Goal: Task Accomplishment & Management: Complete application form

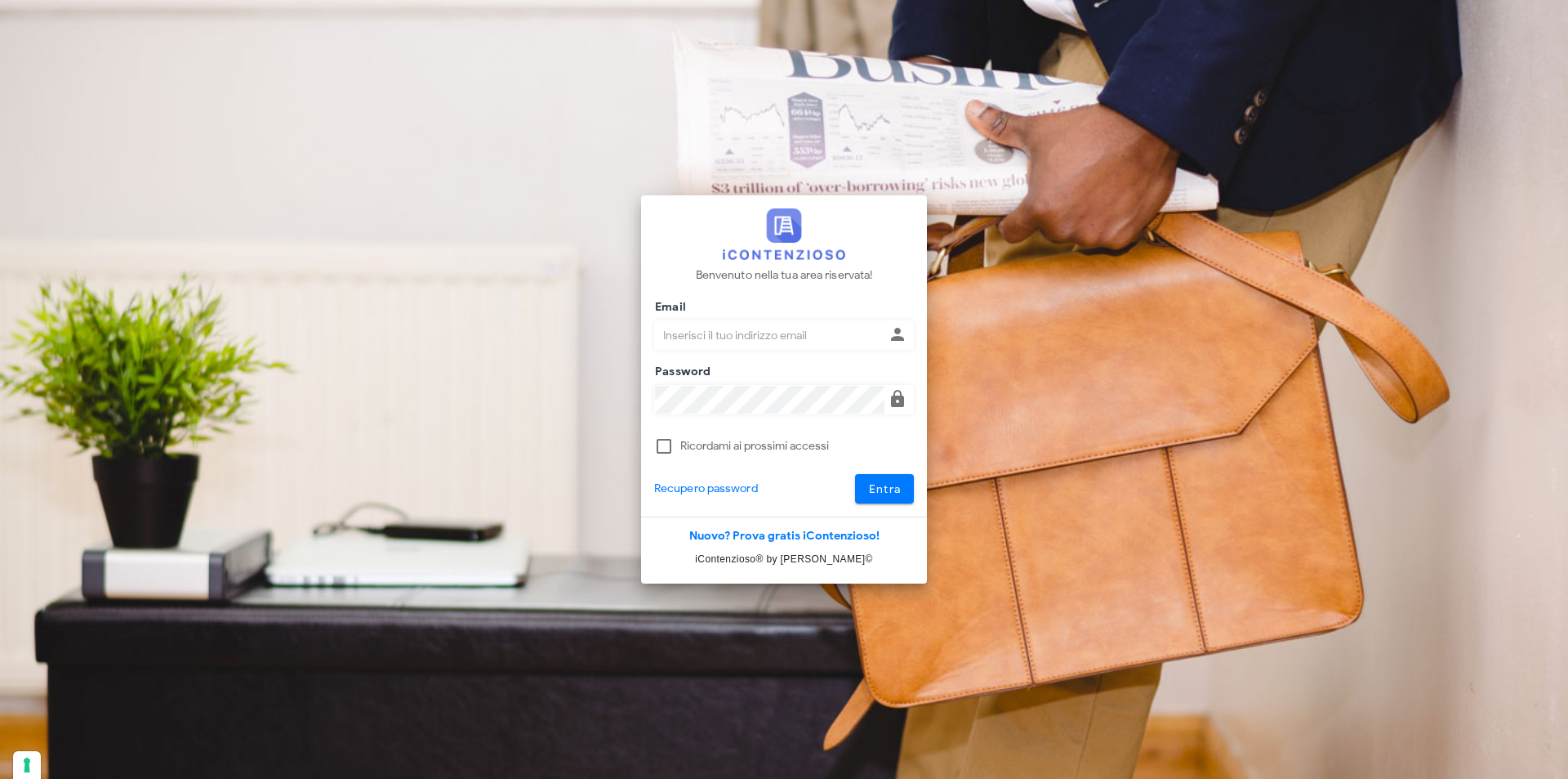
drag, startPoint x: 741, startPoint y: 329, endPoint x: 756, endPoint y: 323, distance: 16.2
click at [741, 329] on input "Email" at bounding box center [769, 335] width 229 height 27
type input "[EMAIL_ADDRESS][DOMAIN_NAME]"
click at [855, 474] on button "Entra" at bounding box center [884, 488] width 59 height 29
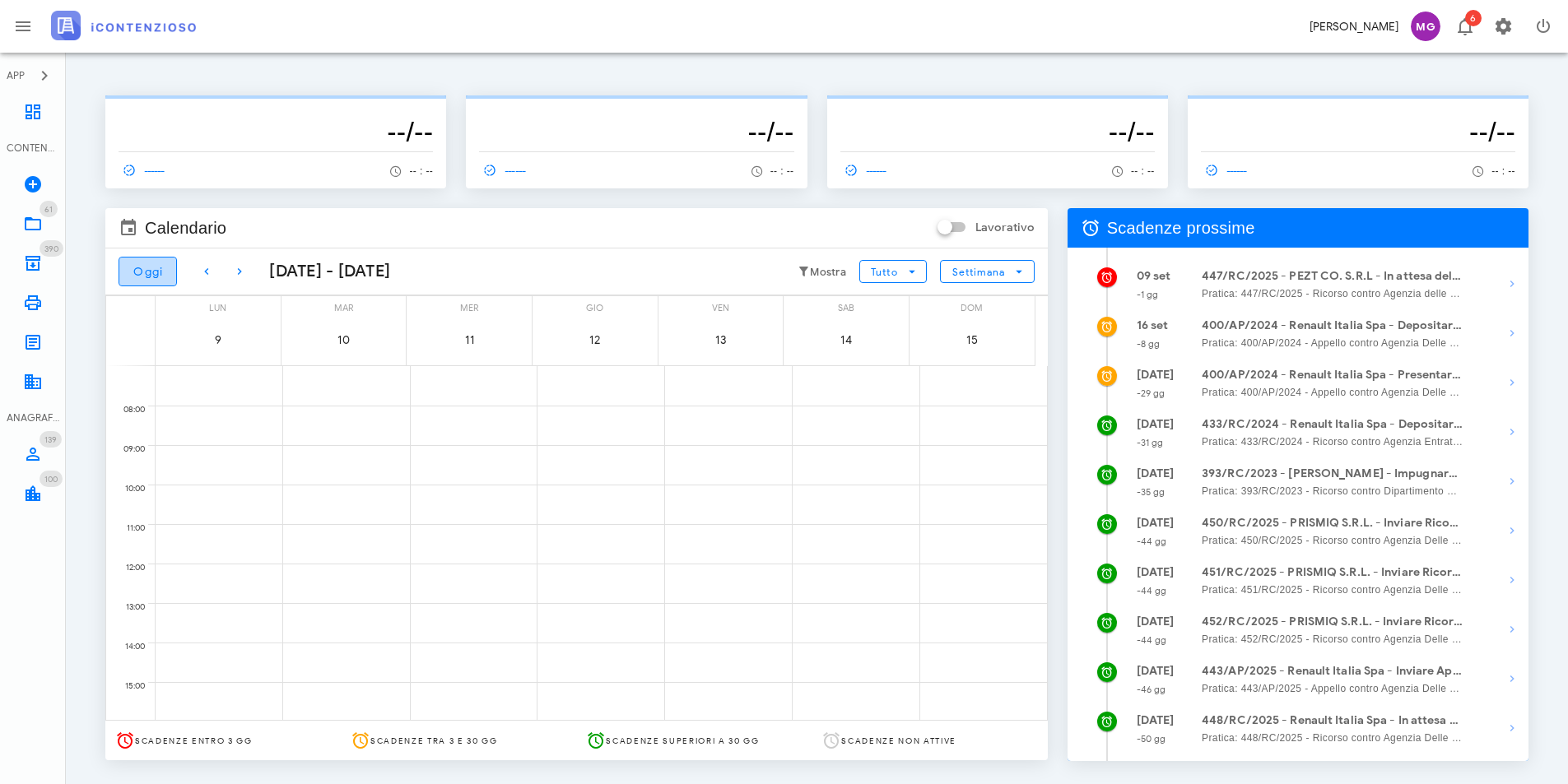
click at [163, 269] on button "Oggi" at bounding box center [148, 271] width 59 height 29
click at [328, 374] on div "447/RC/2025 - PEZT CO. S.R.L - In attesa della Costituzione in [GEOGRAPHIC_DATA…" at bounding box center [340, 372] width 118 height 16
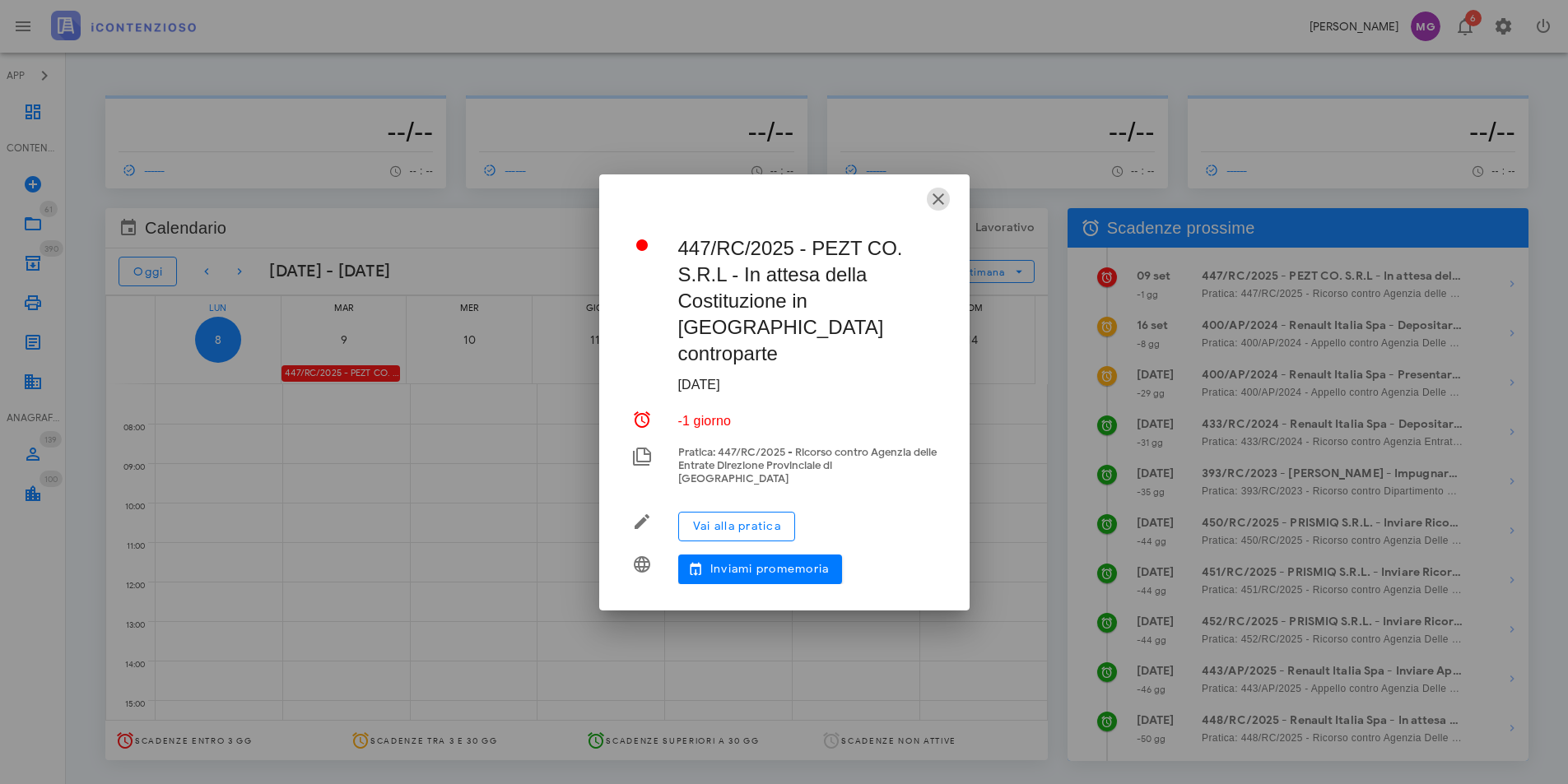
click at [939, 209] on icon "button" at bounding box center [939, 199] width 20 height 20
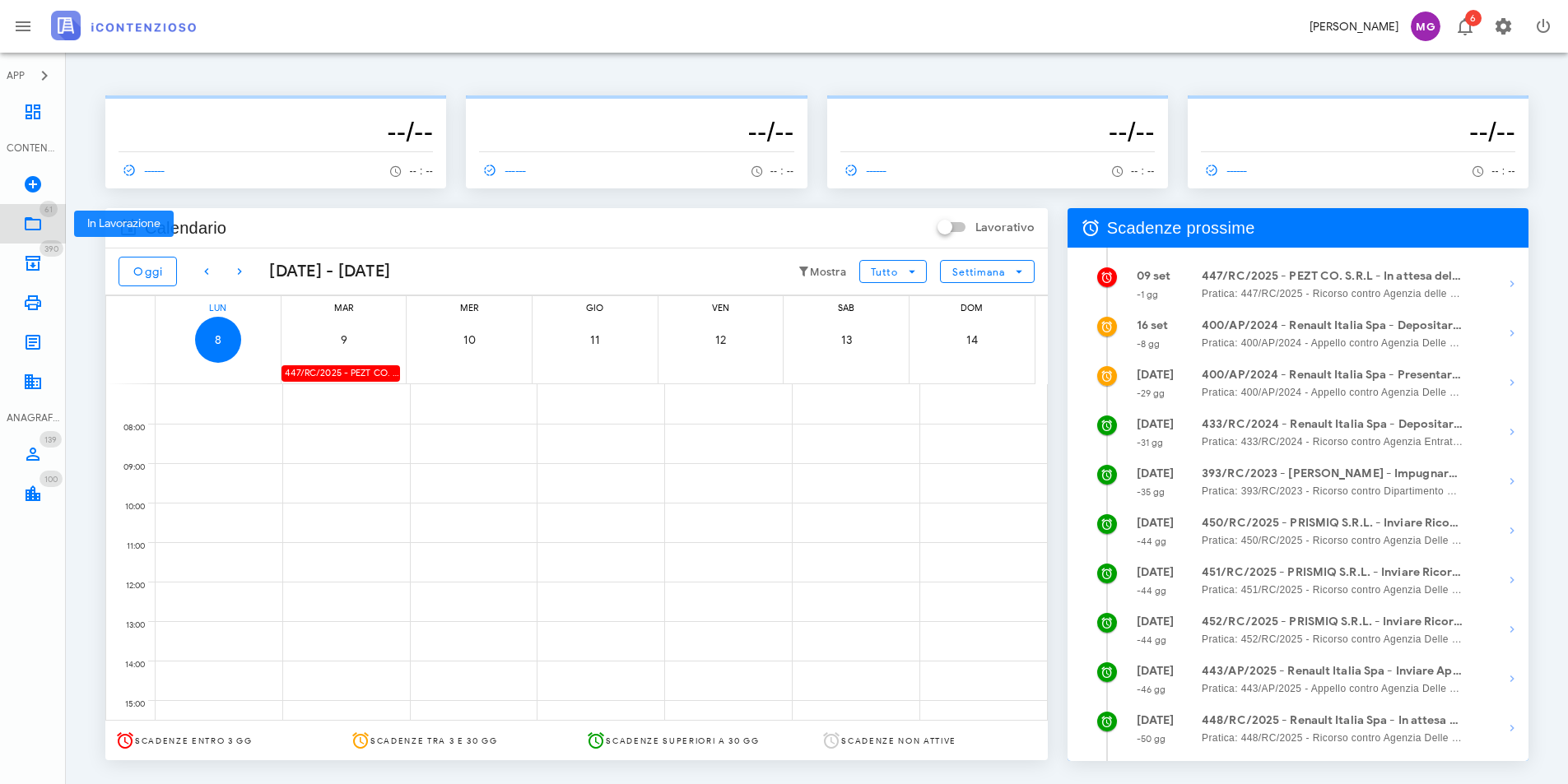
click at [31, 226] on icon at bounding box center [33, 224] width 20 height 20
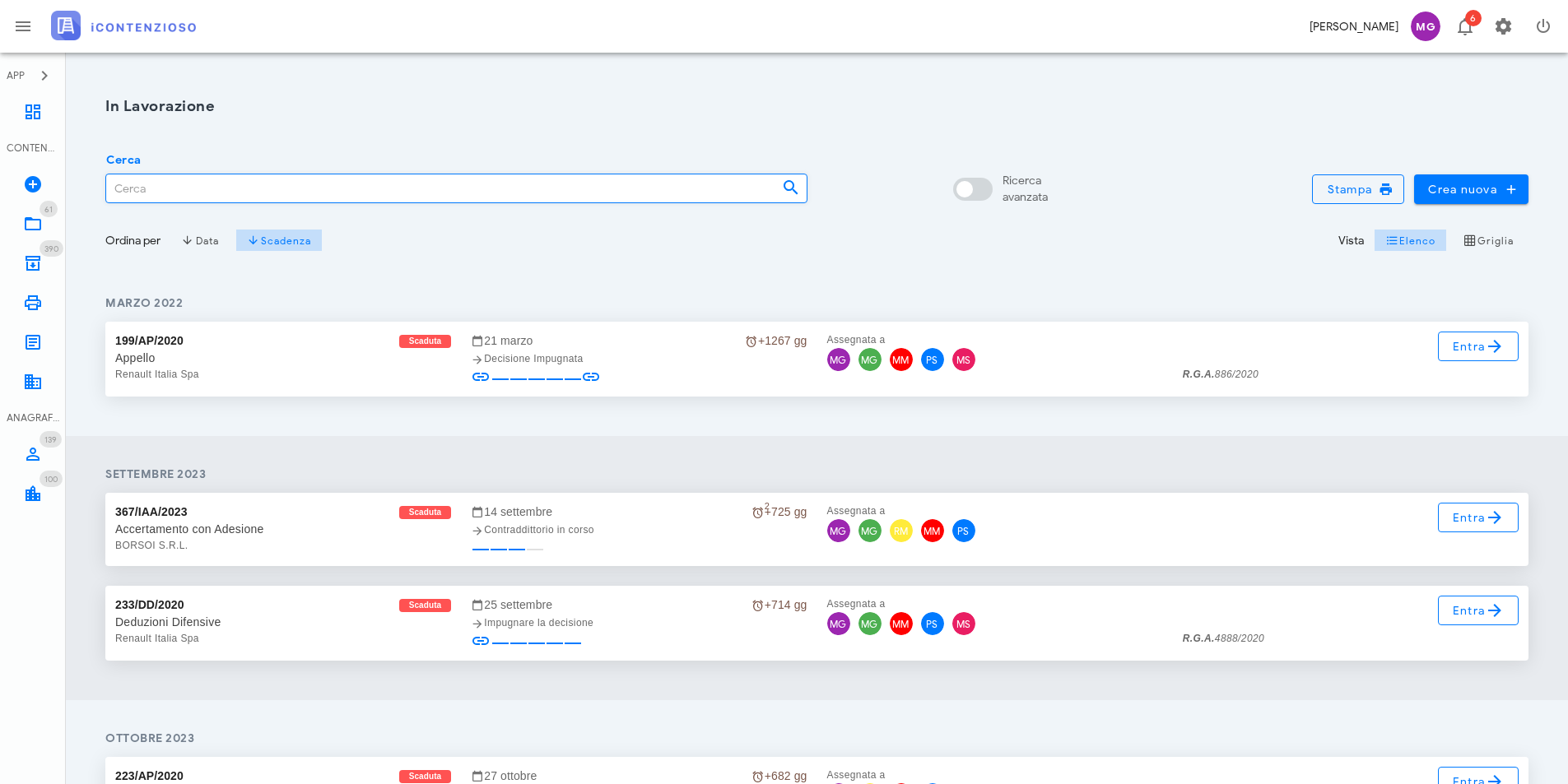
click at [406, 198] on input "Cerca" at bounding box center [438, 188] width 662 height 28
type input "1724"
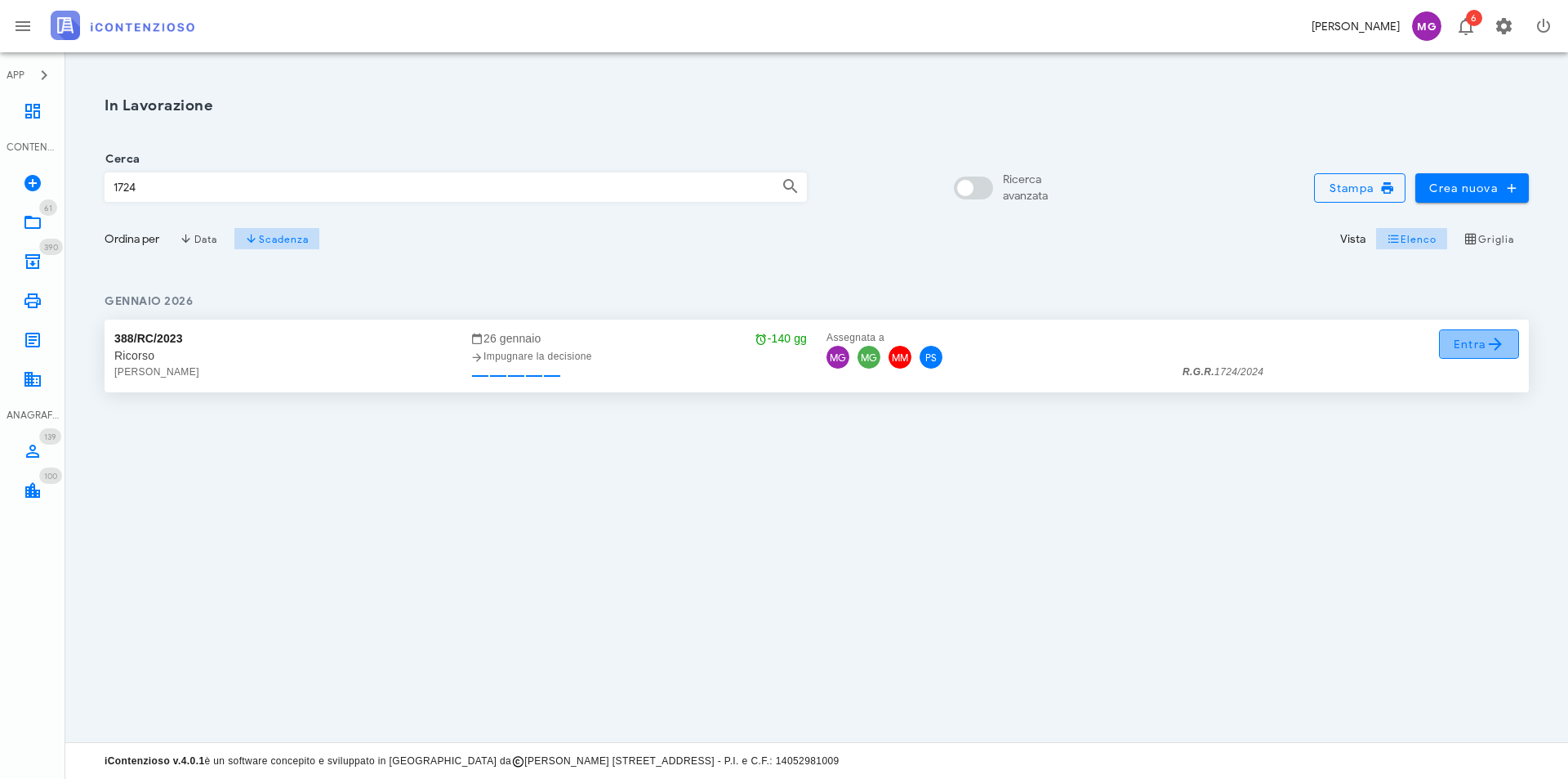
click at [1482, 346] on span "Entra" at bounding box center [1480, 344] width 53 height 20
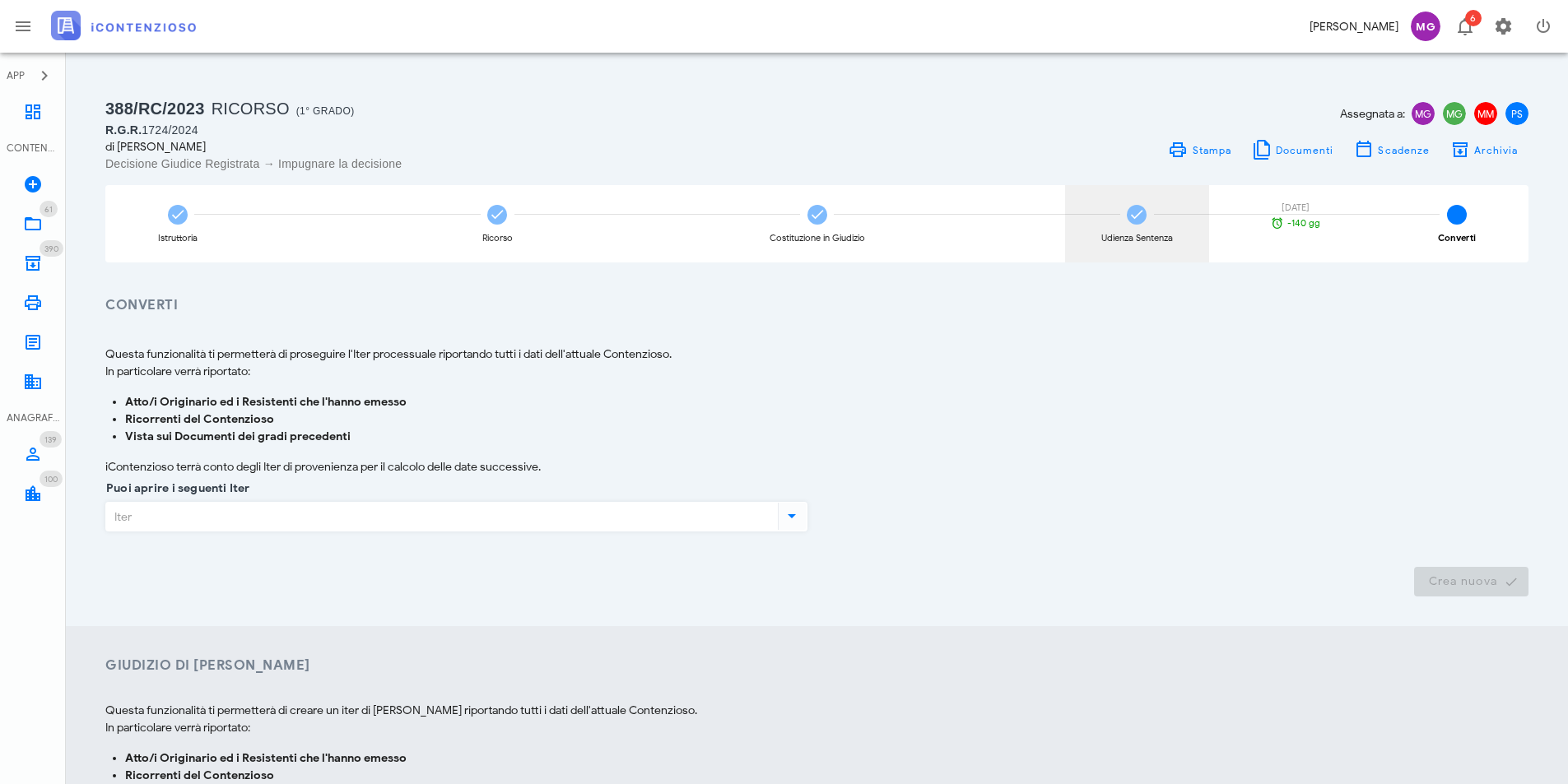
click at [1168, 238] on div "Udienza Sentenza" at bounding box center [1137, 238] width 72 height 9
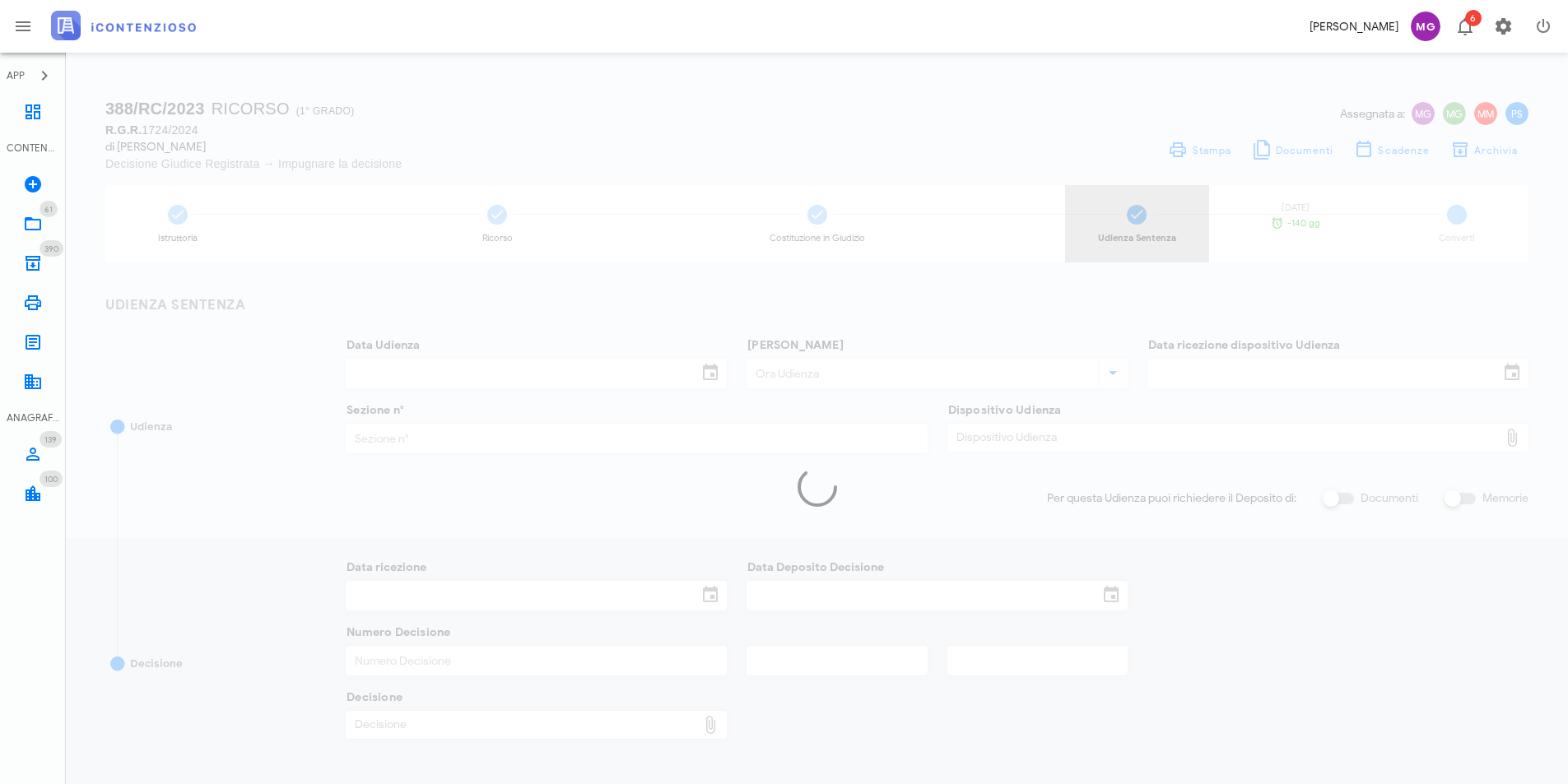
type input "23/06/2025"
type input "09:00"
type input "27/03/2025"
type input "10"
type input "24/06/2025"
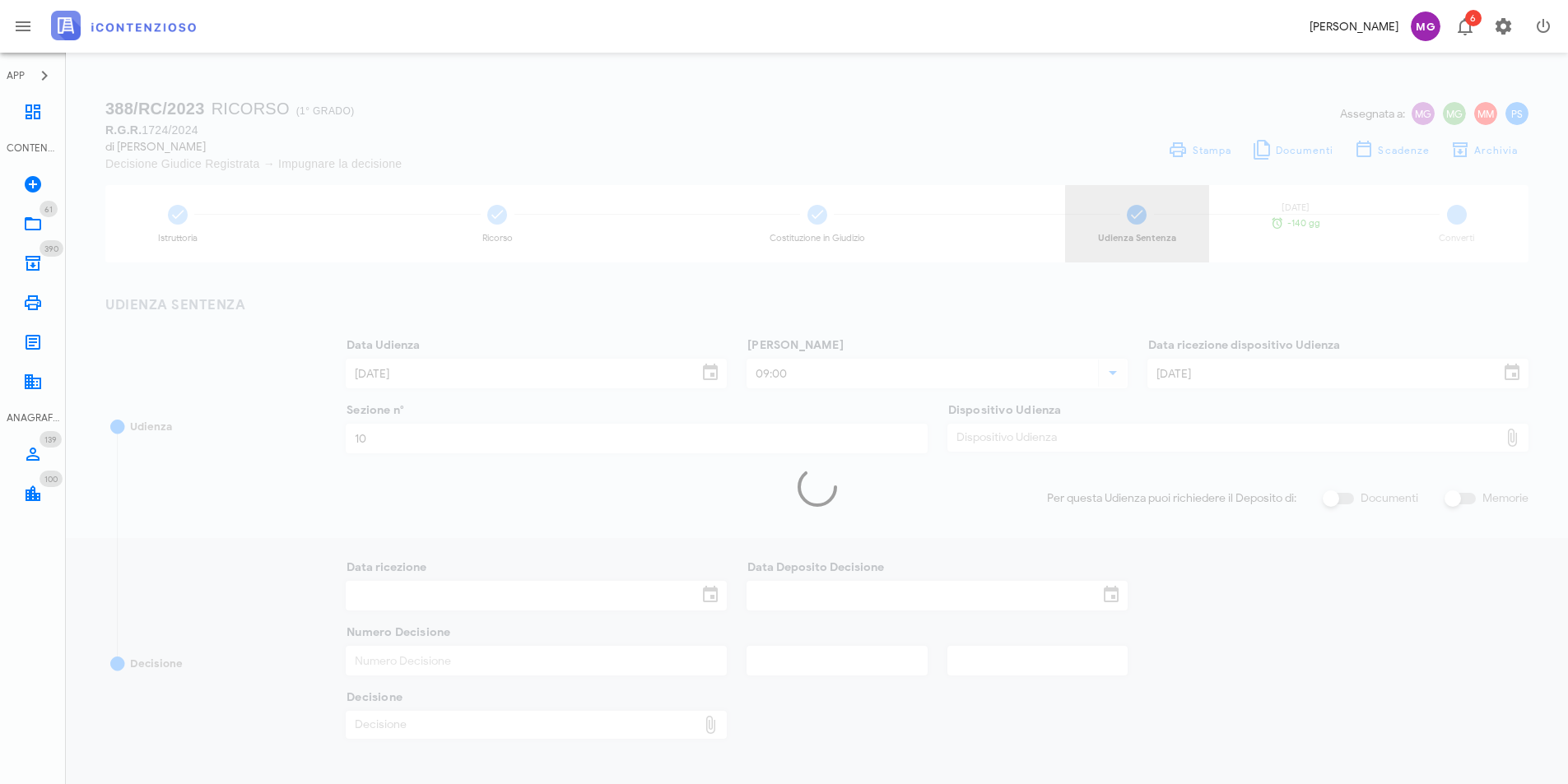
type input "24/06/2025"
type input "5613"
type input "2025"
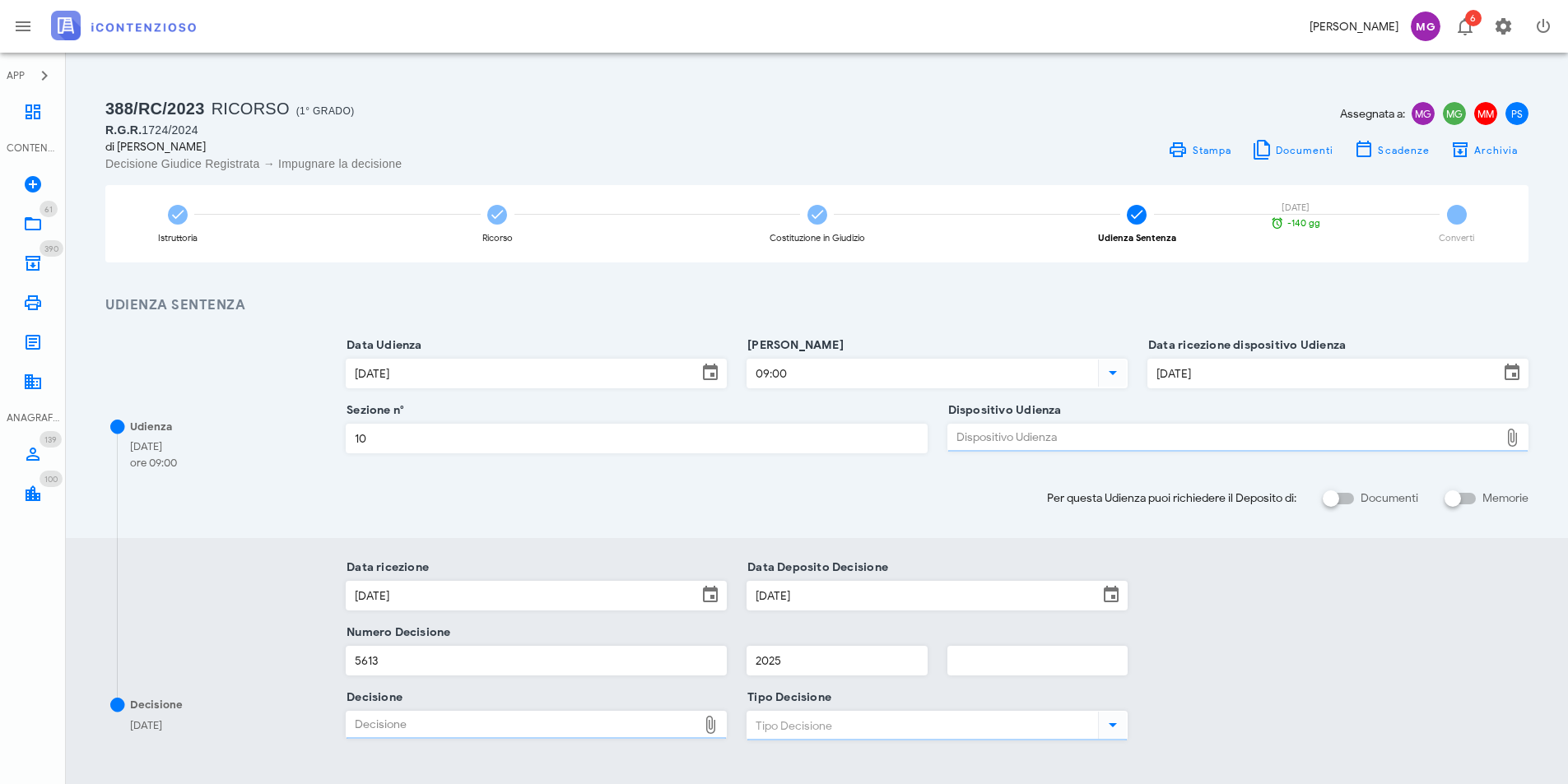
type input "Sentenza"
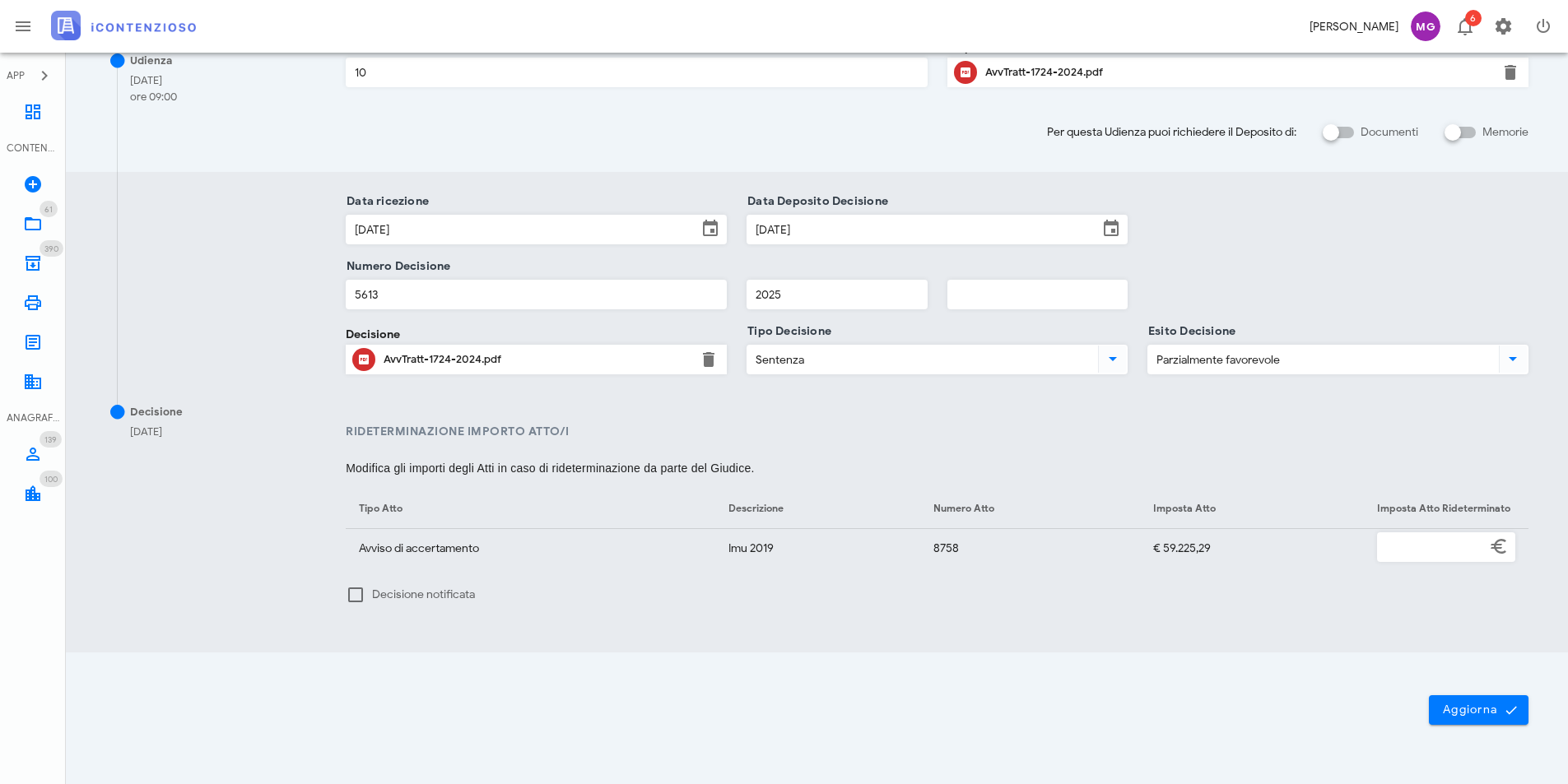
scroll to position [403, 0]
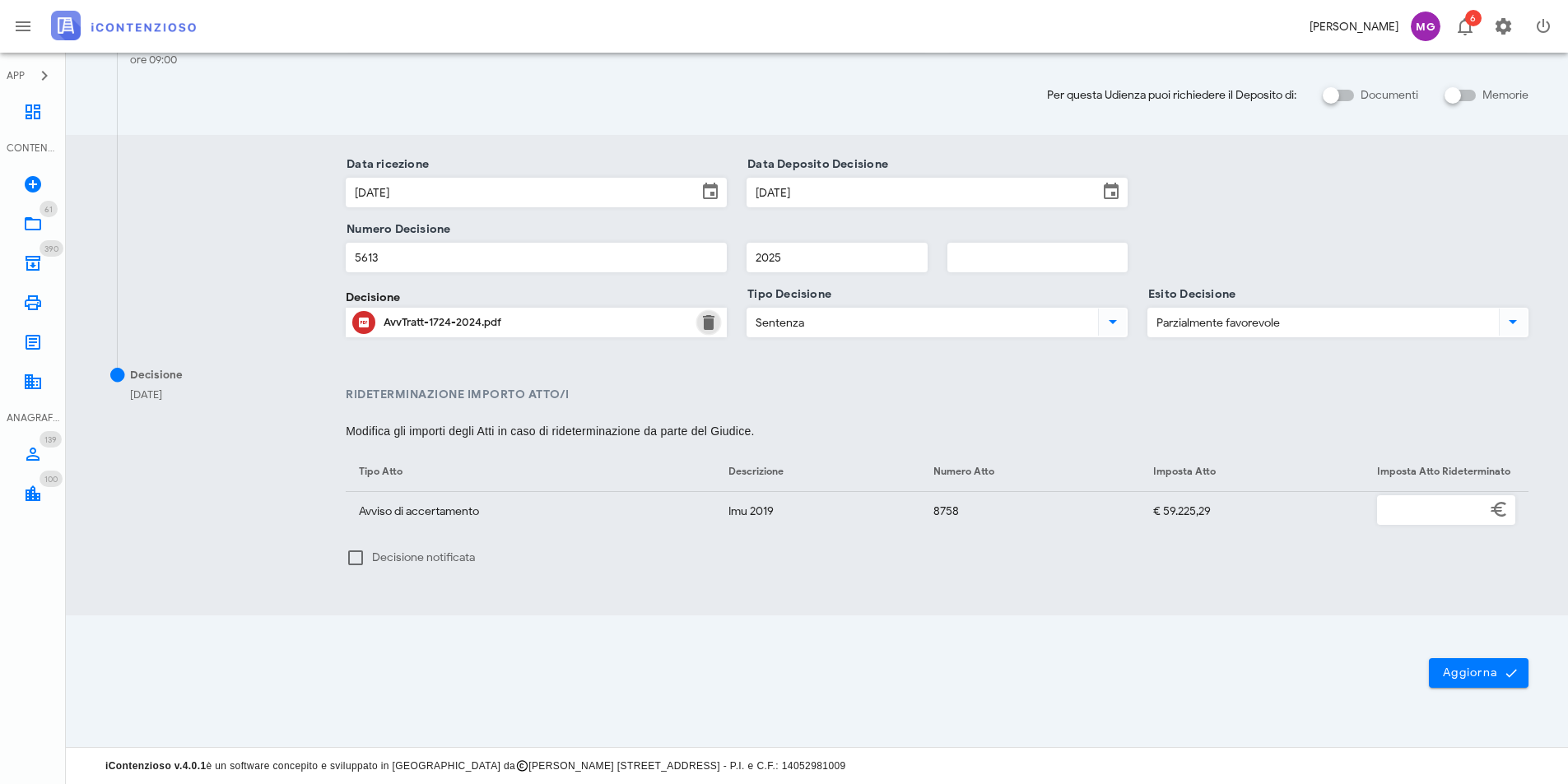
click at [713, 326] on button "button" at bounding box center [709, 323] width 20 height 20
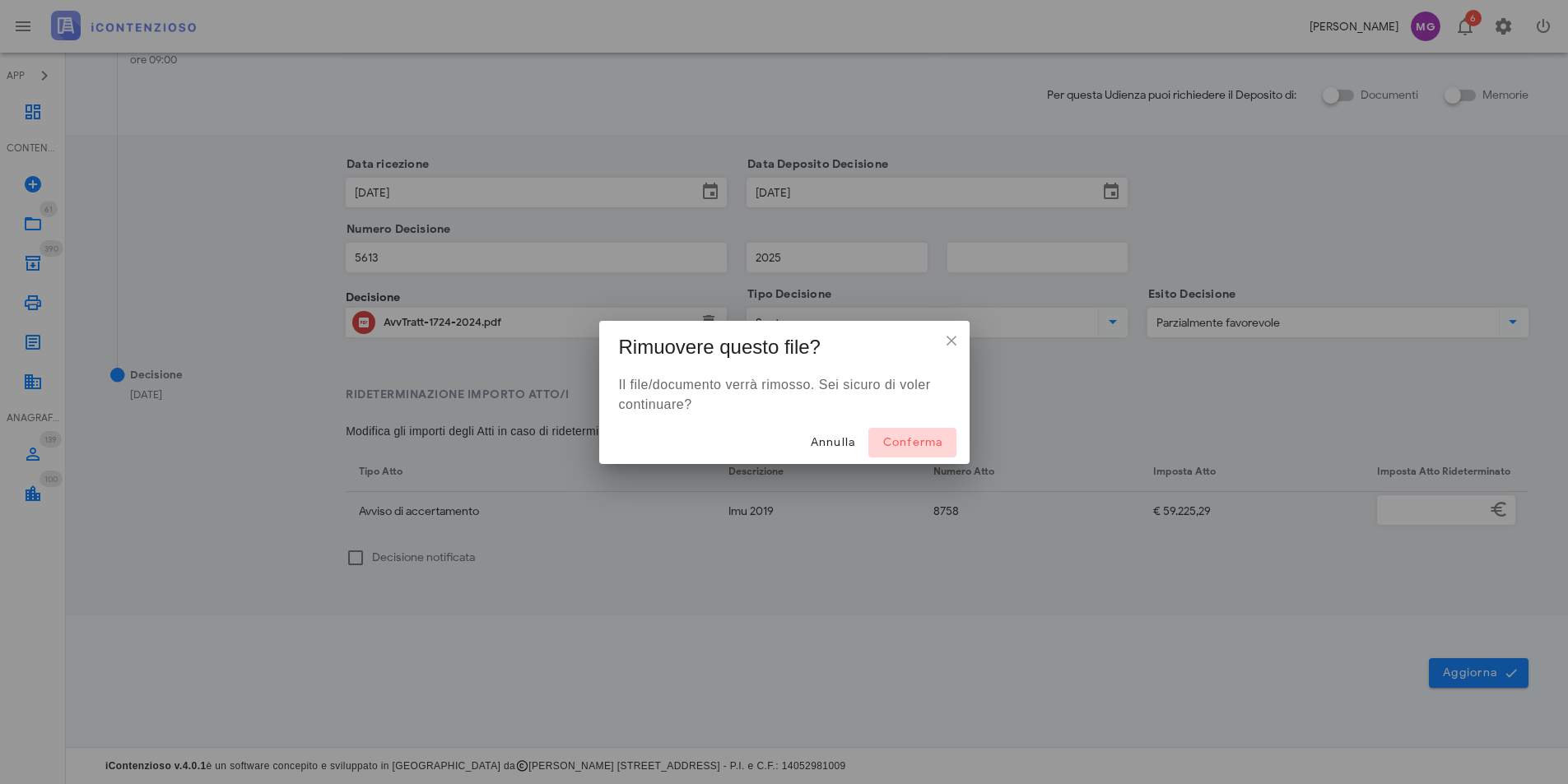
click at [895, 439] on span "Conferma" at bounding box center [912, 441] width 61 height 14
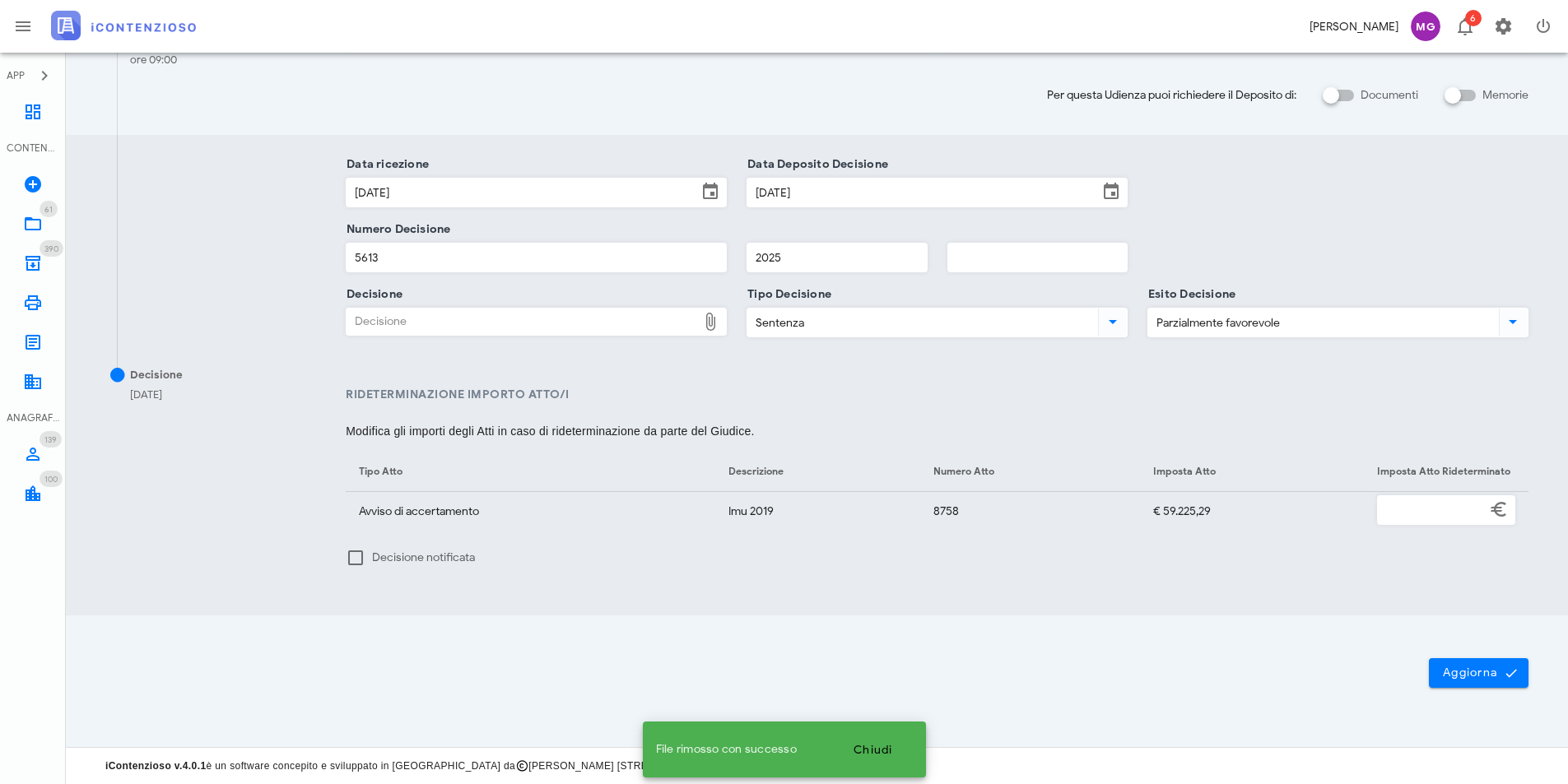
click at [673, 323] on div "Decisione" at bounding box center [522, 321] width 350 height 27
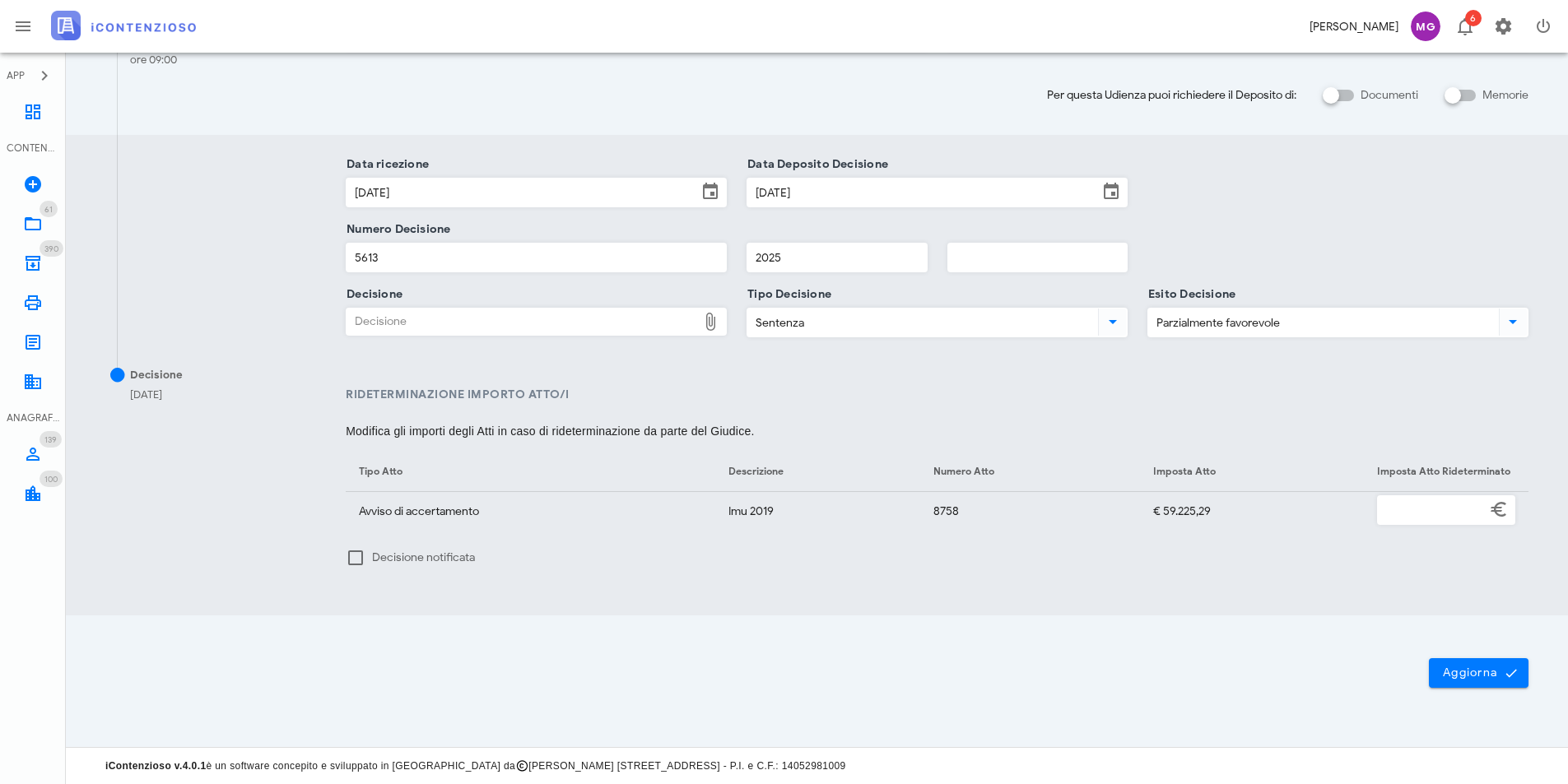
type input "C:\fakepath\Sentenza_RG_001724_2024_UD_23062025 pizzicannella.pdf"
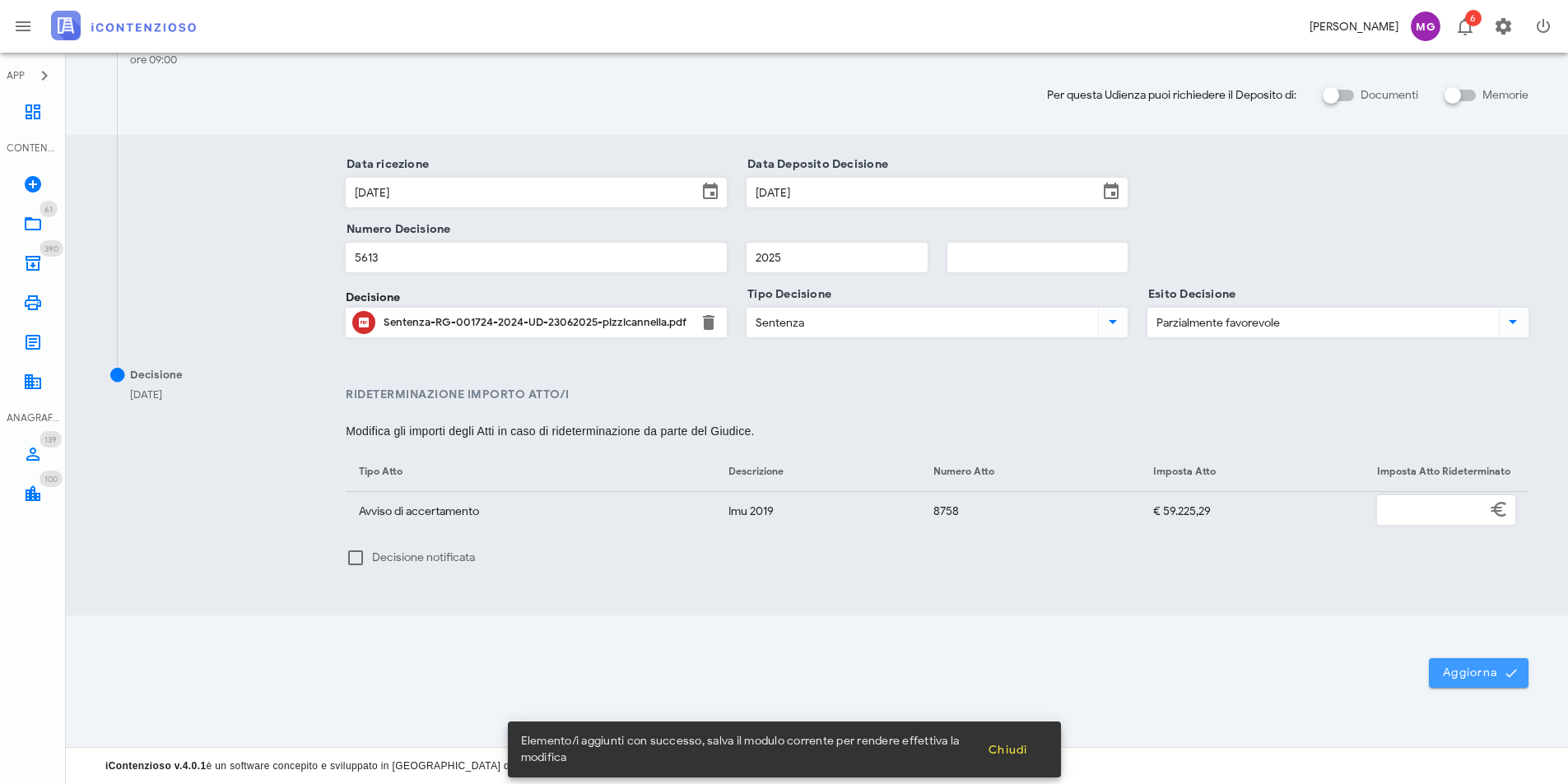
click at [1441, 684] on button "Aggiorna" at bounding box center [1478, 673] width 100 height 29
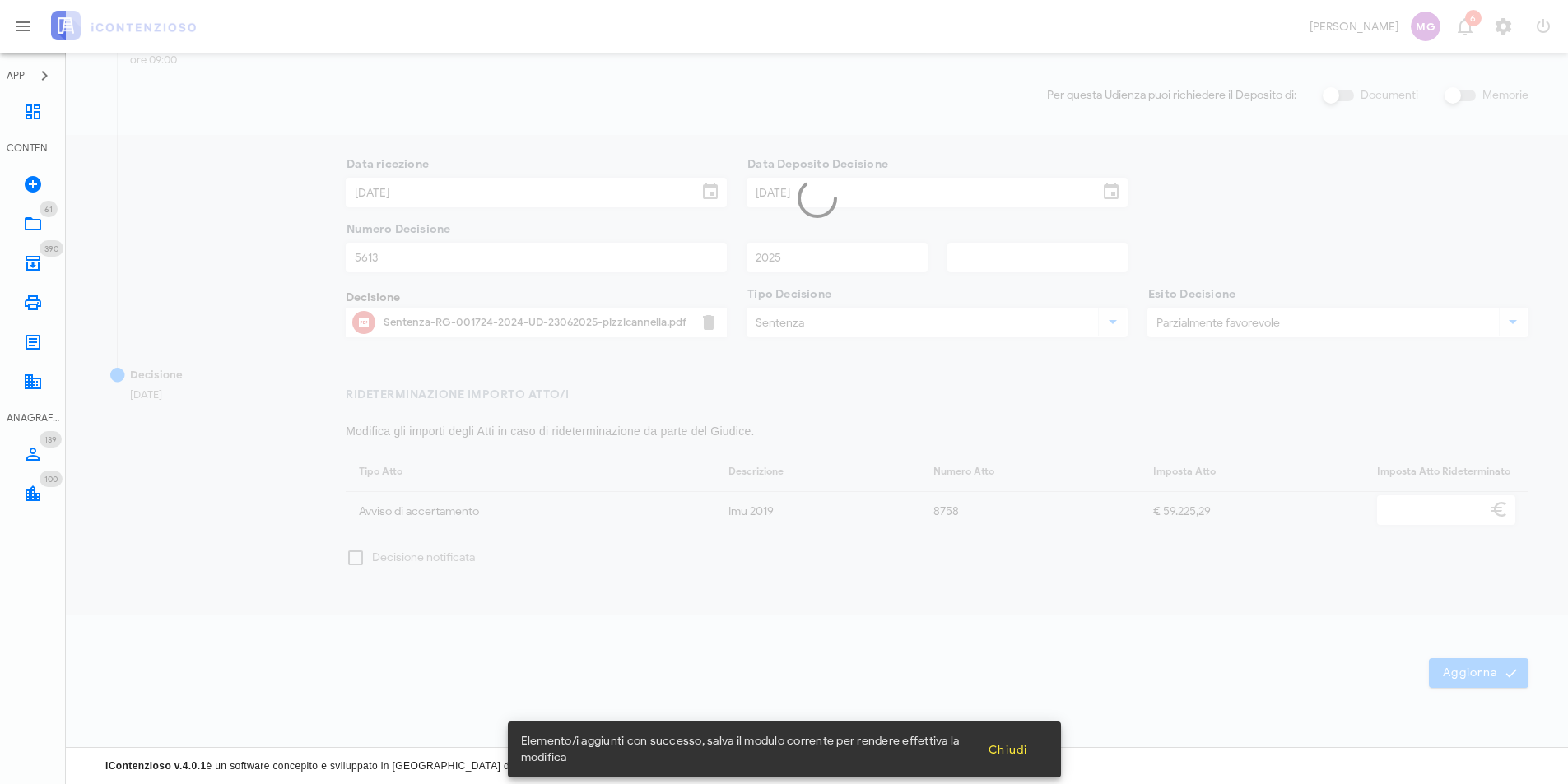
scroll to position [0, 0]
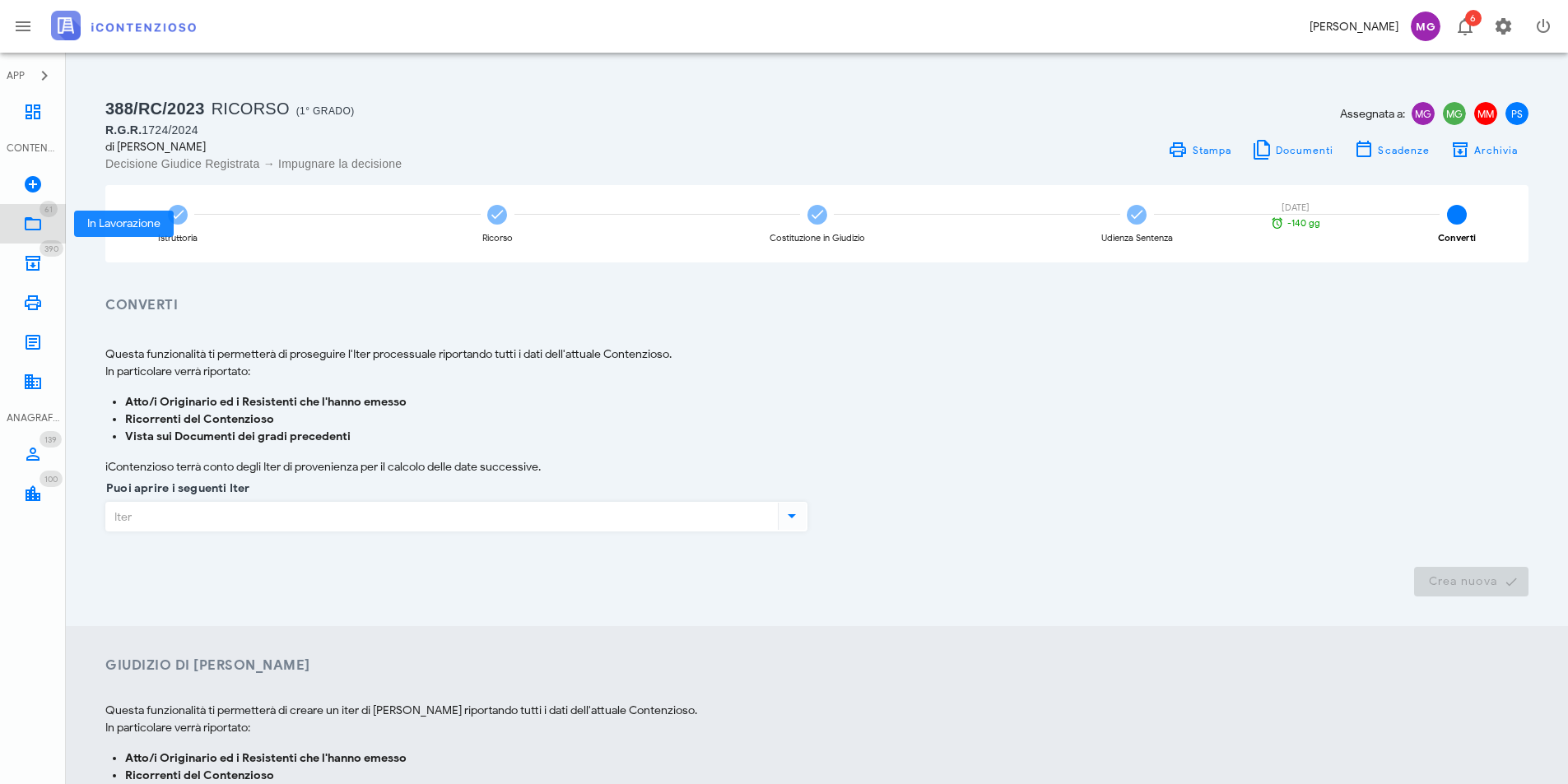
click at [29, 233] on icon at bounding box center [33, 224] width 20 height 20
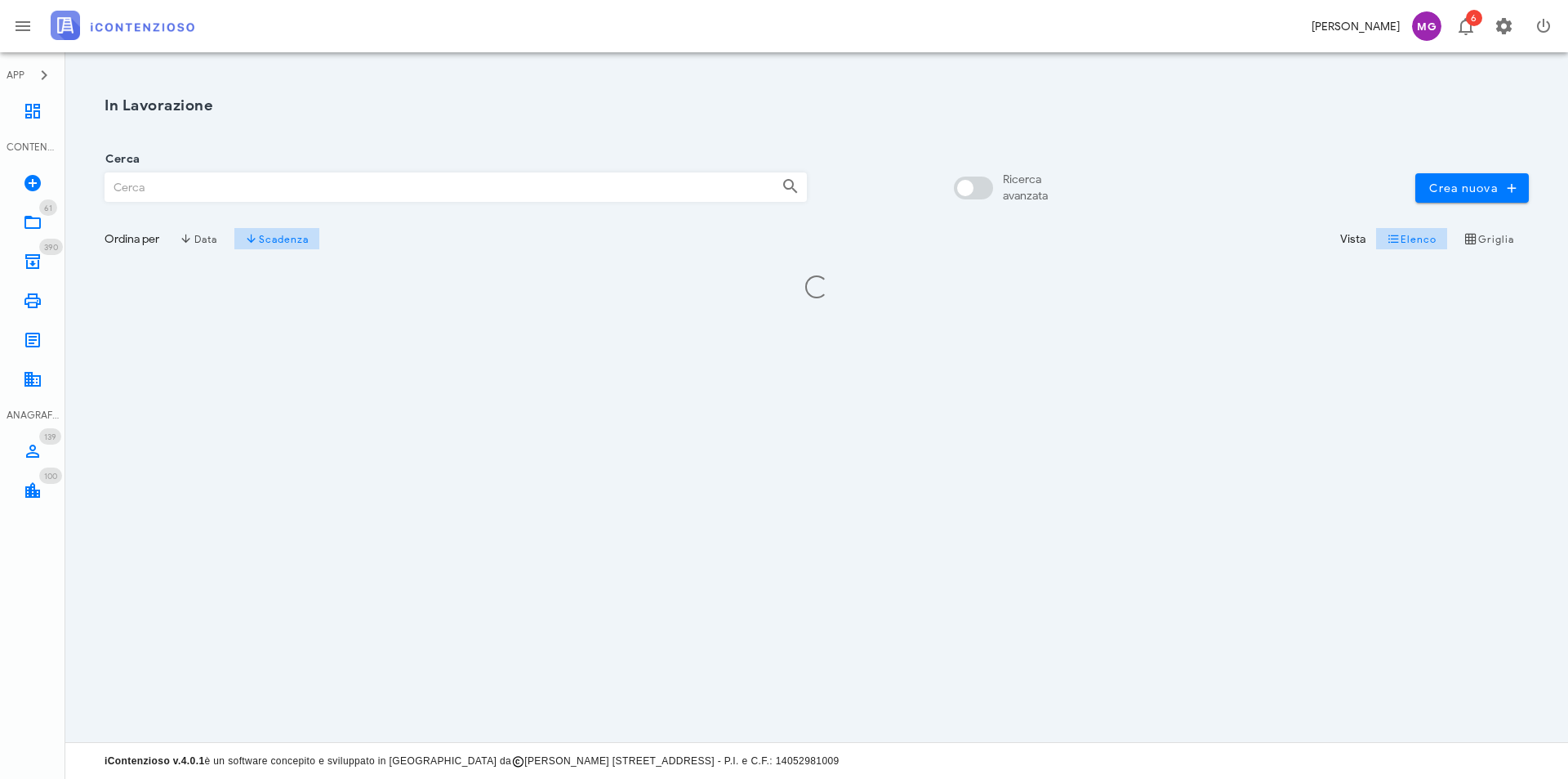
click at [180, 193] on input "Cerca" at bounding box center [437, 187] width 663 height 27
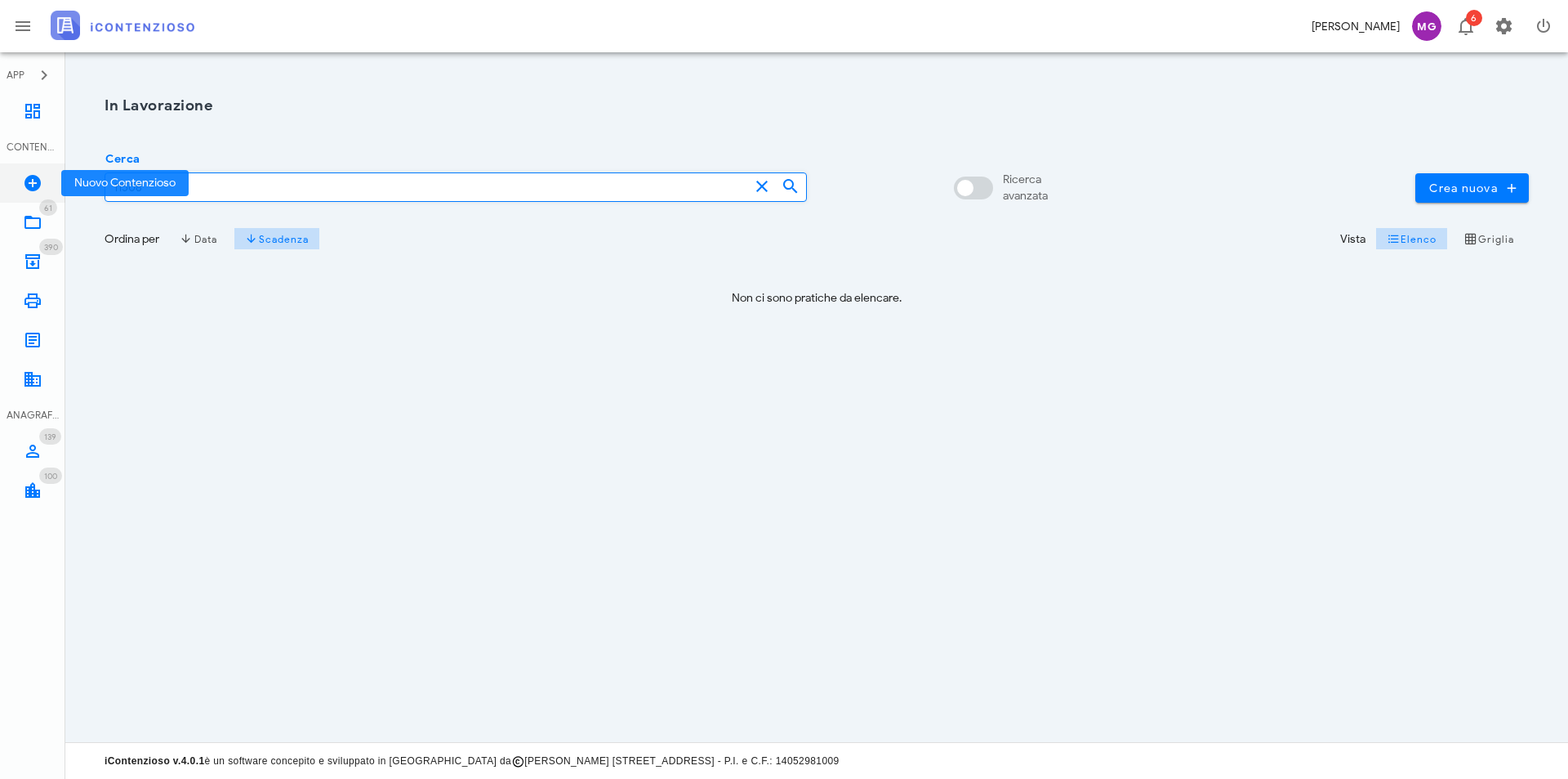
drag, startPoint x: 63, startPoint y: 188, endPoint x: 38, endPoint y: 187, distance: 25.0
click at [42, 187] on div "APP Dashboard CONTENZIOSO Nuovo Contenzioso 61 In Lavorazione 61 390 Archivio 3…" at bounding box center [784, 389] width 1568 height 779
drag, startPoint x: 170, startPoint y: 192, endPoint x: 91, endPoint y: 188, distance: 79.1
click at [91, 188] on div "In Lavorazione Cerca 11508 Ricerca avanzata Crea nuova Ordina per Data Scadenza…" at bounding box center [816, 207] width 1463 height 271
type input "10580"
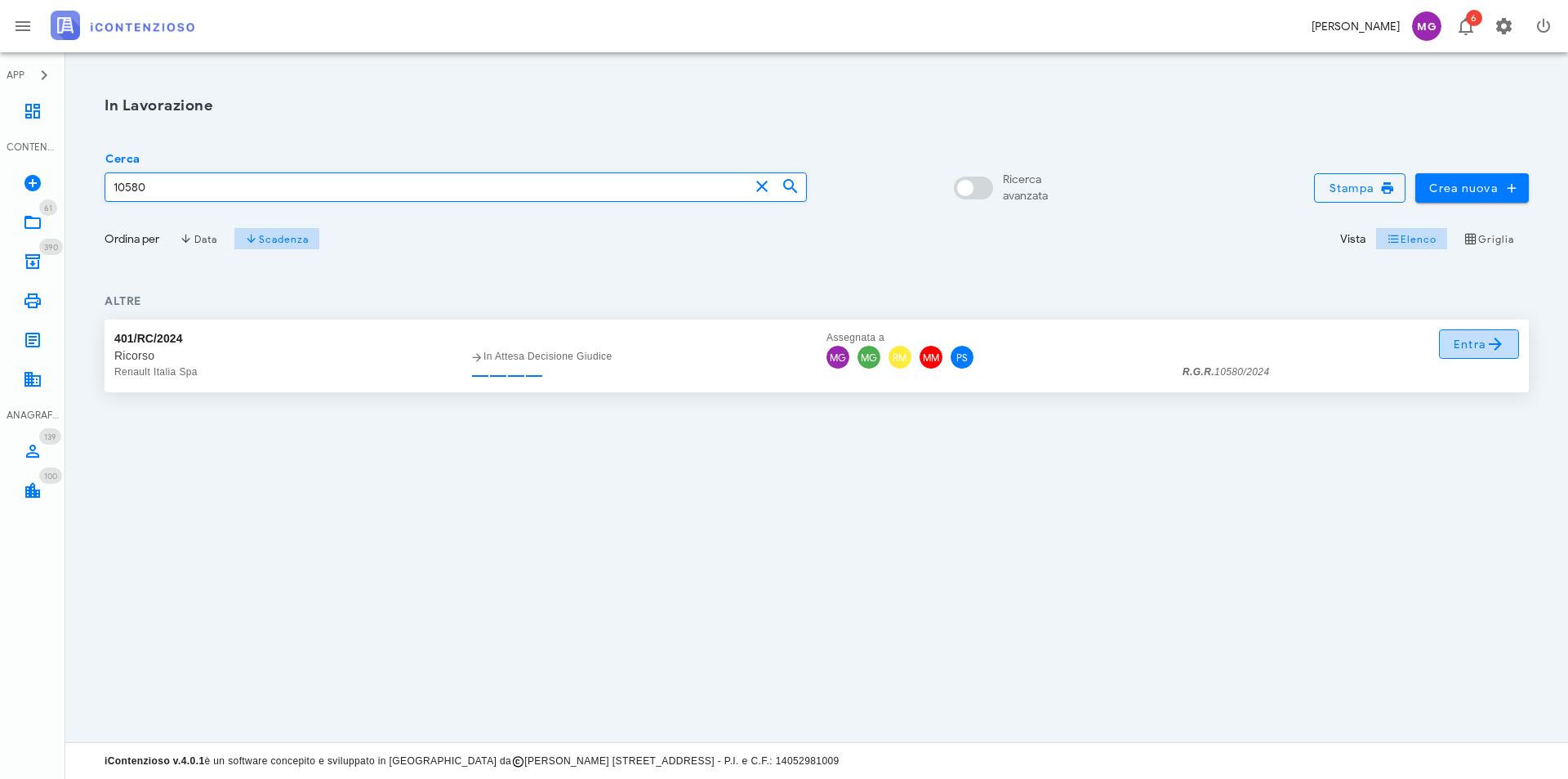
click at [1467, 343] on span "Entra" at bounding box center [1480, 344] width 53 height 20
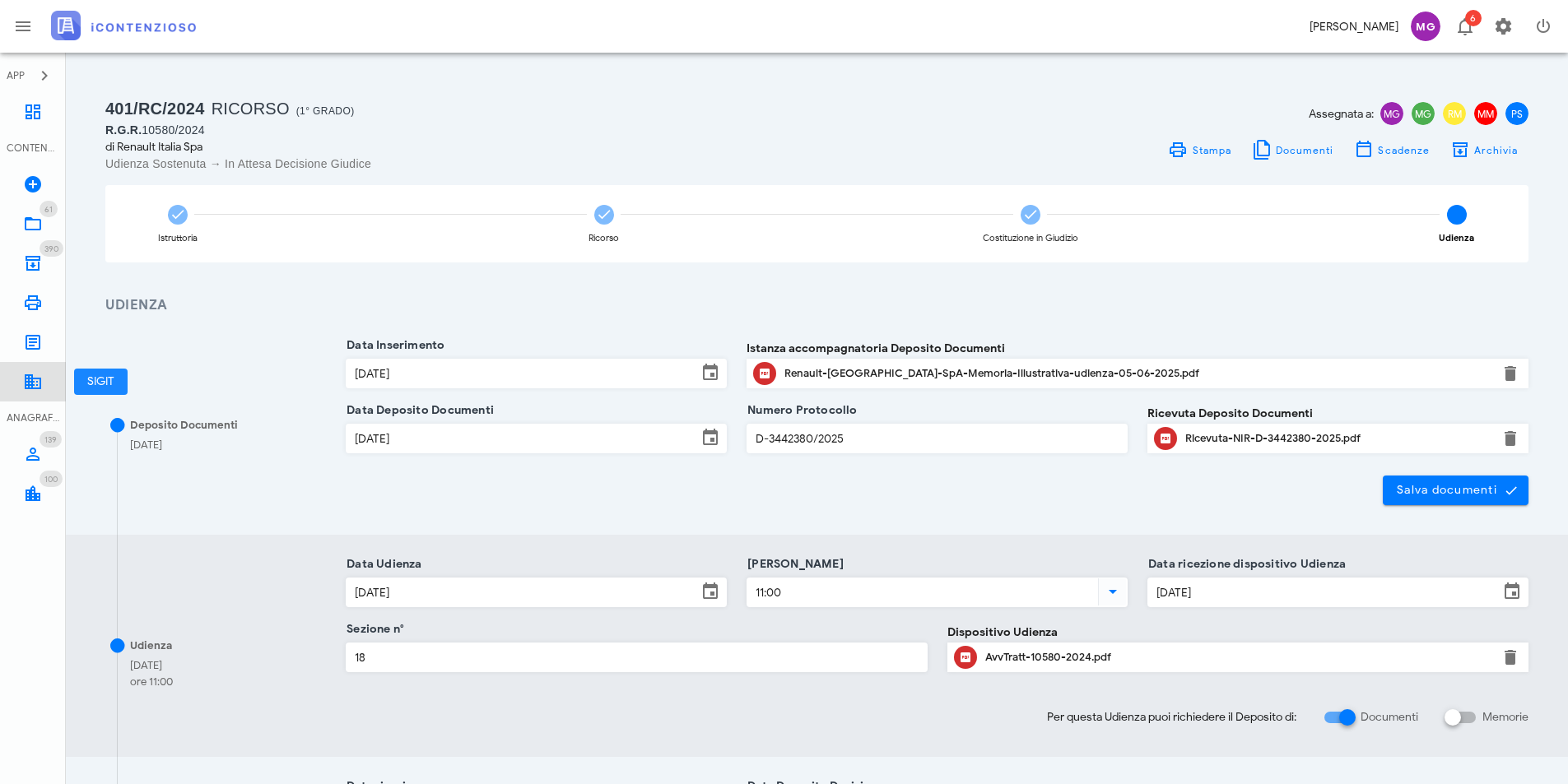
click at [28, 384] on icon at bounding box center [33, 381] width 20 height 20
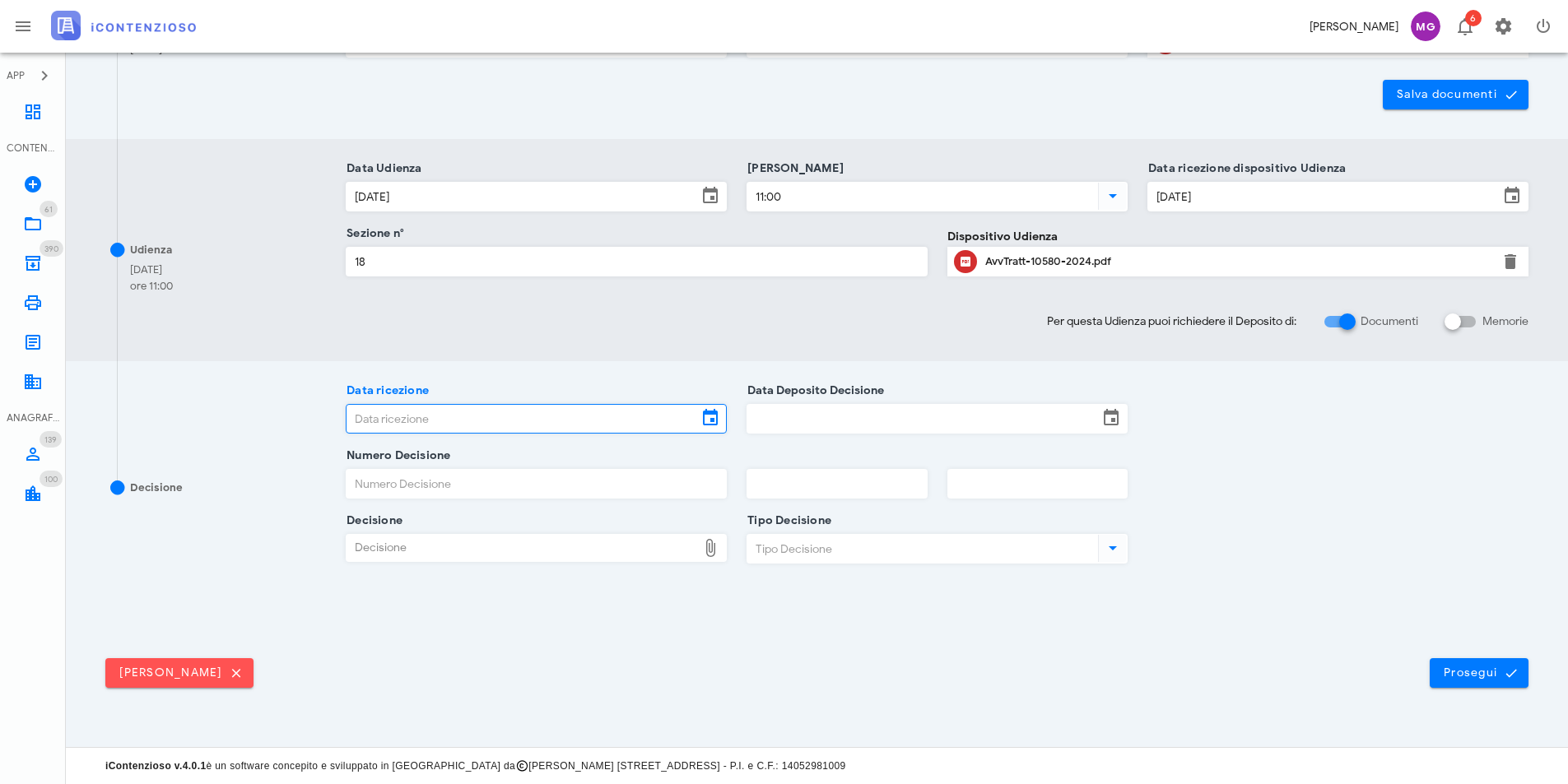
click at [406, 413] on input "Data ricezione" at bounding box center [522, 418] width 350 height 28
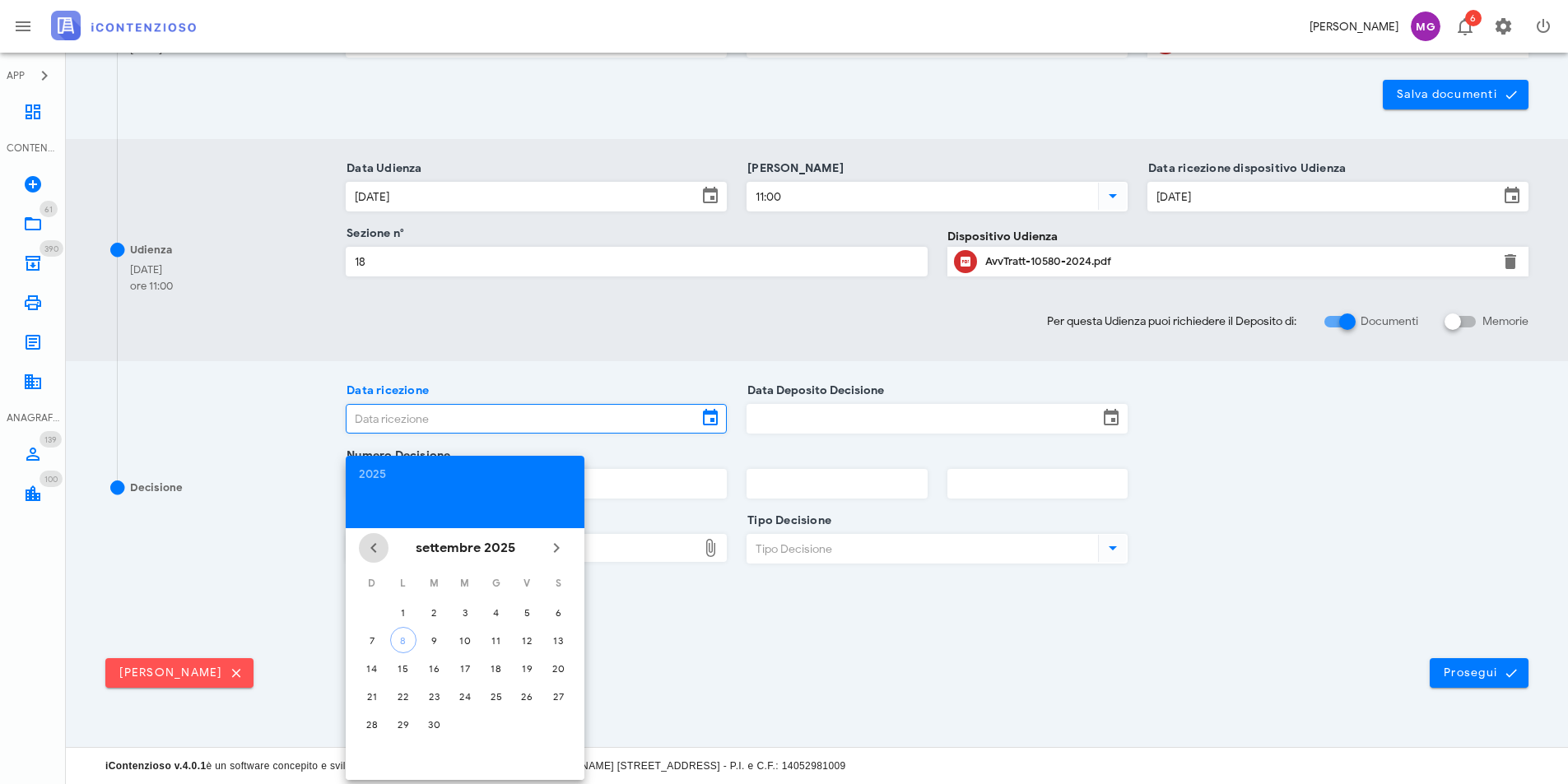
click at [381, 549] on icon "Il mese scorso" at bounding box center [373, 548] width 20 height 20
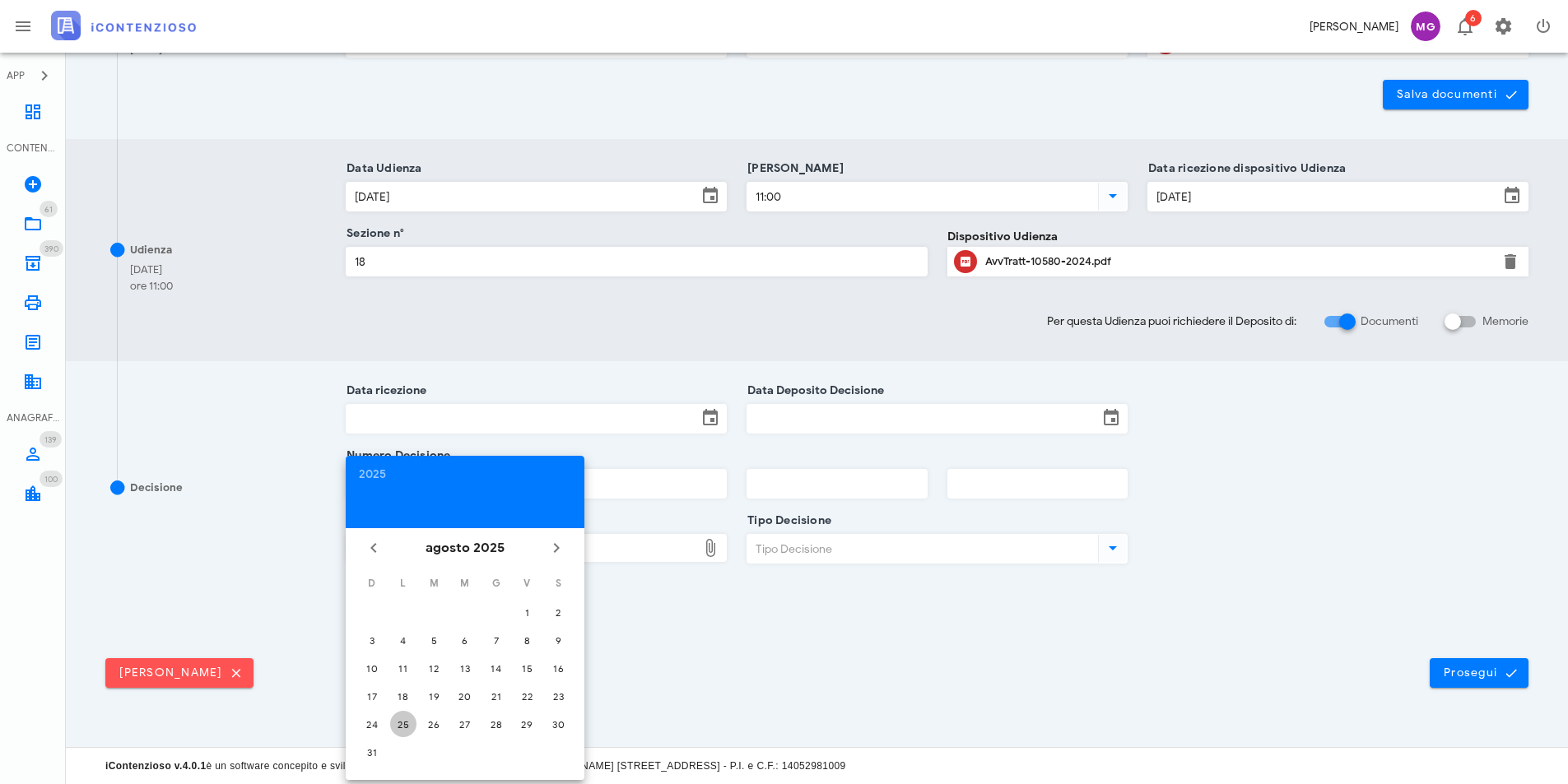
click at [396, 725] on div "25" at bounding box center [403, 723] width 27 height 12
type input "25/08/2025"
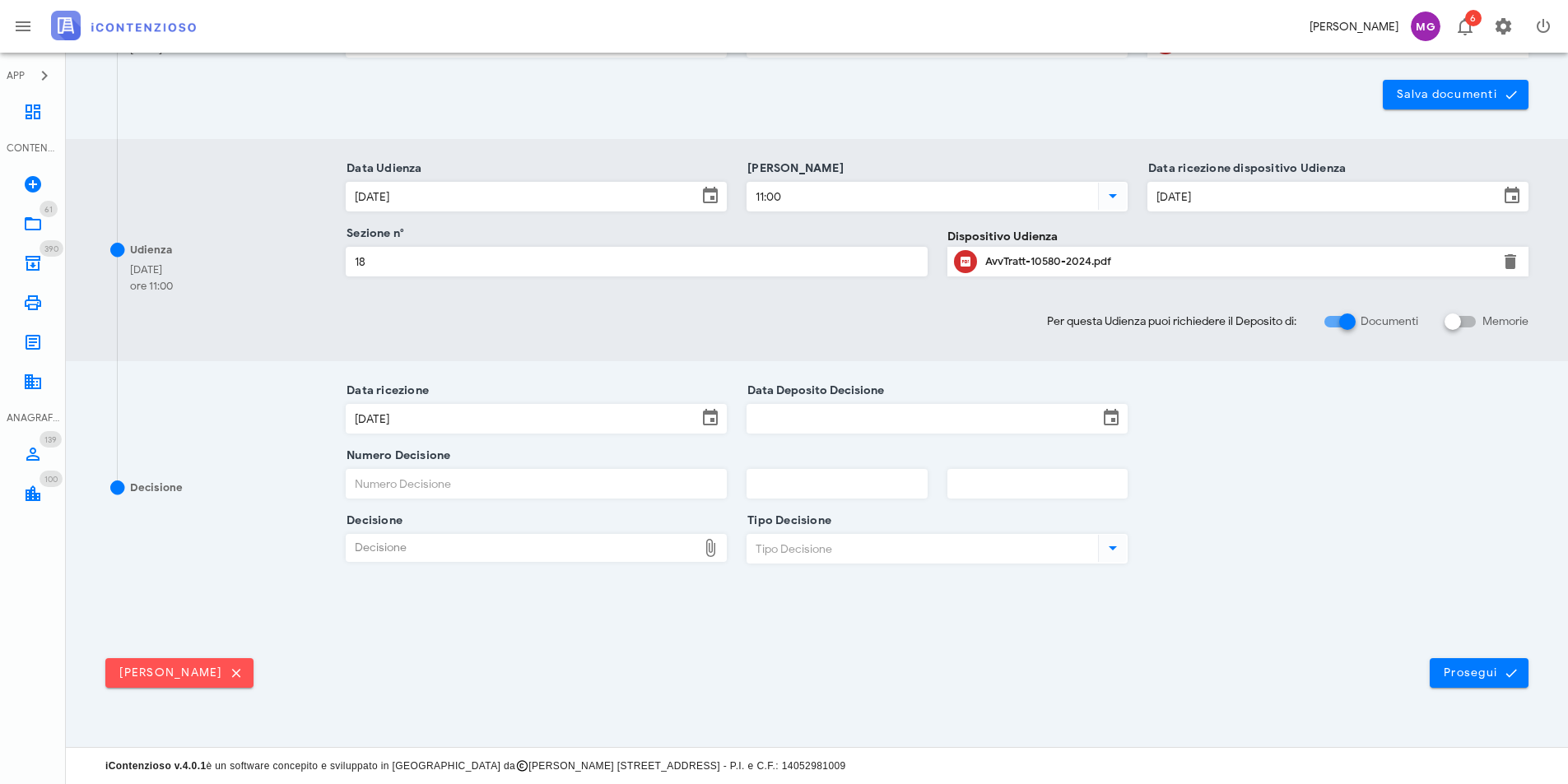
click at [826, 419] on input "Data Deposito Decisione" at bounding box center [922, 418] width 350 height 28
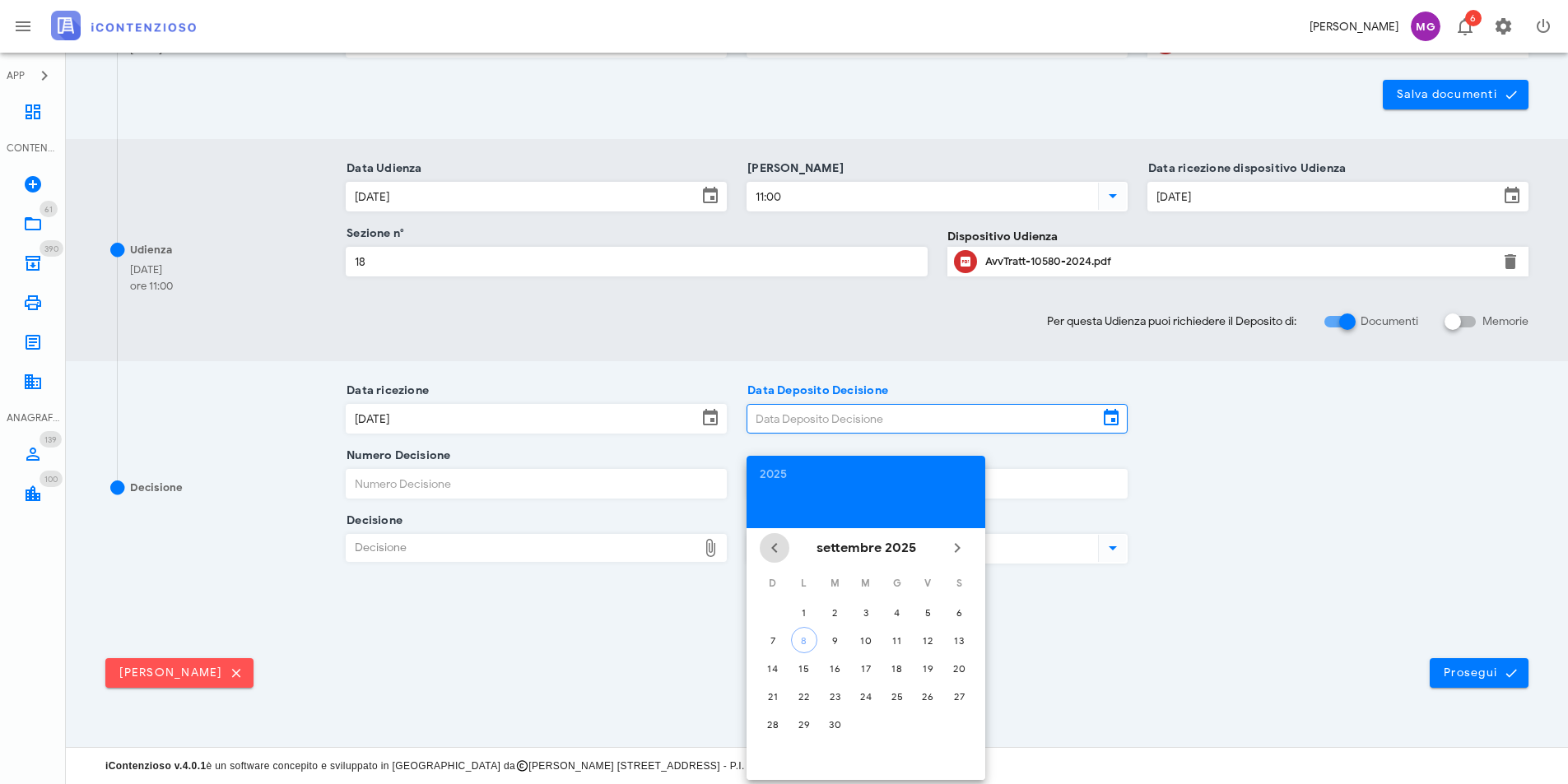
click at [772, 553] on icon "Il mese scorso" at bounding box center [774, 548] width 20 height 20
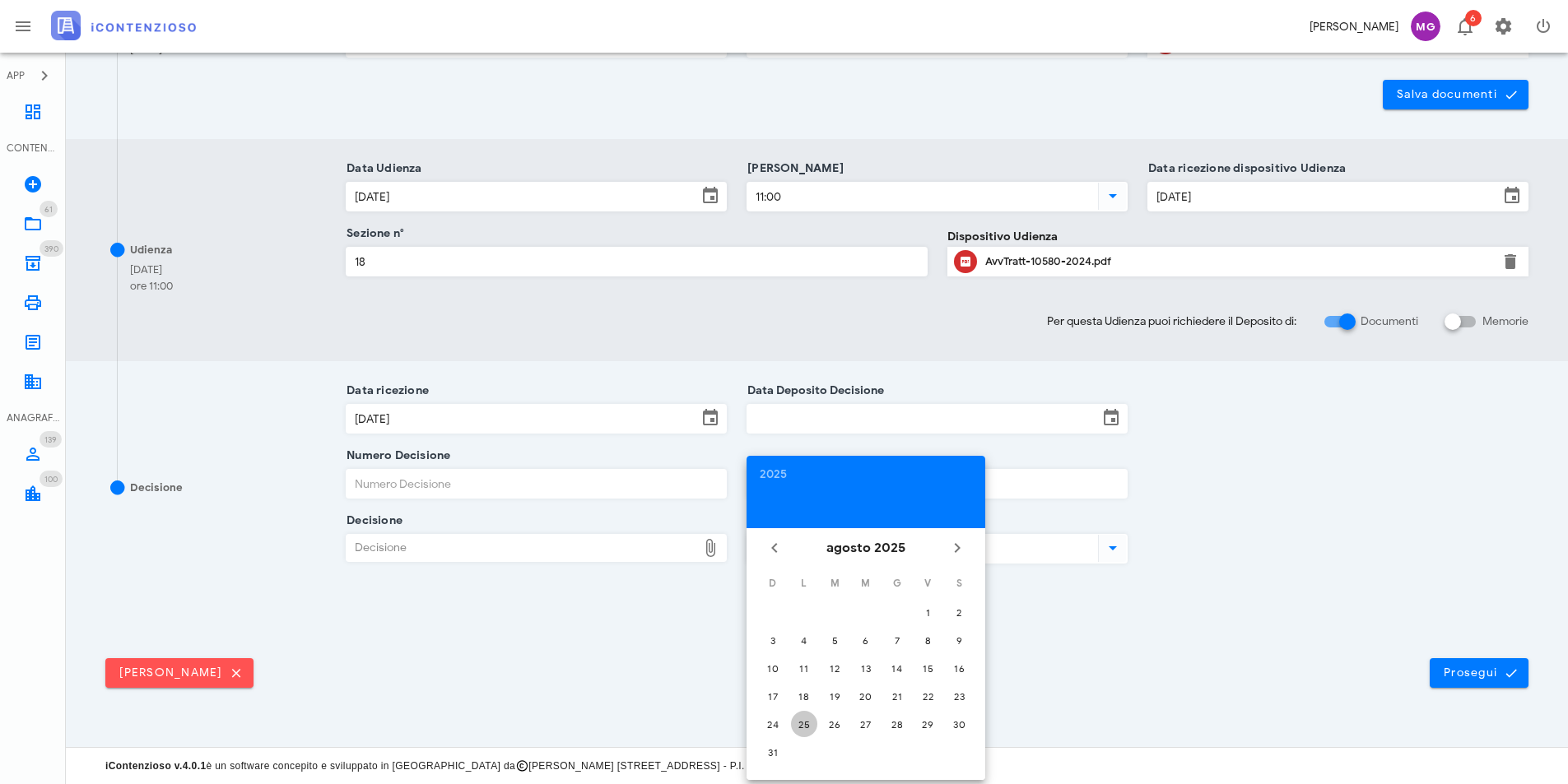
click at [806, 730] on div "25" at bounding box center [804, 723] width 27 height 12
type input "25/08/2025"
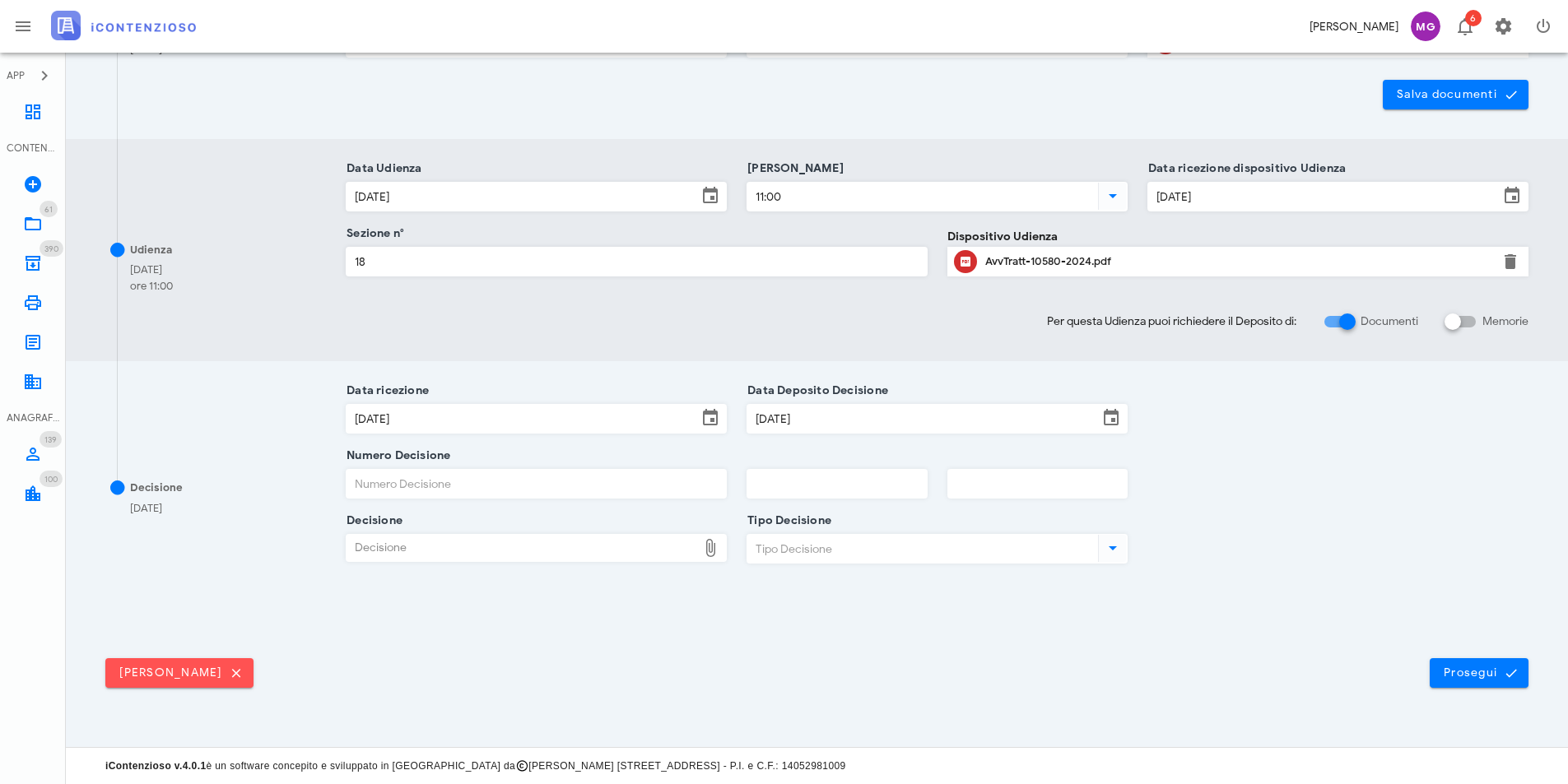
click at [517, 475] on input "Numero Decisione" at bounding box center [536, 483] width 379 height 28
type input "11508"
type input "2025"
click at [528, 557] on div "Decisione" at bounding box center [522, 547] width 350 height 27
type input "C:\fakepath\Sentenza_RG_010580_2024_UD_05062025.pdf"
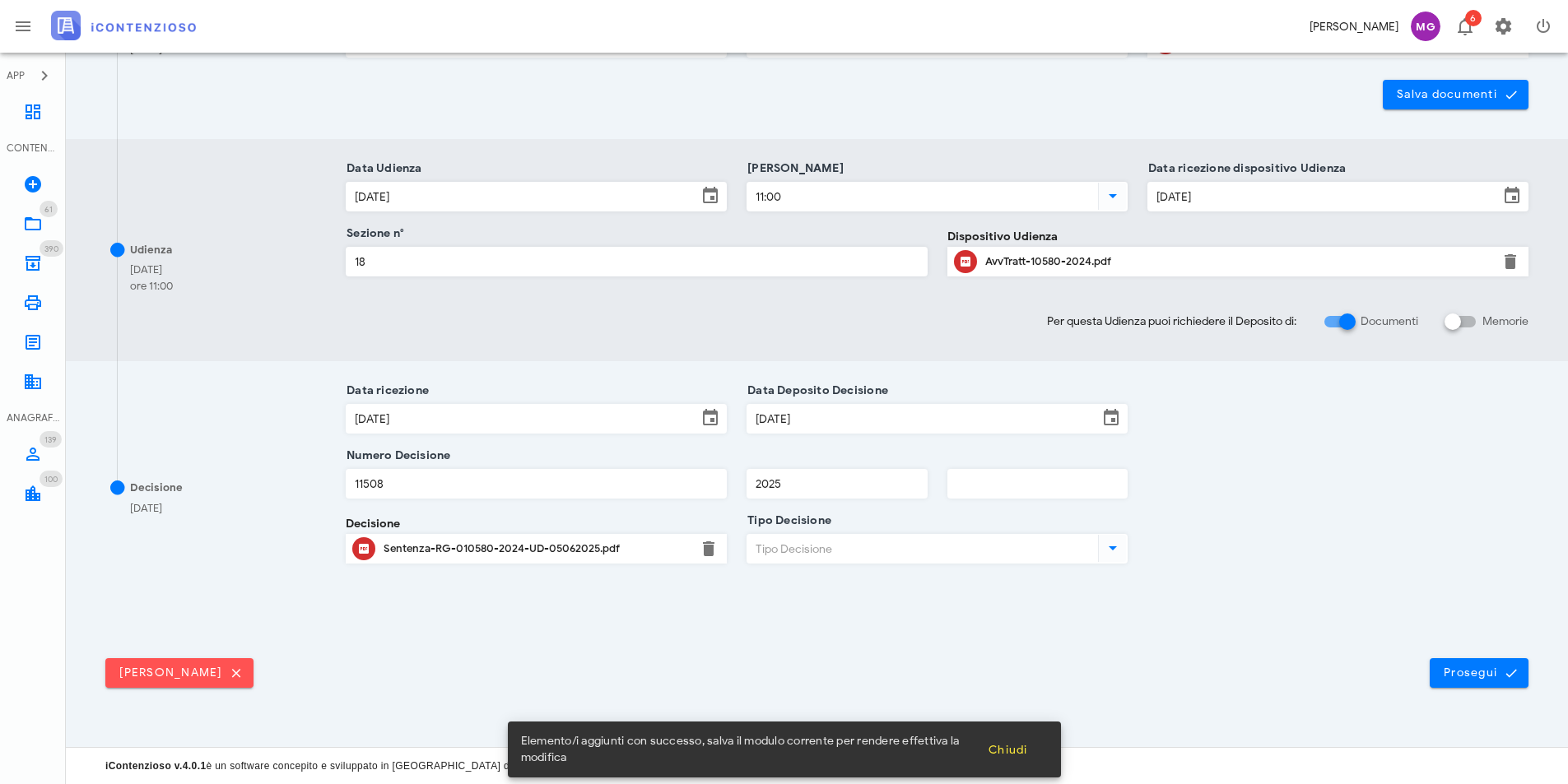
click at [832, 537] on input "Tipo Decisione" at bounding box center [920, 548] width 348 height 28
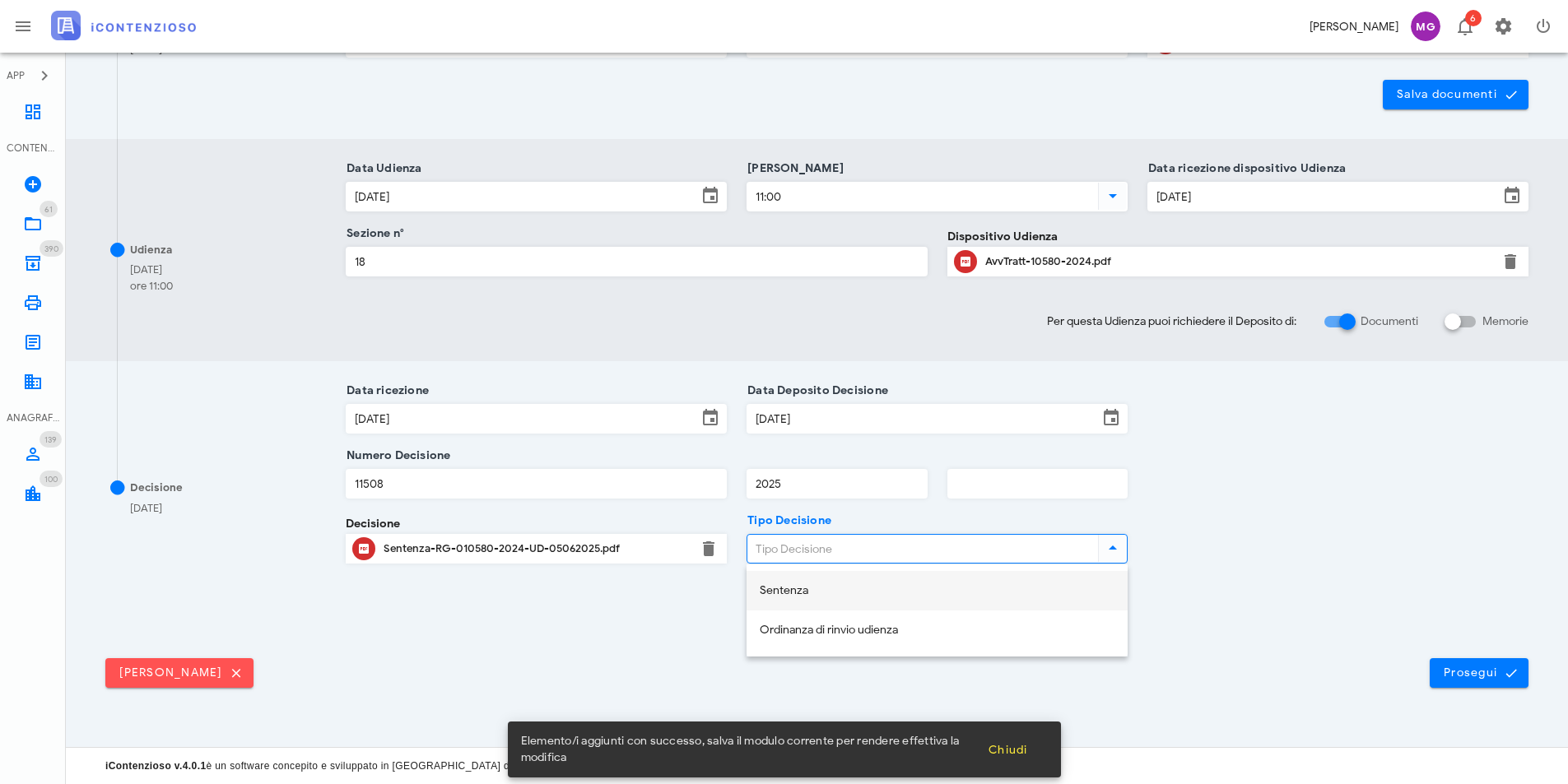
click at [835, 594] on div "Sentenza" at bounding box center [937, 591] width 355 height 14
type input "Sentenza"
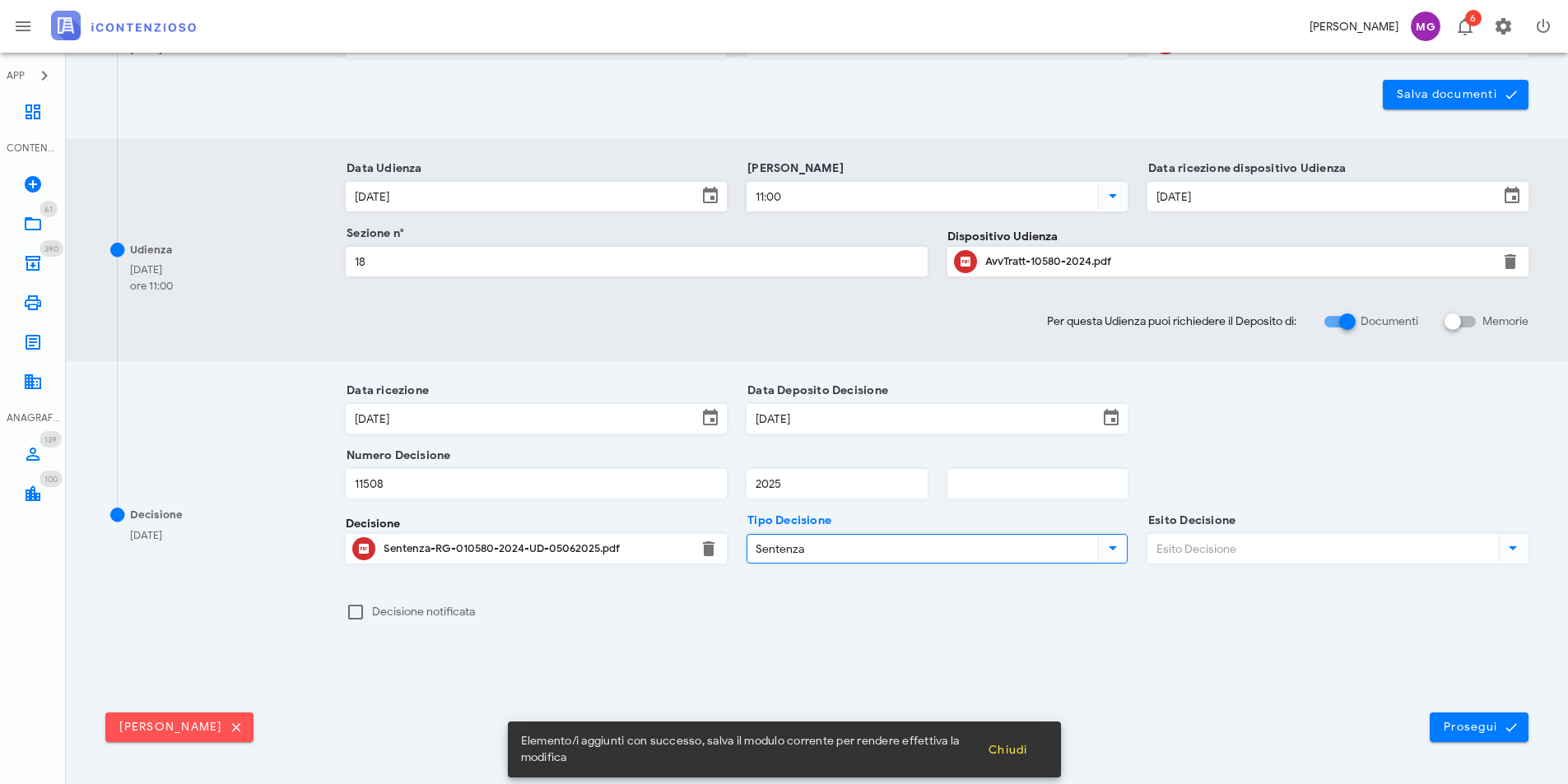
click at [1175, 553] on input "Esito Decisione" at bounding box center [1321, 548] width 348 height 28
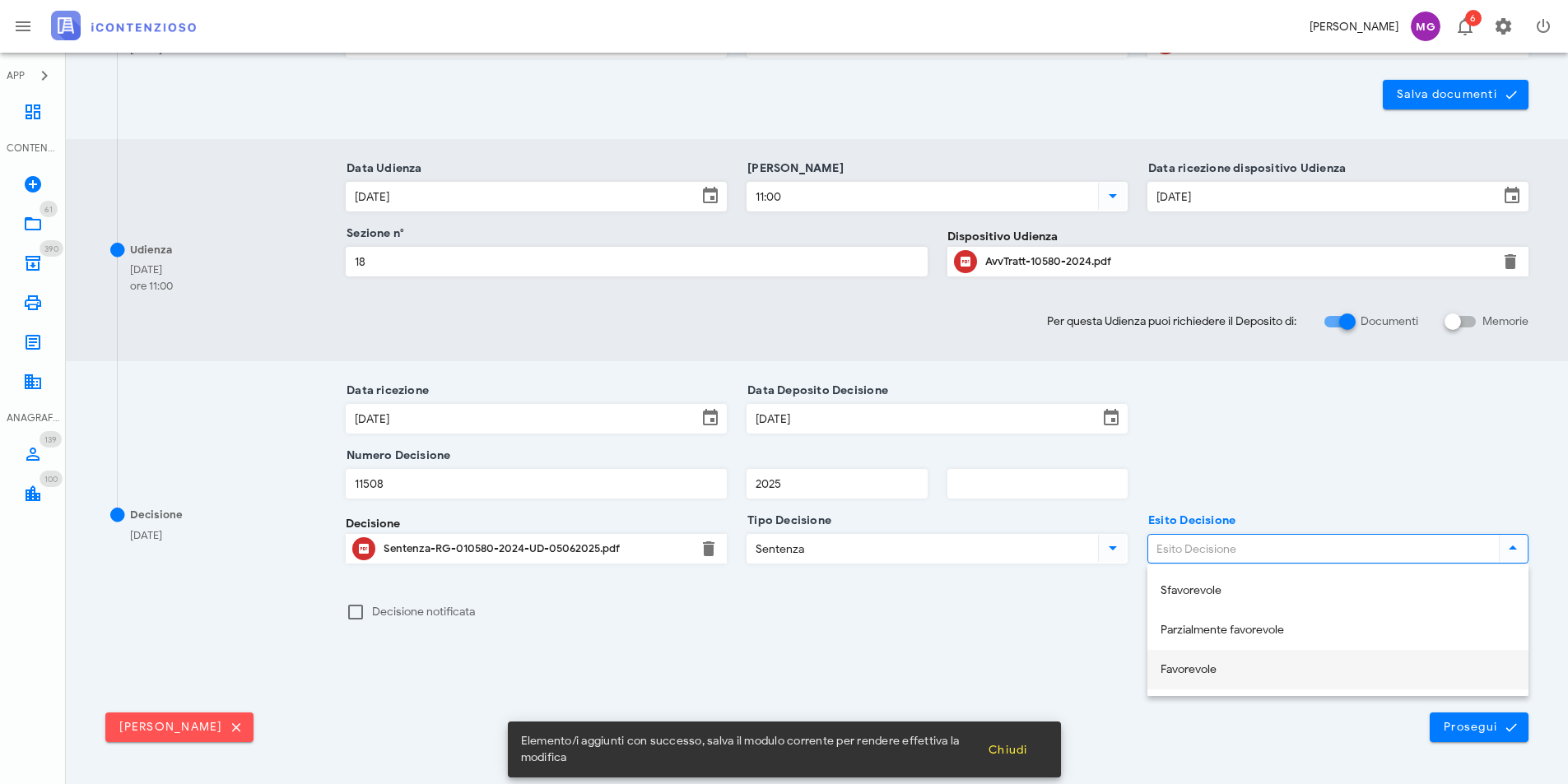
click at [1216, 658] on div "Favorevole" at bounding box center [1338, 669] width 355 height 34
type input "Favorevole"
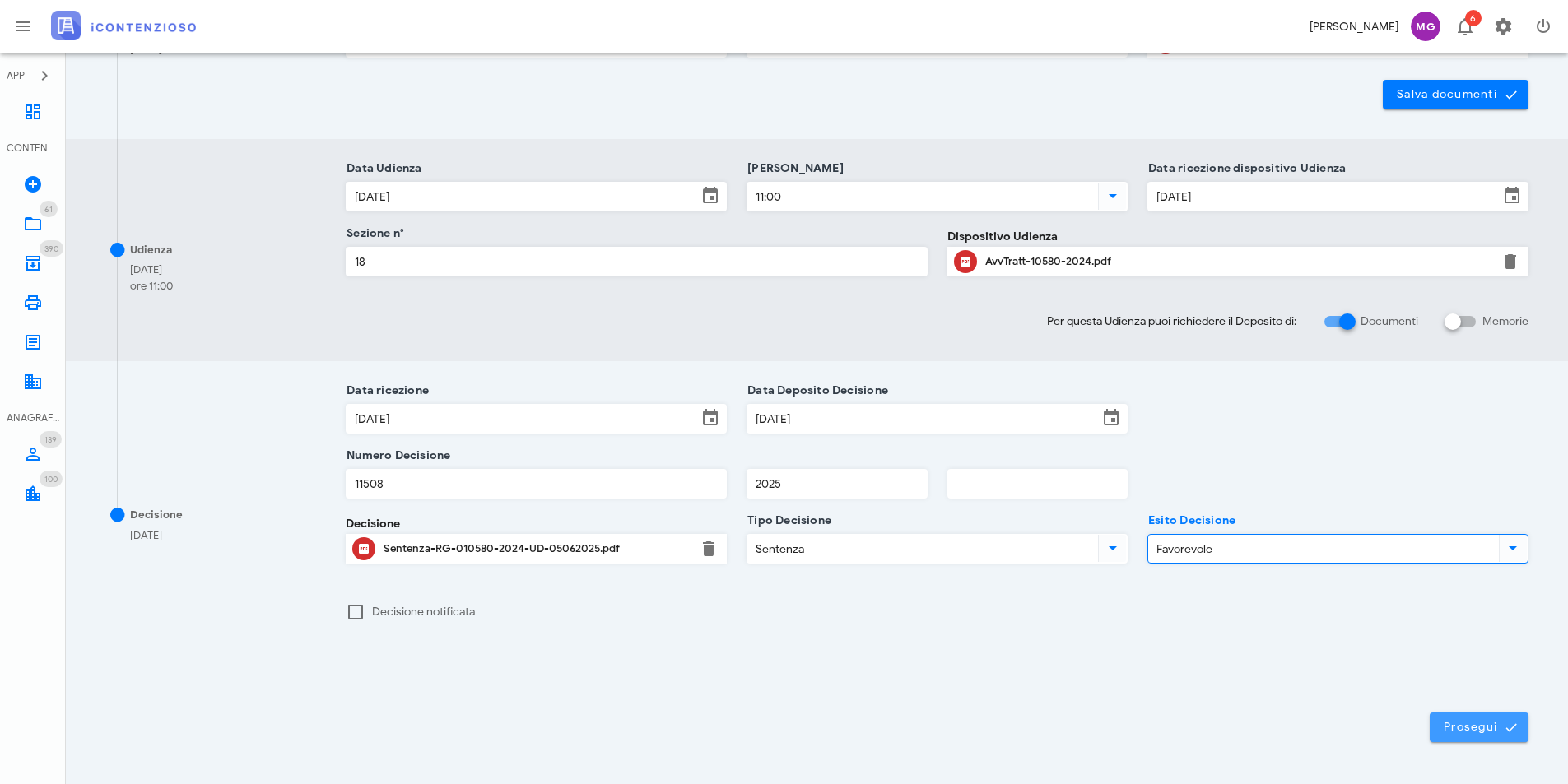
click at [1451, 726] on span "Prosegui" at bounding box center [1478, 727] width 72 height 15
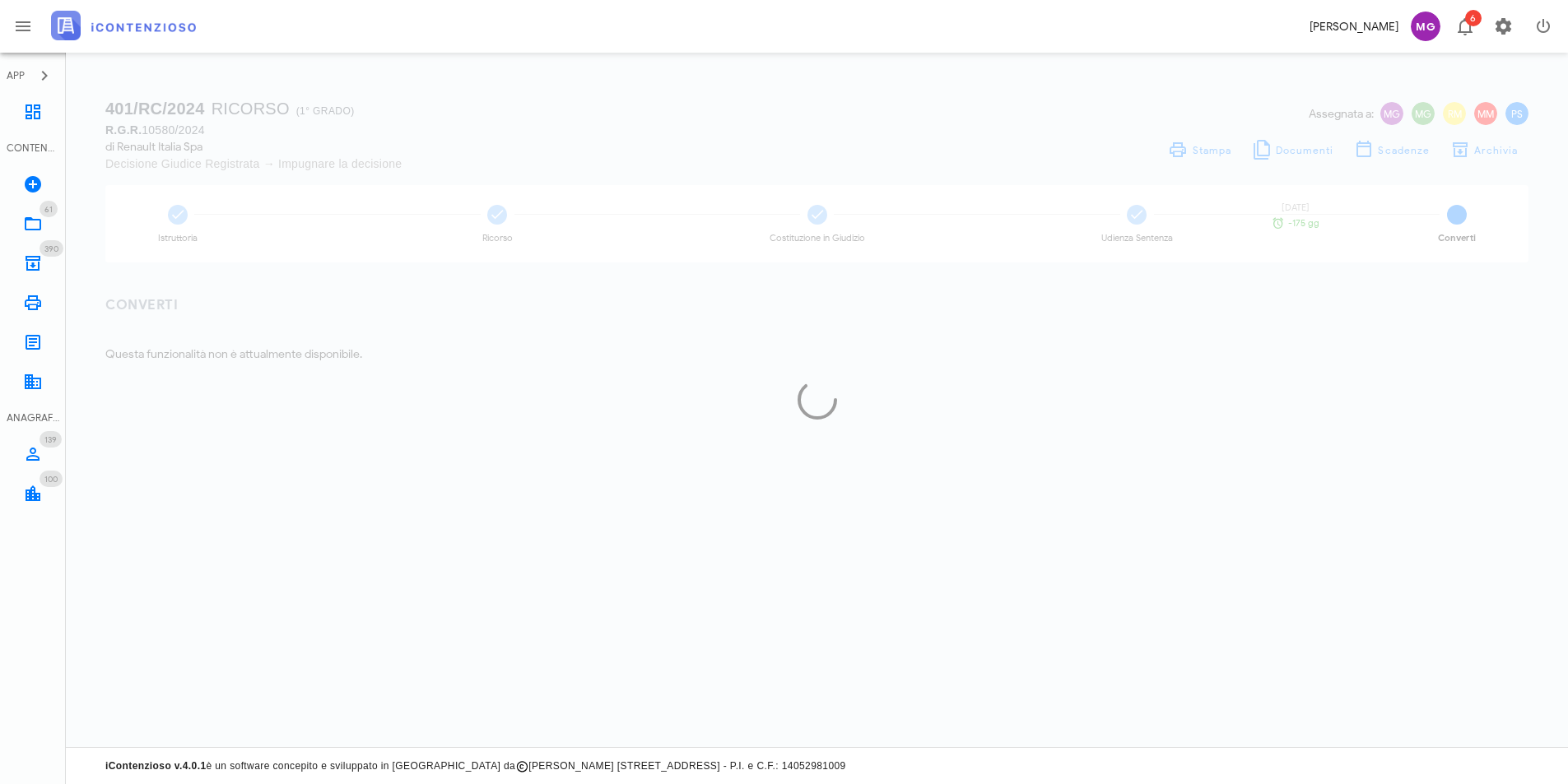
scroll to position [0, 0]
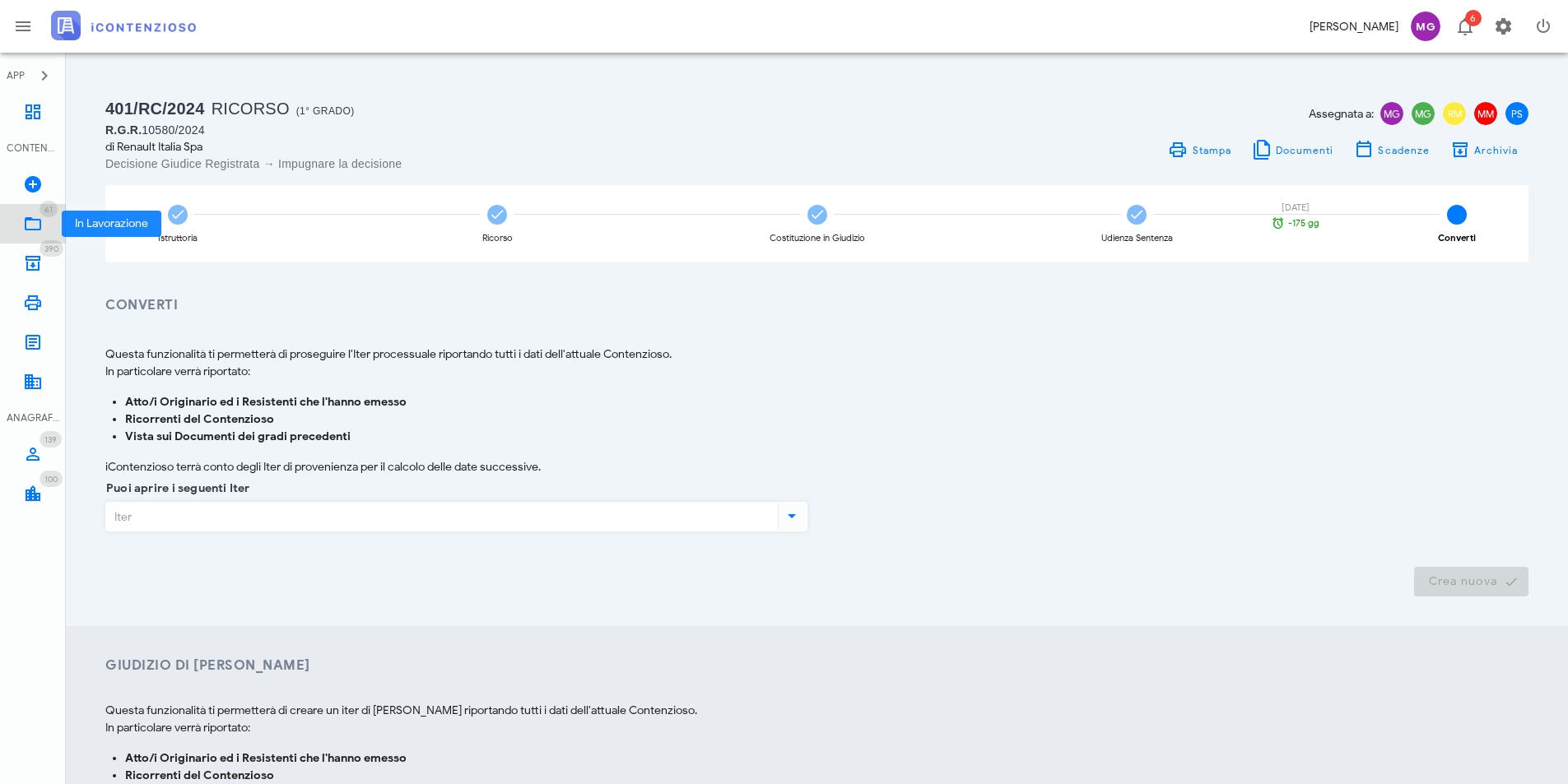
click at [36, 222] on icon at bounding box center [33, 224] width 20 height 20
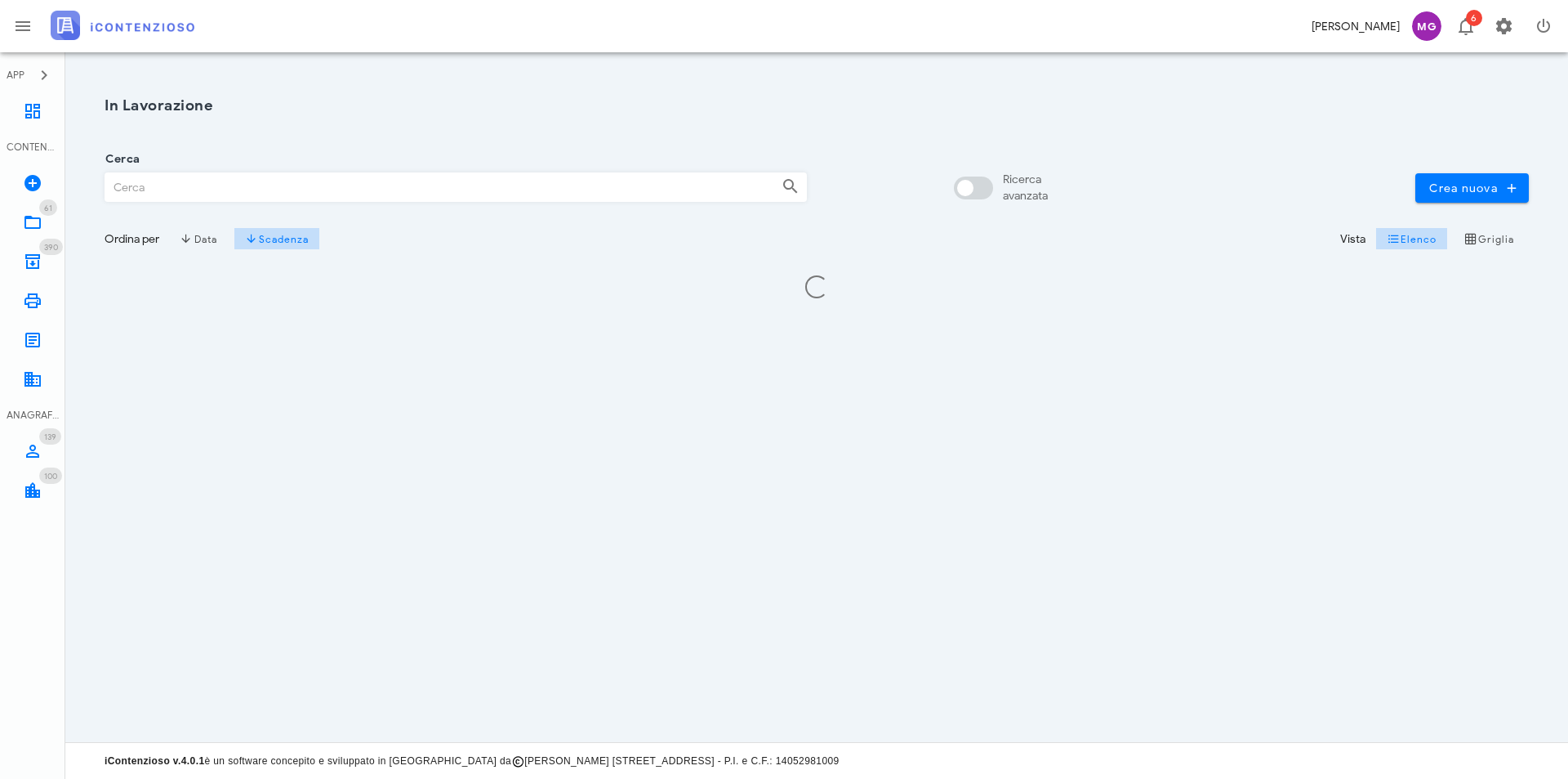
click at [151, 190] on input "Cerca" at bounding box center [437, 187] width 663 height 27
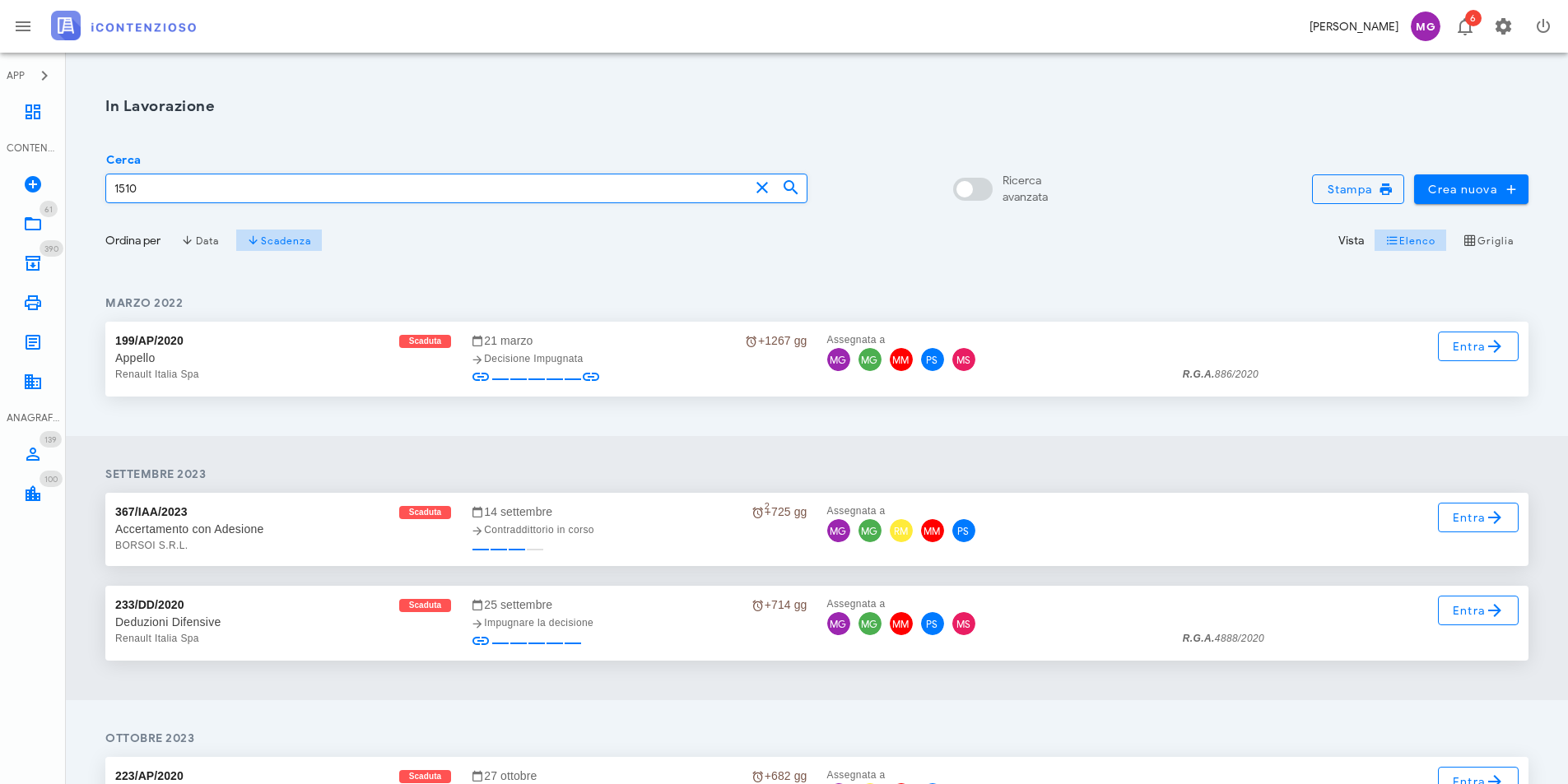
type input "1510"
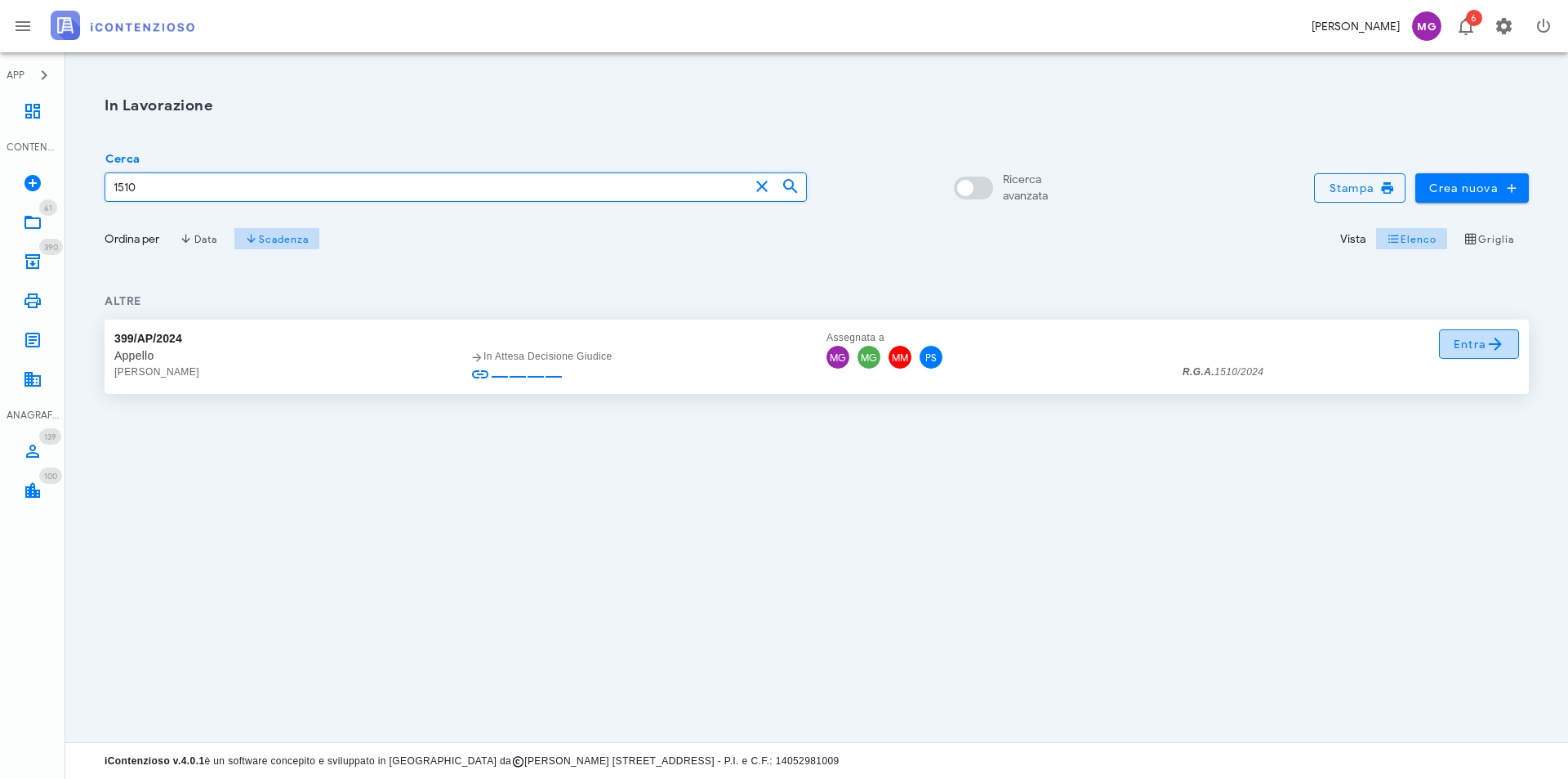
click at [1494, 345] on icon at bounding box center [1496, 344] width 20 height 20
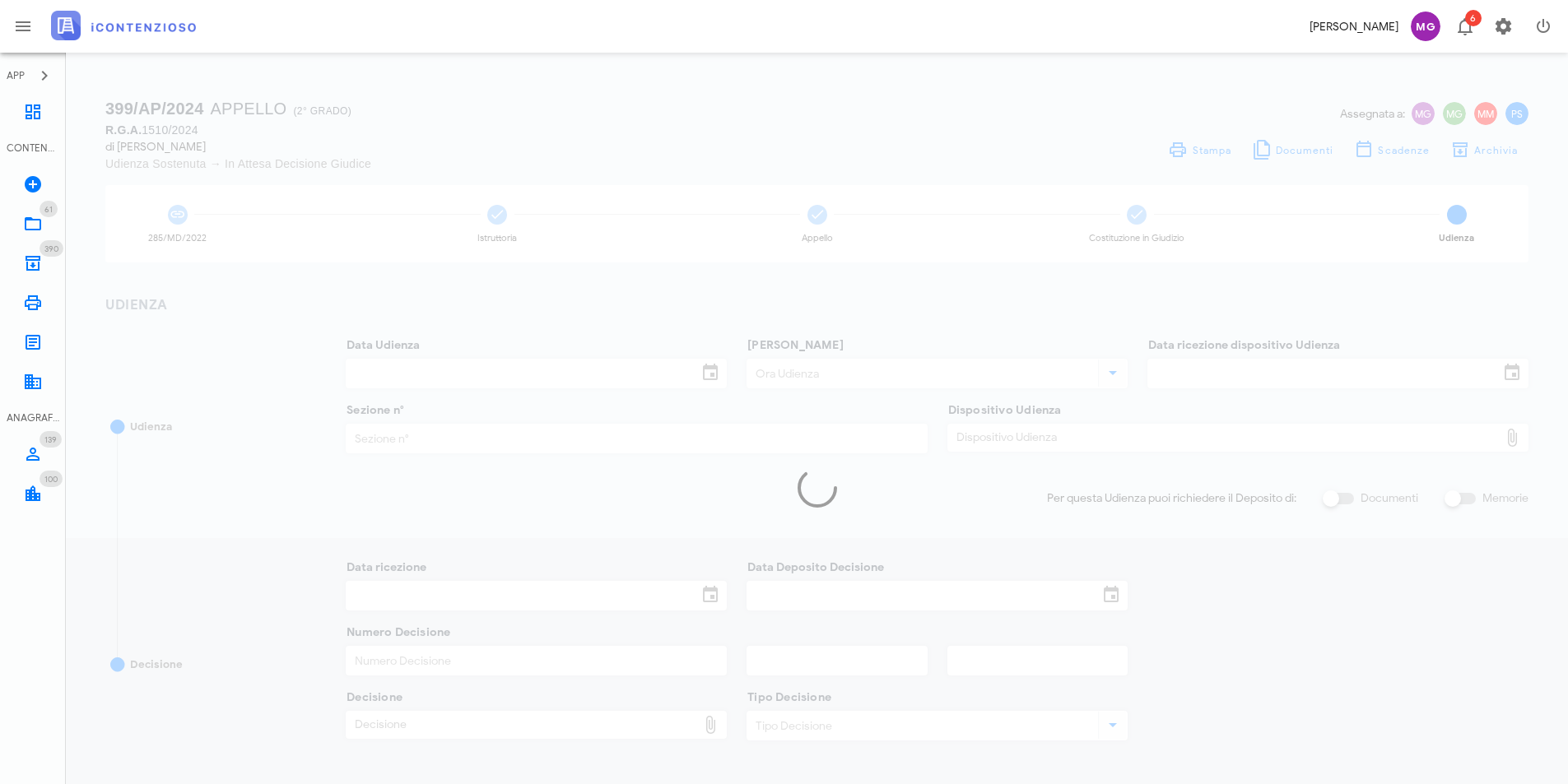
type input "01/07/2025"
type input "11:30"
type input "25/05/2025"
type input "16"
checkbox input "true"
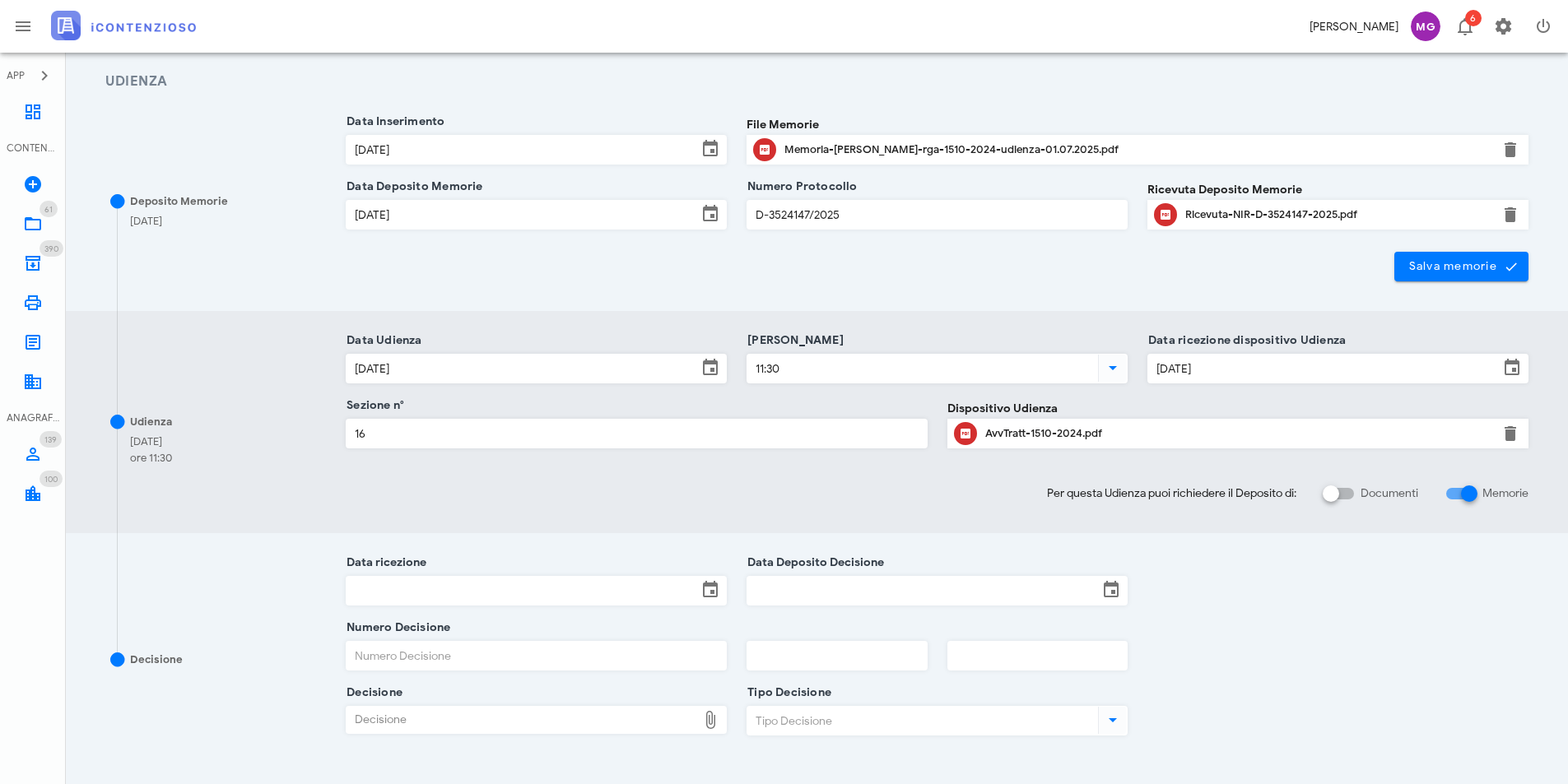
scroll to position [395, 0]
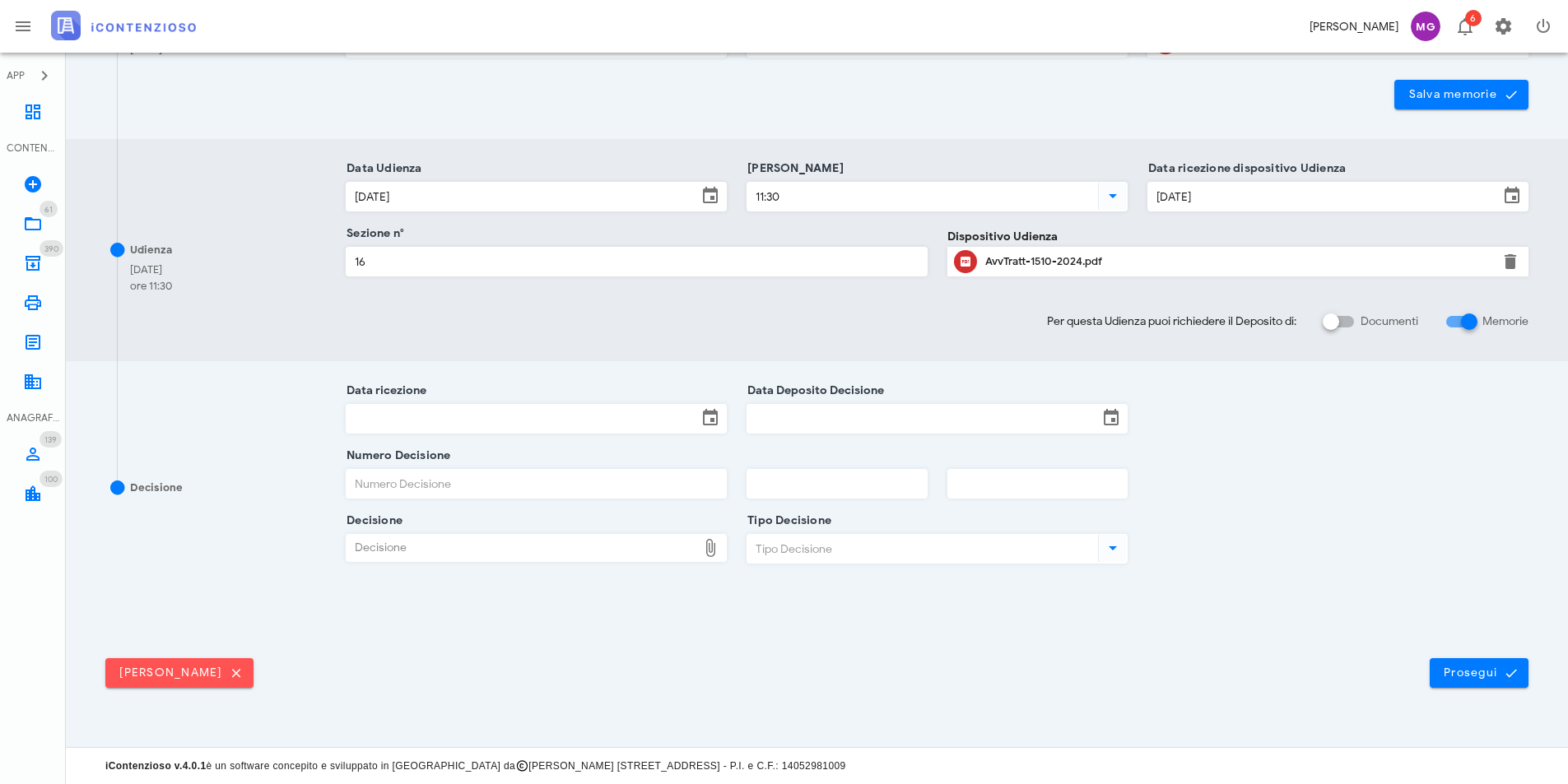
click at [451, 409] on input "Data ricezione" at bounding box center [522, 418] width 350 height 28
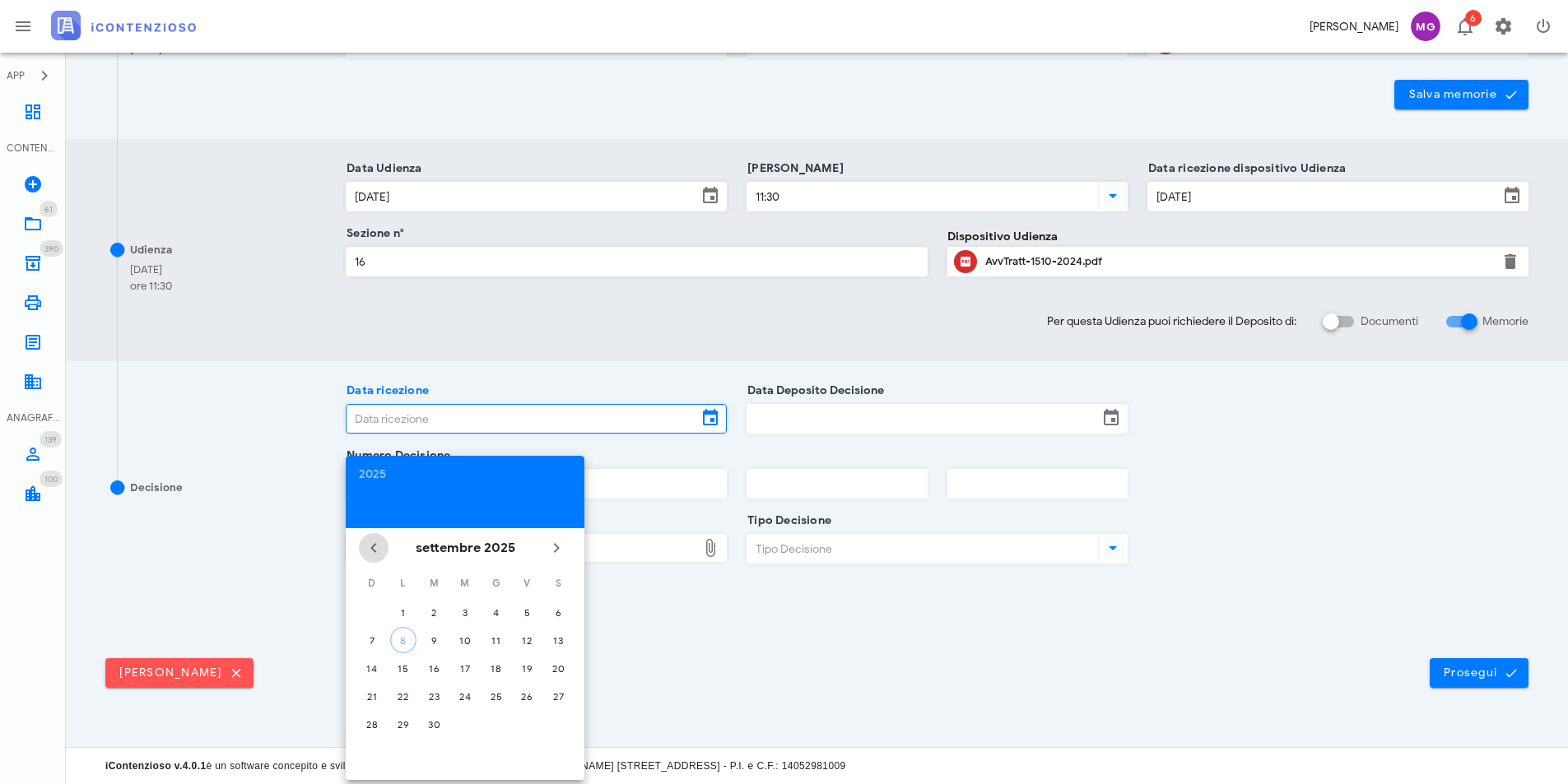
click at [372, 545] on icon "Il mese scorso" at bounding box center [373, 548] width 20 height 20
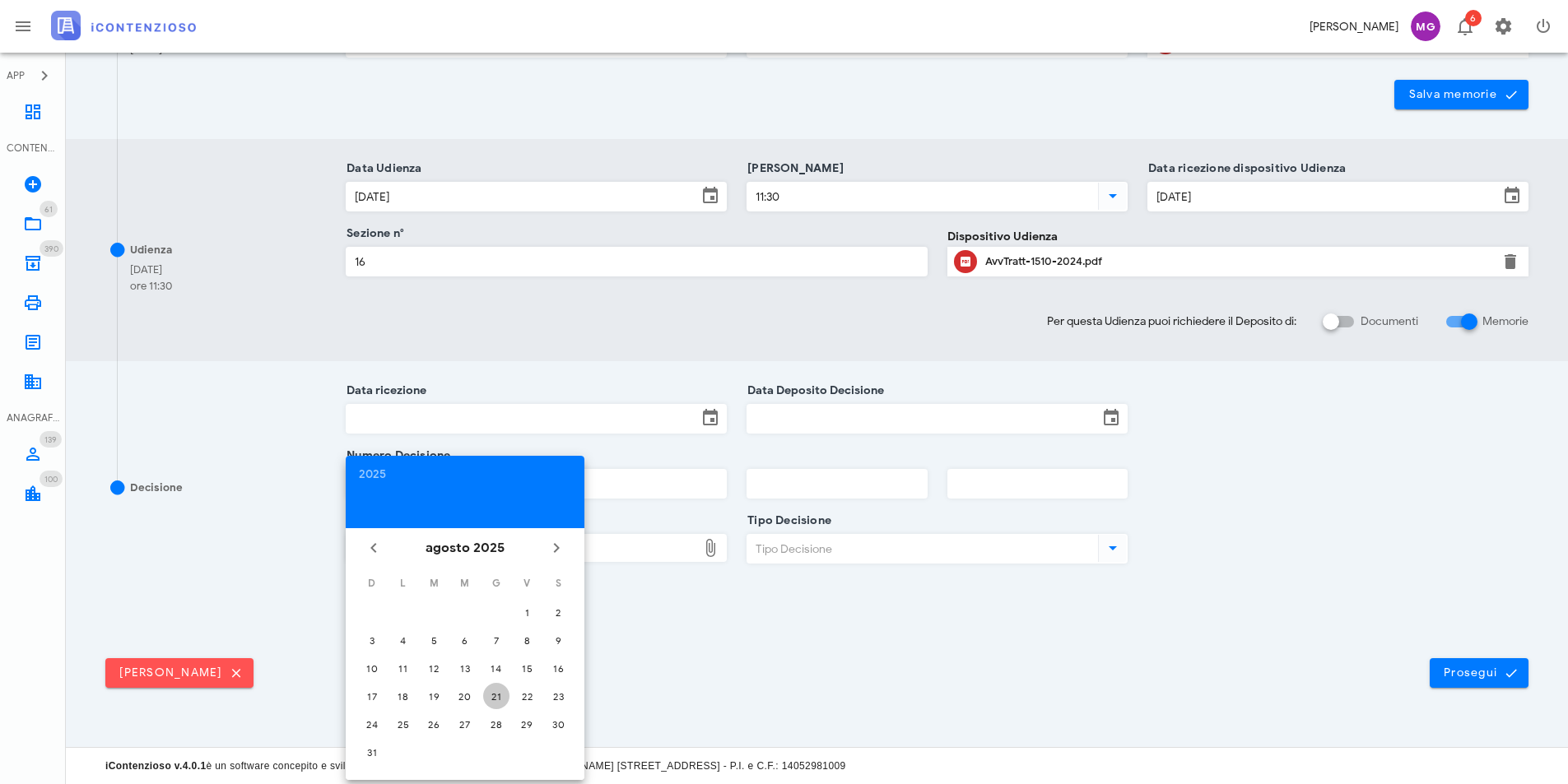
click at [503, 701] on div "21" at bounding box center [496, 696] width 27 height 12
type input "21/08/2025"
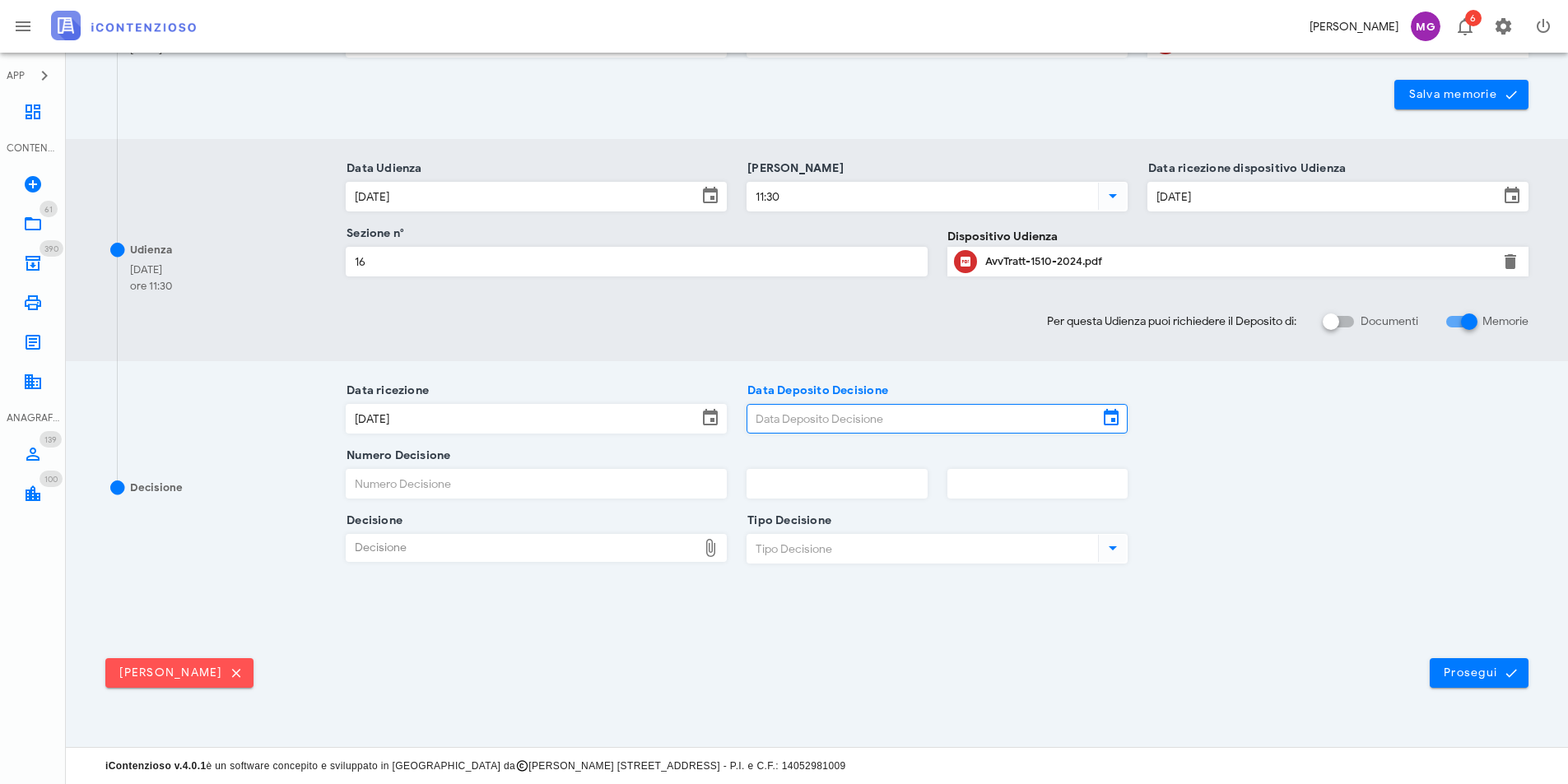
click at [795, 417] on input "Data Deposito Decisione" at bounding box center [922, 418] width 350 height 28
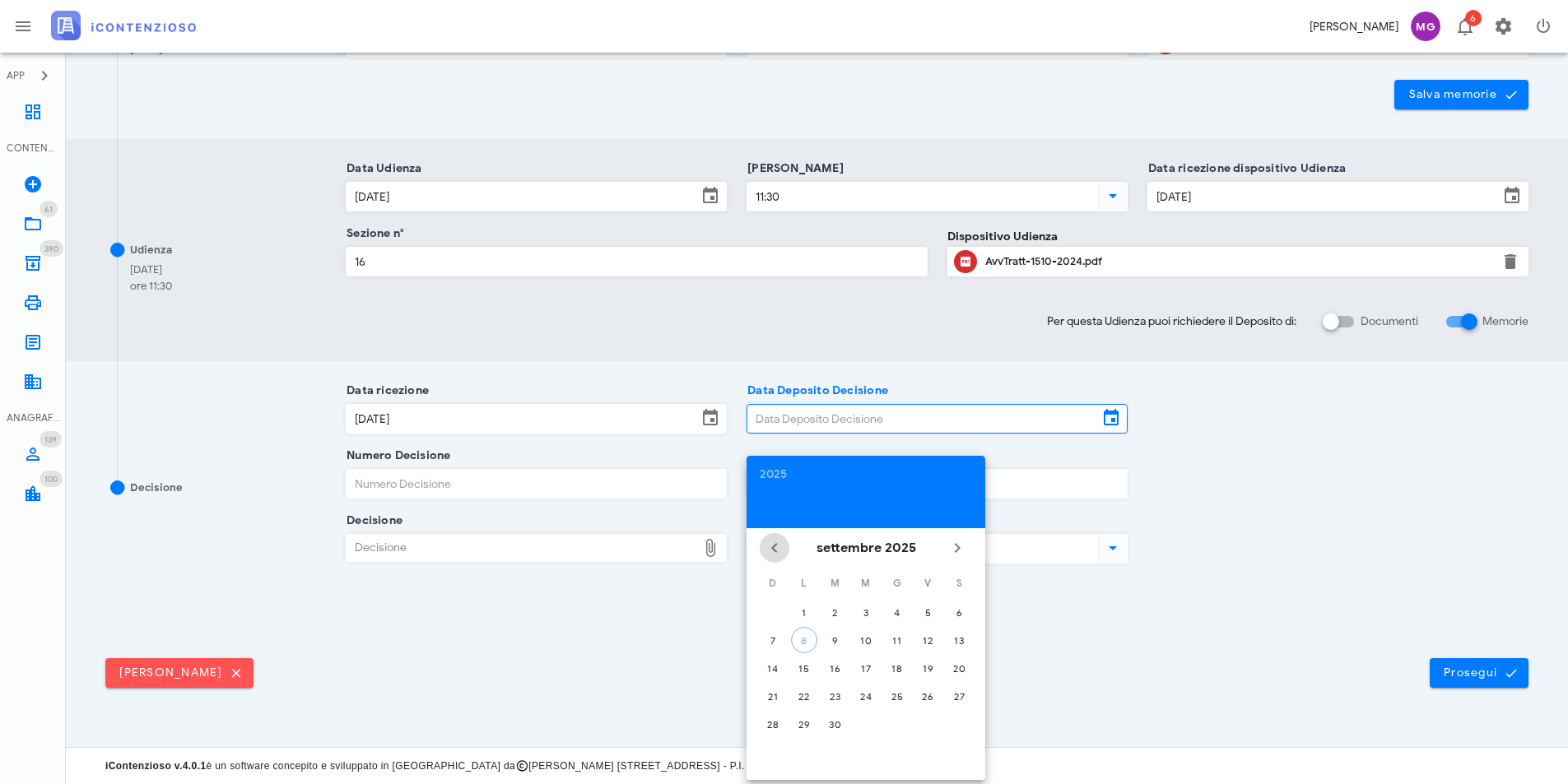
click at [768, 547] on icon "Il mese scorso" at bounding box center [774, 548] width 20 height 20
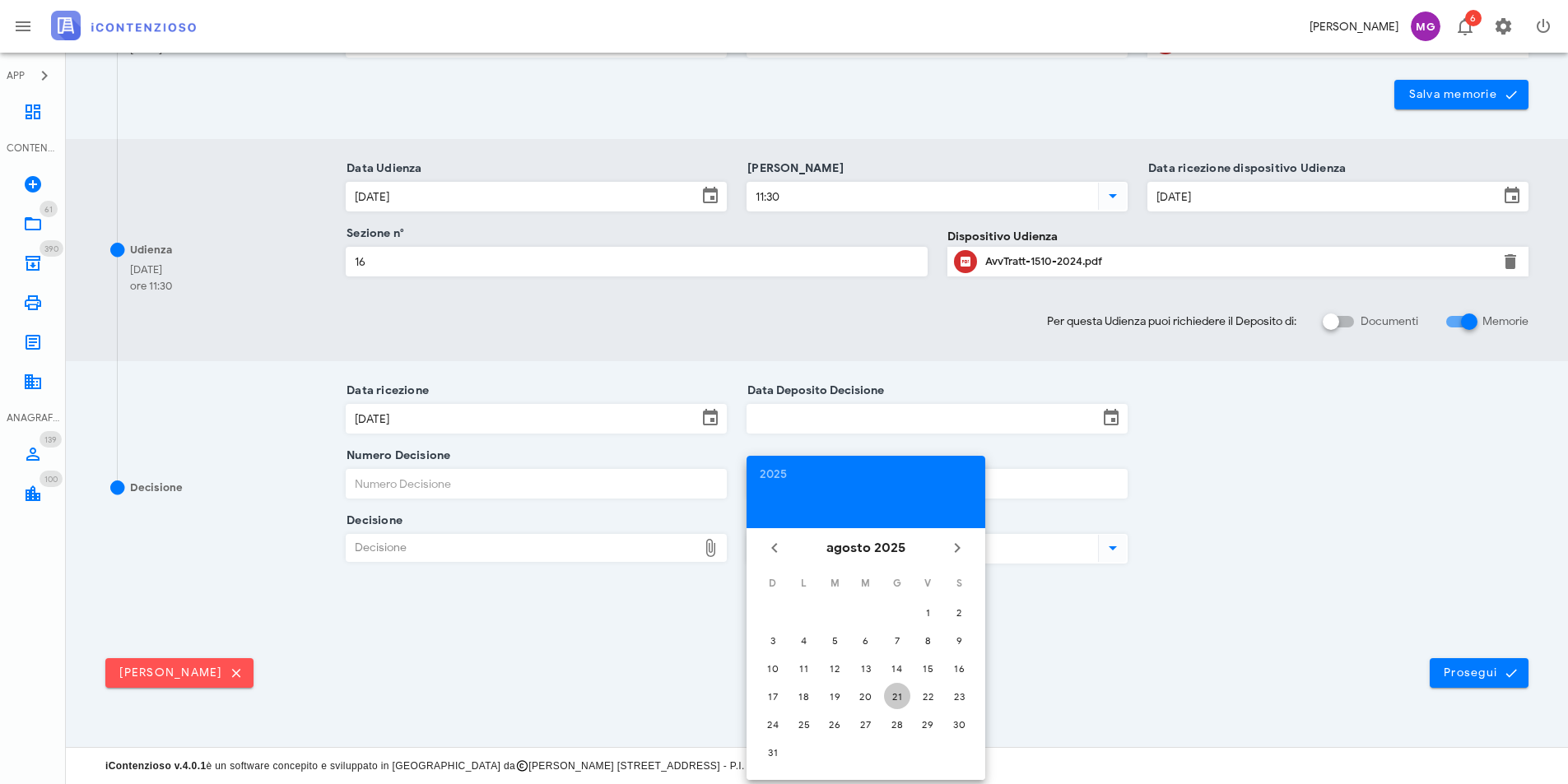
drag, startPoint x: 897, startPoint y: 690, endPoint x: 884, endPoint y: 686, distance: 13.6
click at [897, 691] on div "21" at bounding box center [896, 696] width 27 height 12
type input "21/08/2025"
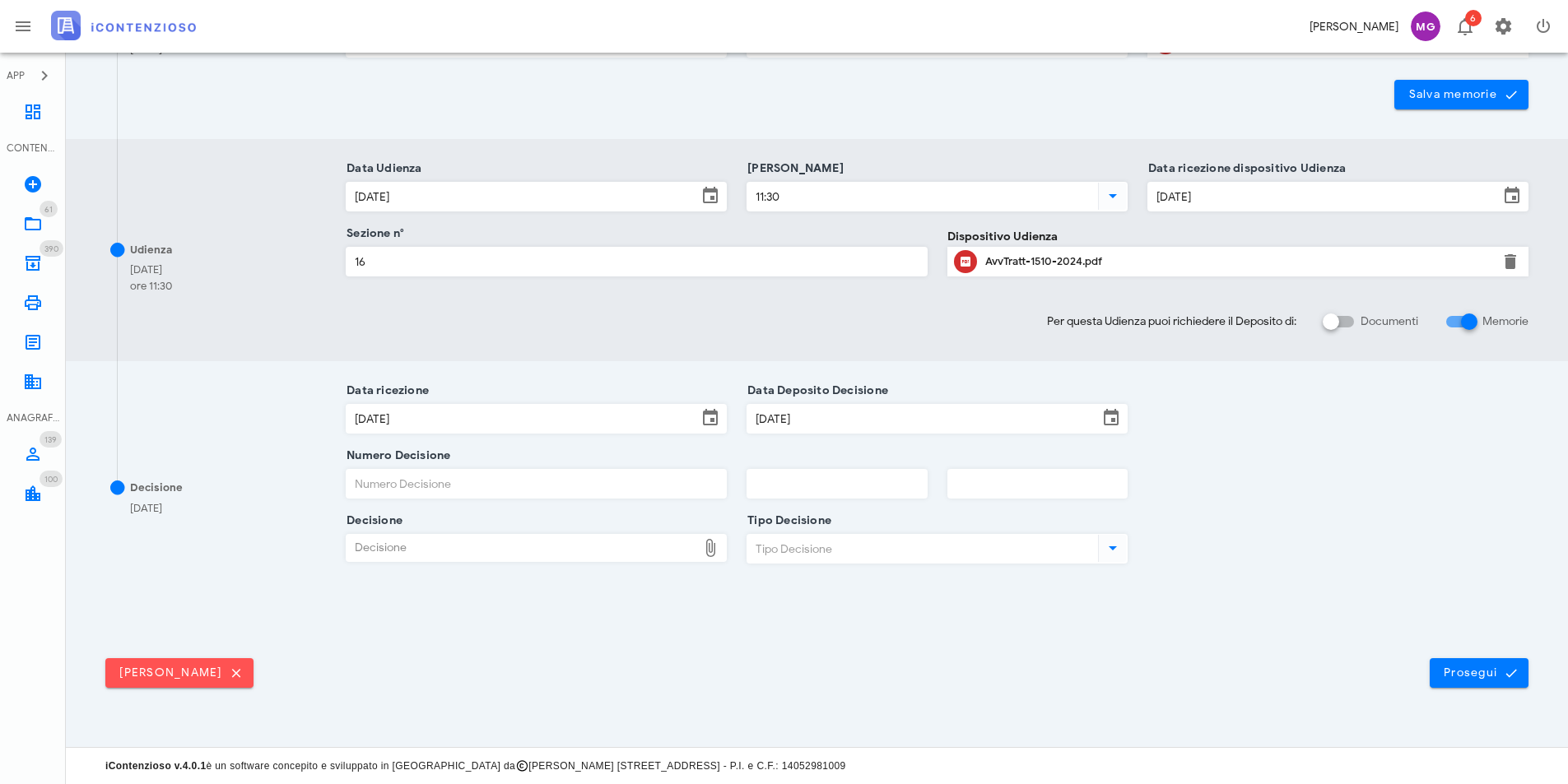
click at [444, 486] on input "Numero Decisione" at bounding box center [536, 483] width 379 height 28
type input "5216"
type input "2025"
click at [493, 536] on div "Decisione" at bounding box center [522, 547] width 350 height 27
type input "C:\fakepath\Sentenza_RG_001510_2024_UD_01072025 Giordano Pietro.pdf"
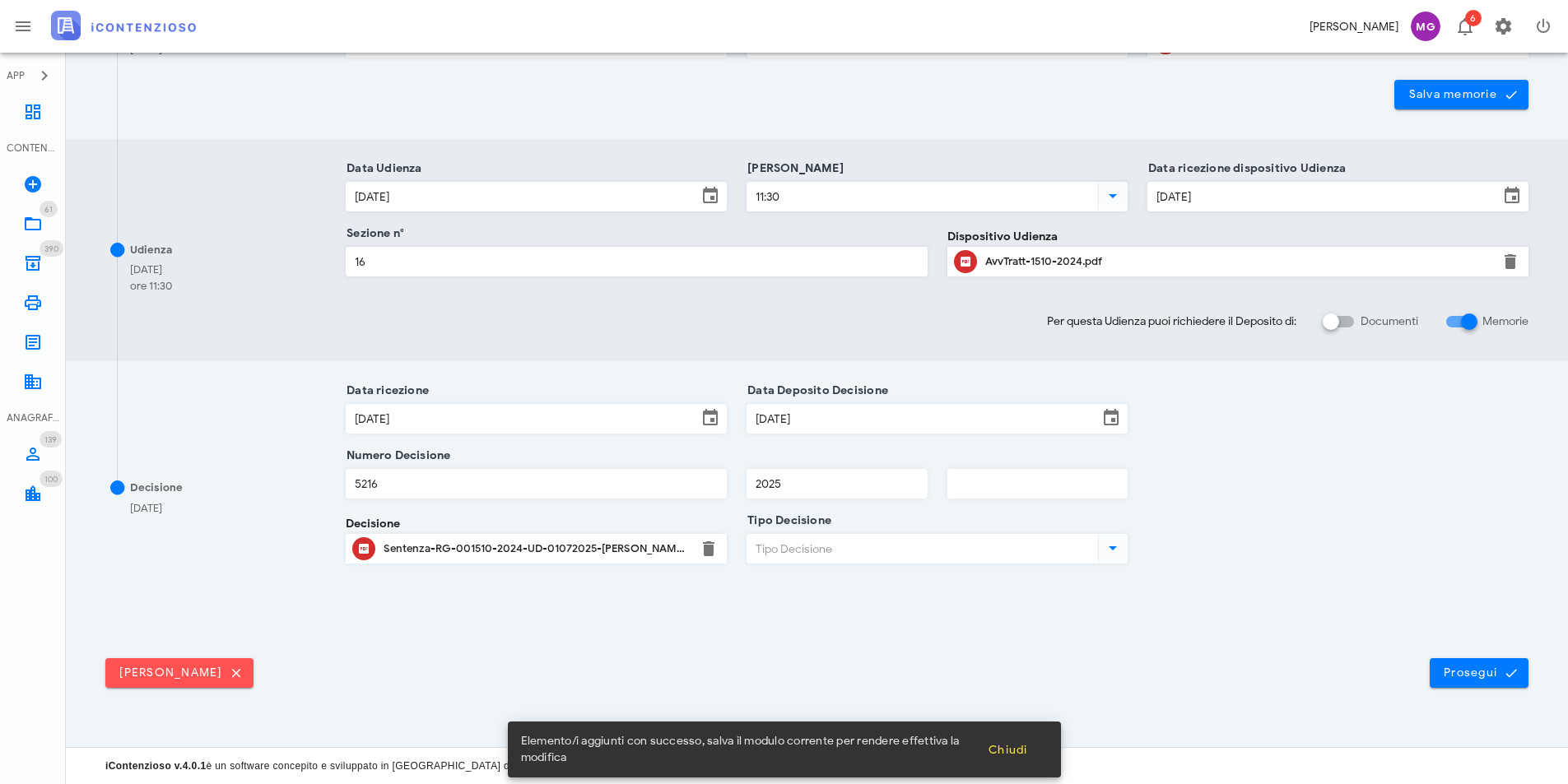
click at [783, 547] on input "Tipo Decisione" at bounding box center [920, 548] width 348 height 28
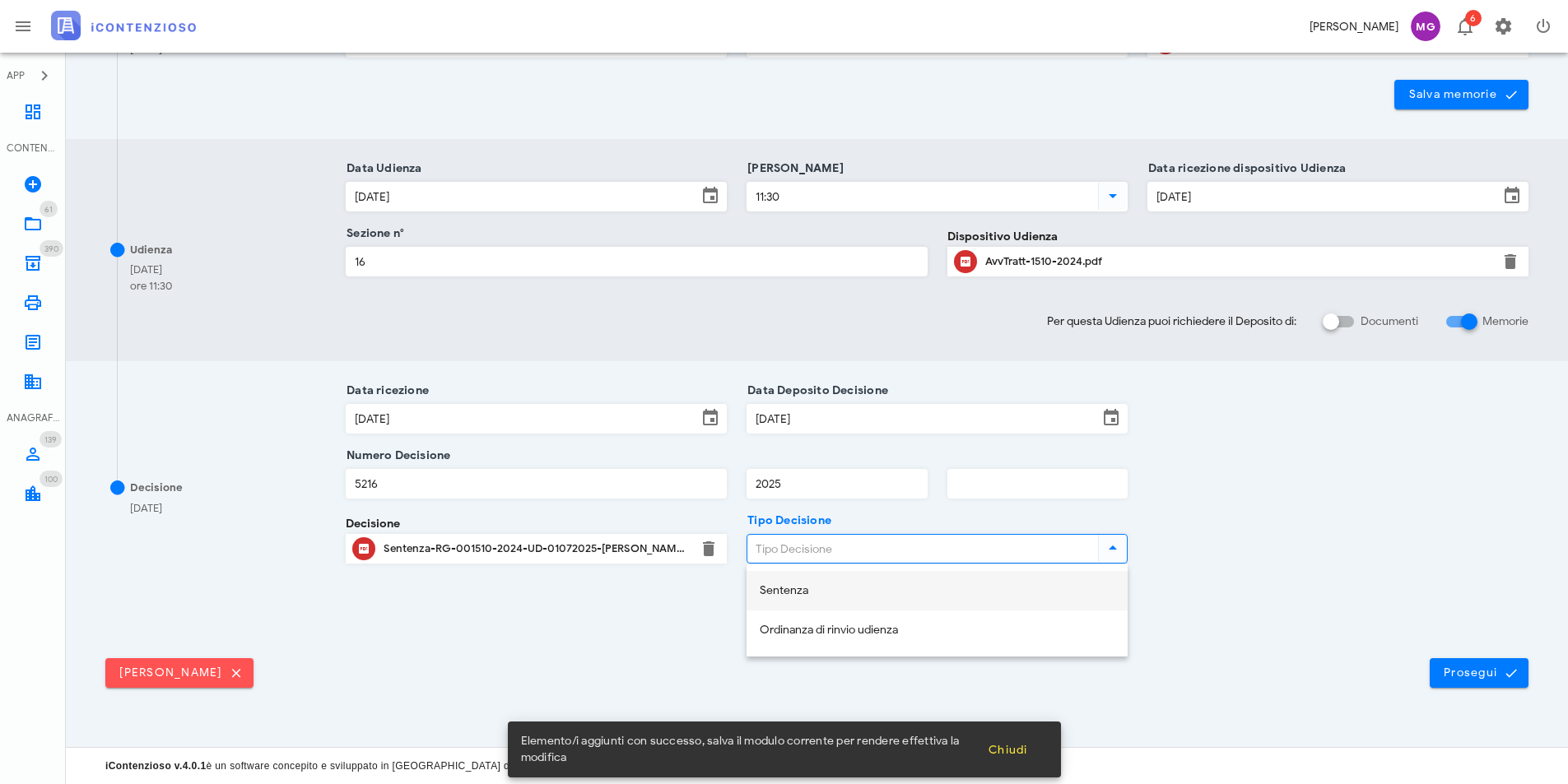
click at [798, 584] on div "Sentenza" at bounding box center [937, 591] width 355 height 14
type input "Sentenza"
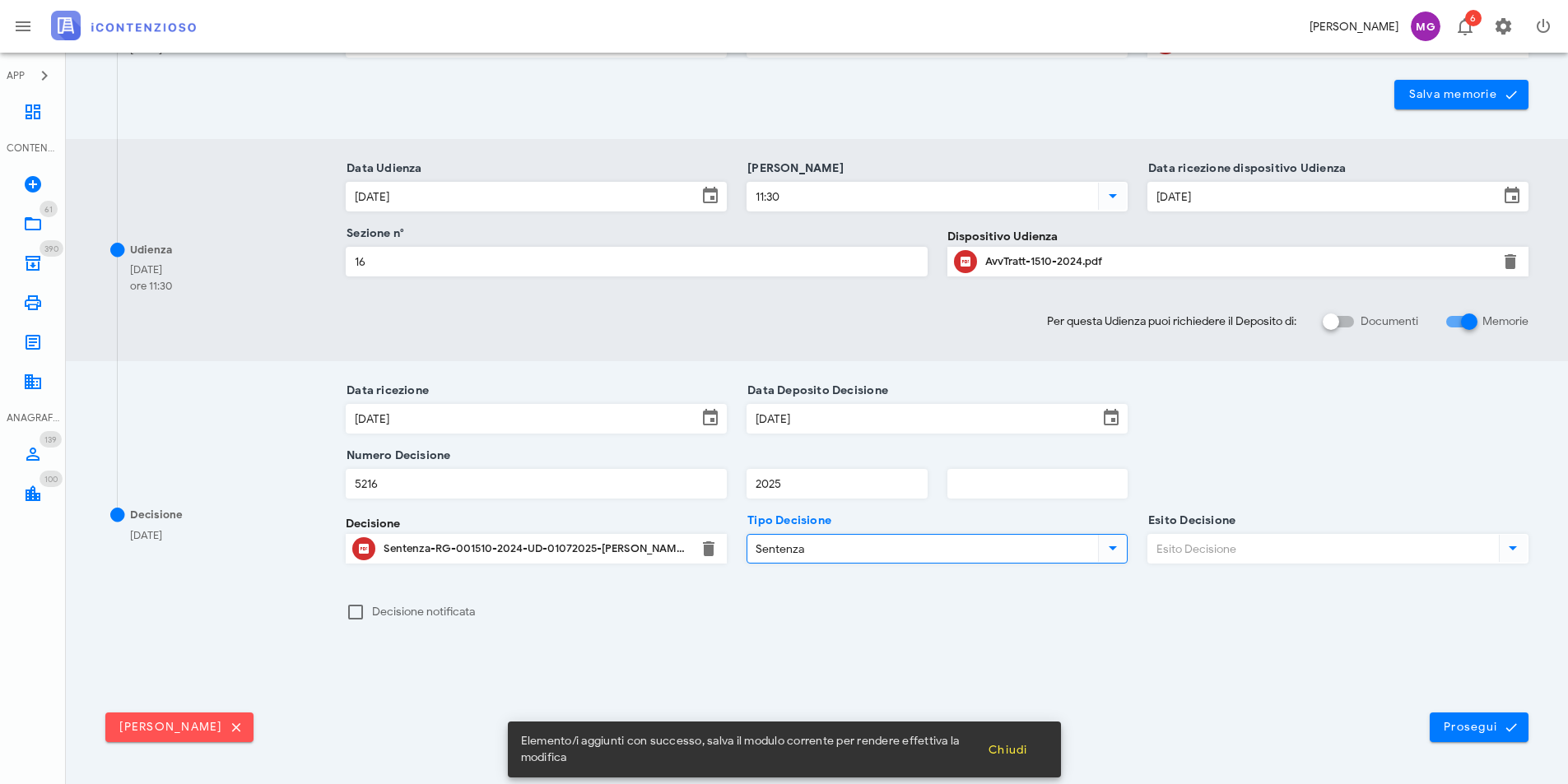
click at [1277, 556] on input "Esito Decisione" at bounding box center [1321, 548] width 348 height 28
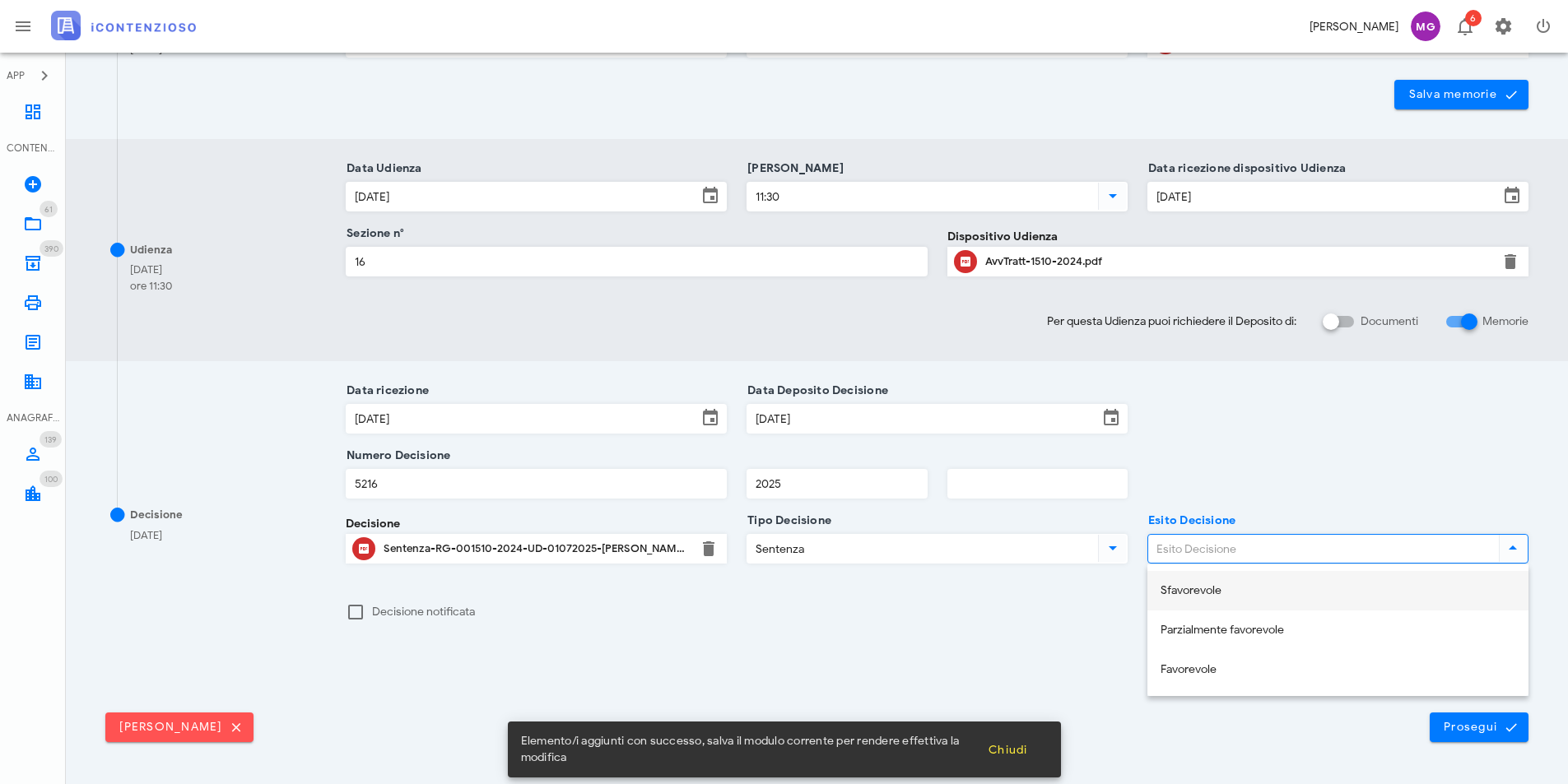
click at [1283, 603] on div "Sfavorevole" at bounding box center [1338, 591] width 355 height 34
type input "Sfavorevole"
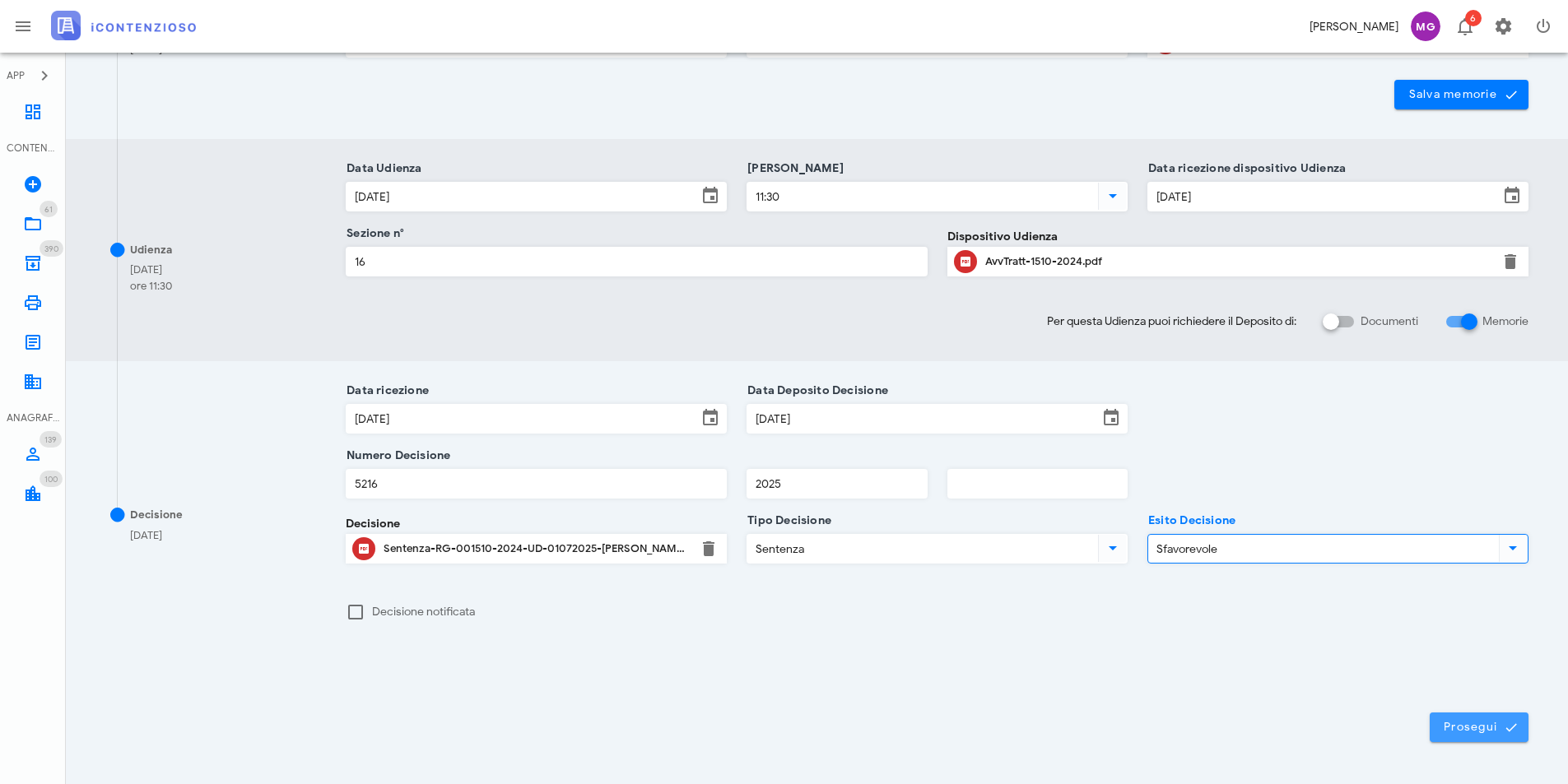
click at [1446, 720] on span "Prosegui" at bounding box center [1478, 727] width 72 height 15
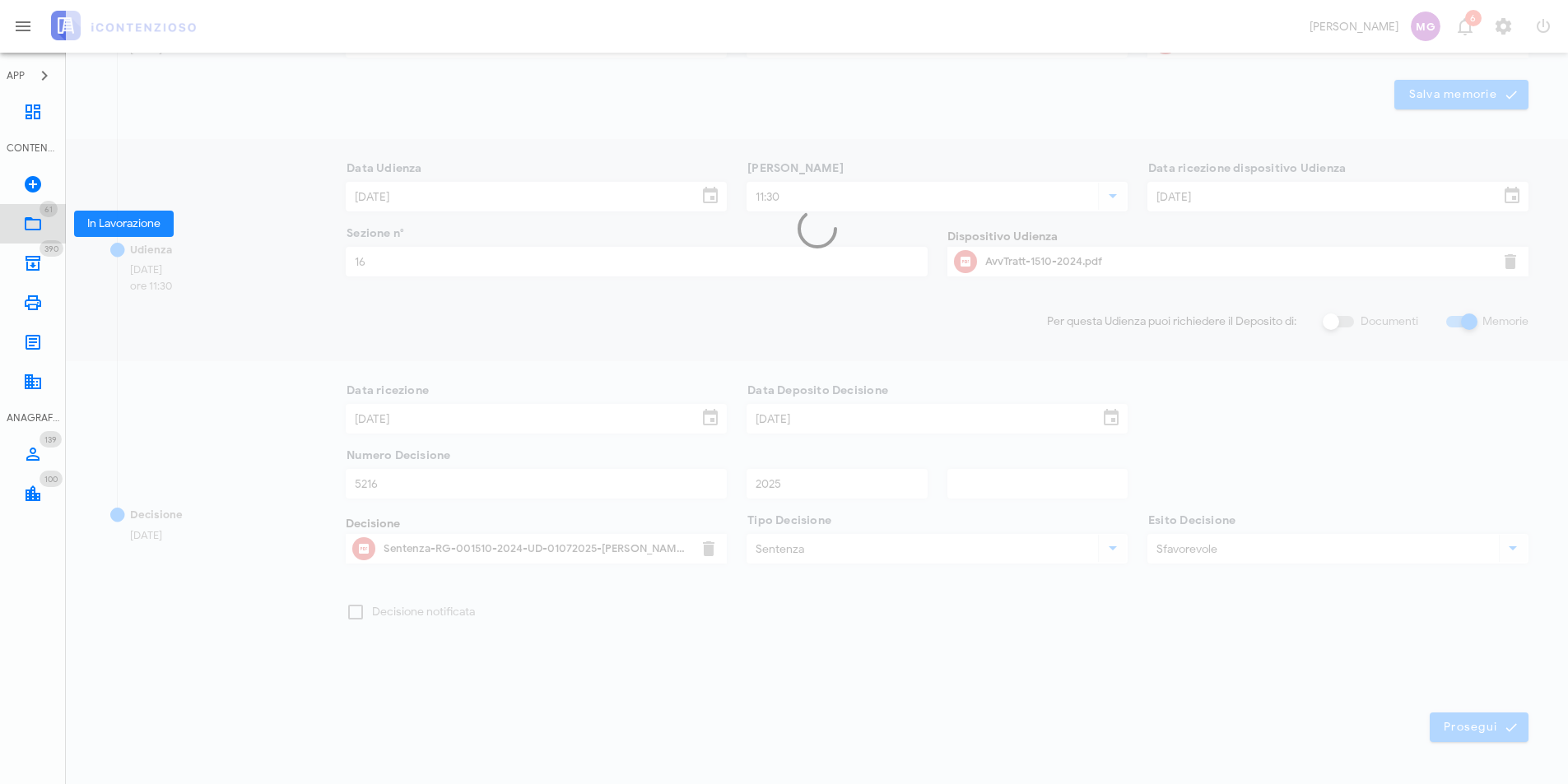
click at [31, 227] on icon at bounding box center [33, 224] width 20 height 20
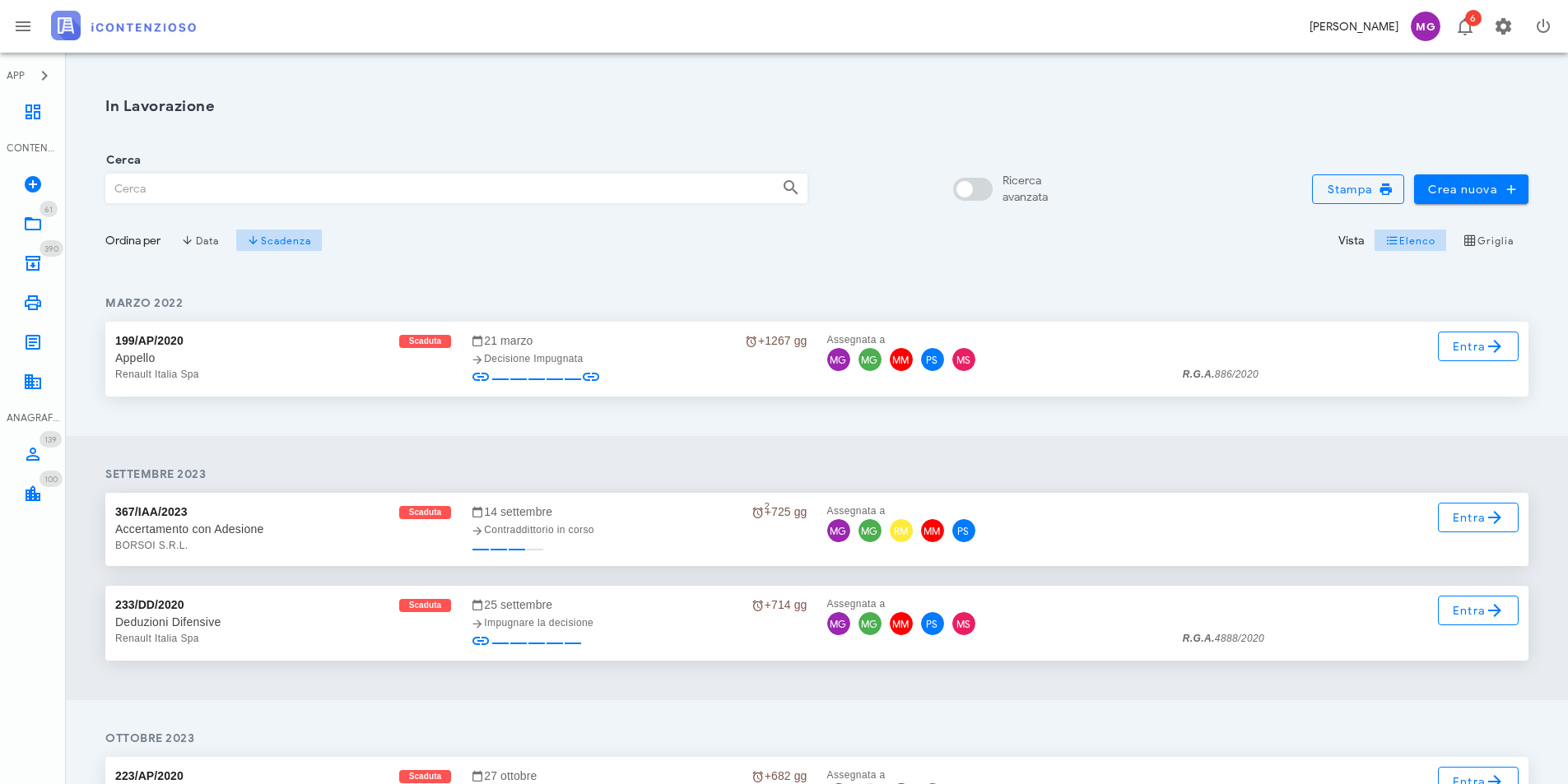
click at [192, 190] on input "Cerca" at bounding box center [438, 188] width 662 height 28
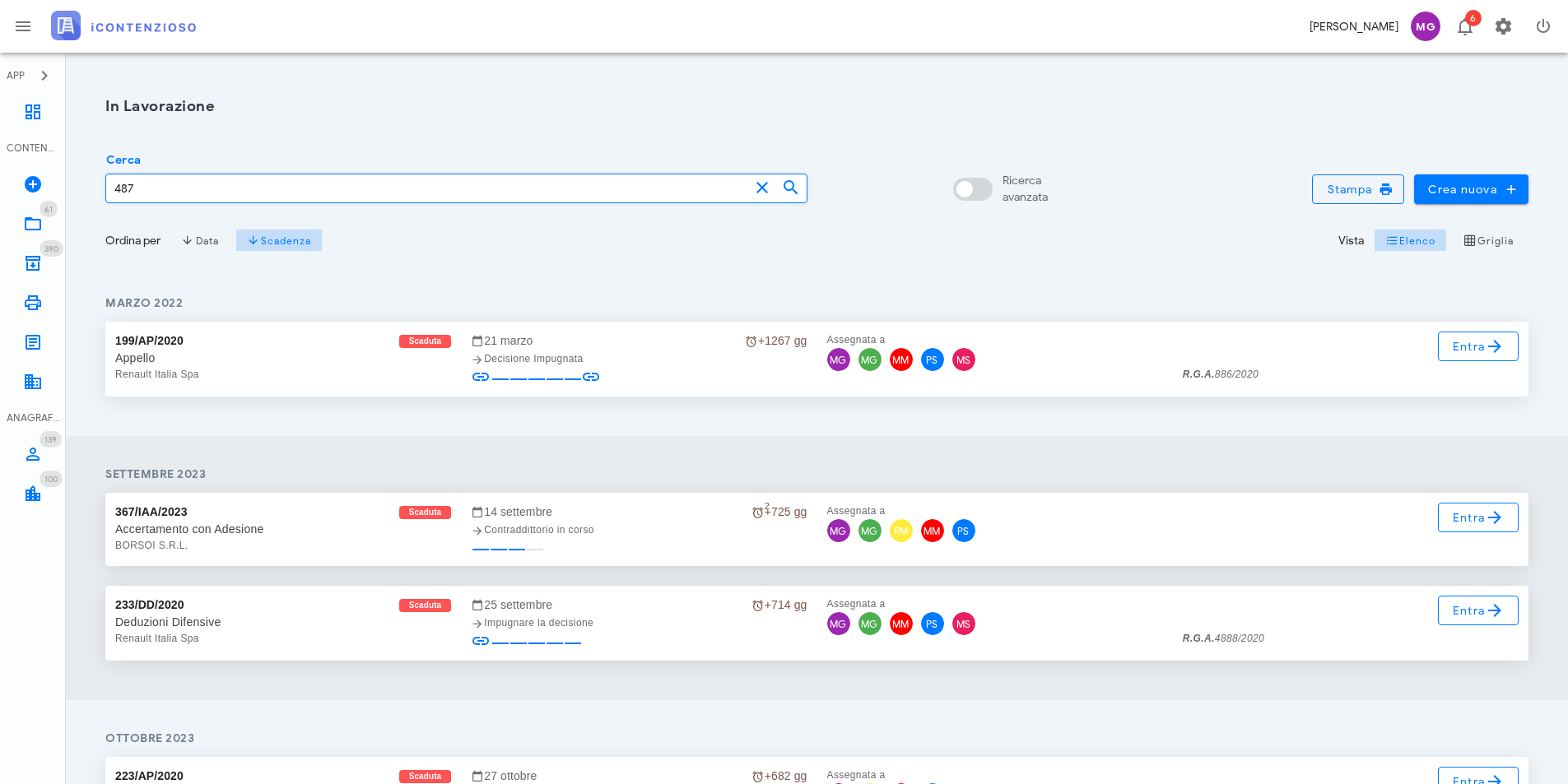
type input "487"
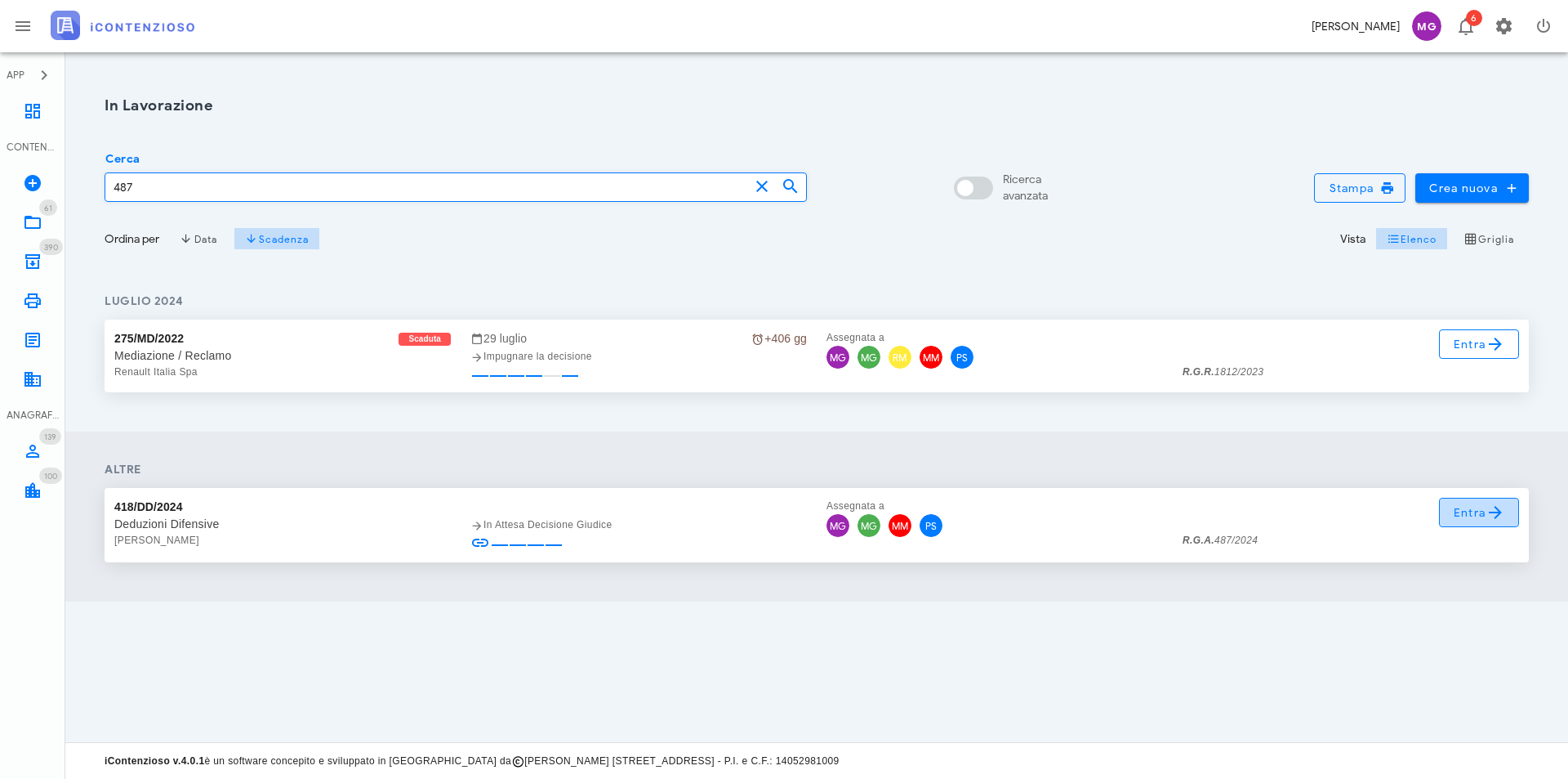
click at [1469, 516] on span "Entra" at bounding box center [1480, 513] width 53 height 20
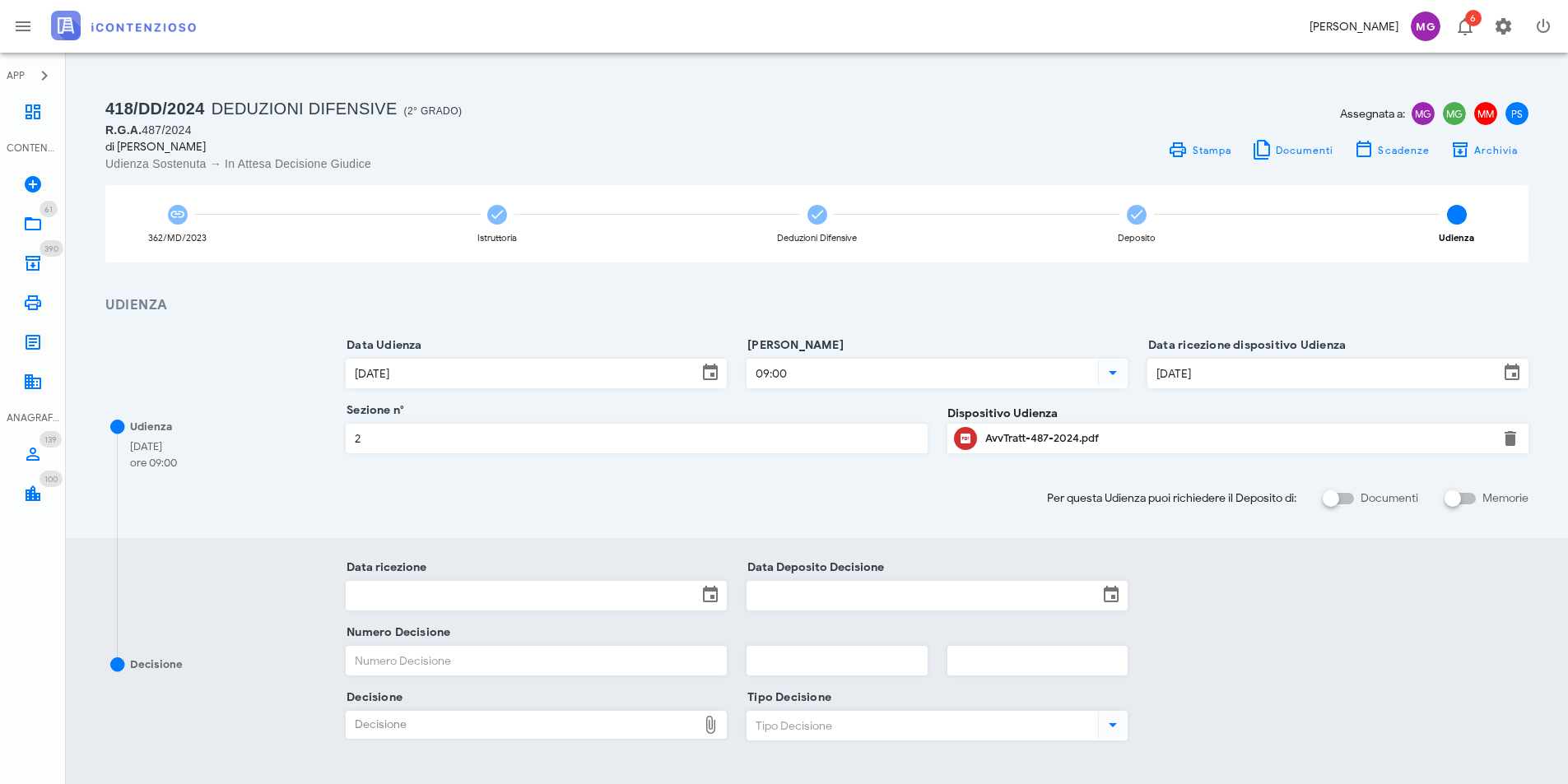
click at [540, 591] on input "Data ricezione" at bounding box center [522, 595] width 350 height 28
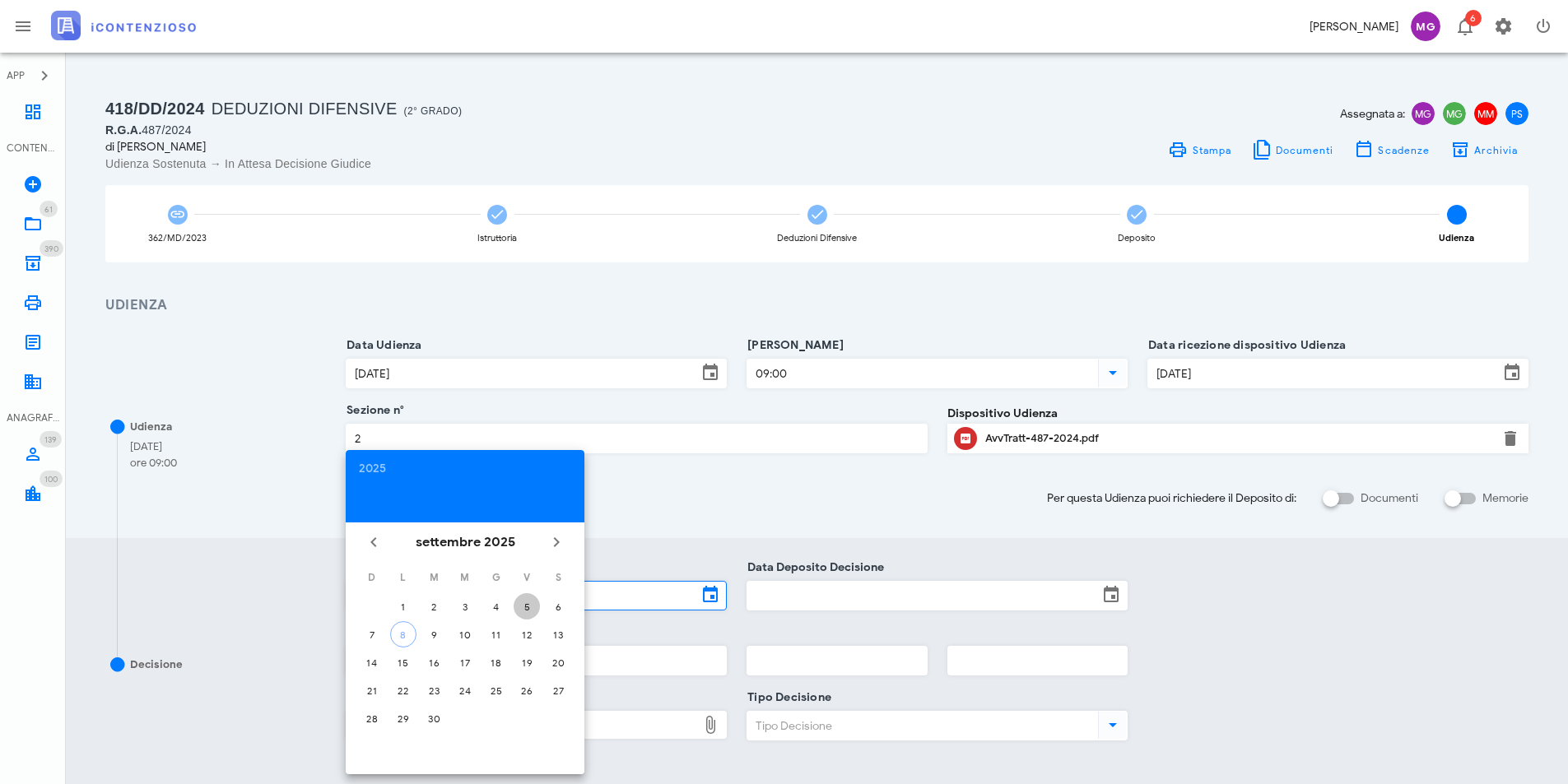
click at [529, 605] on div "5" at bounding box center [527, 606] width 27 height 12
type input "[DATE]"
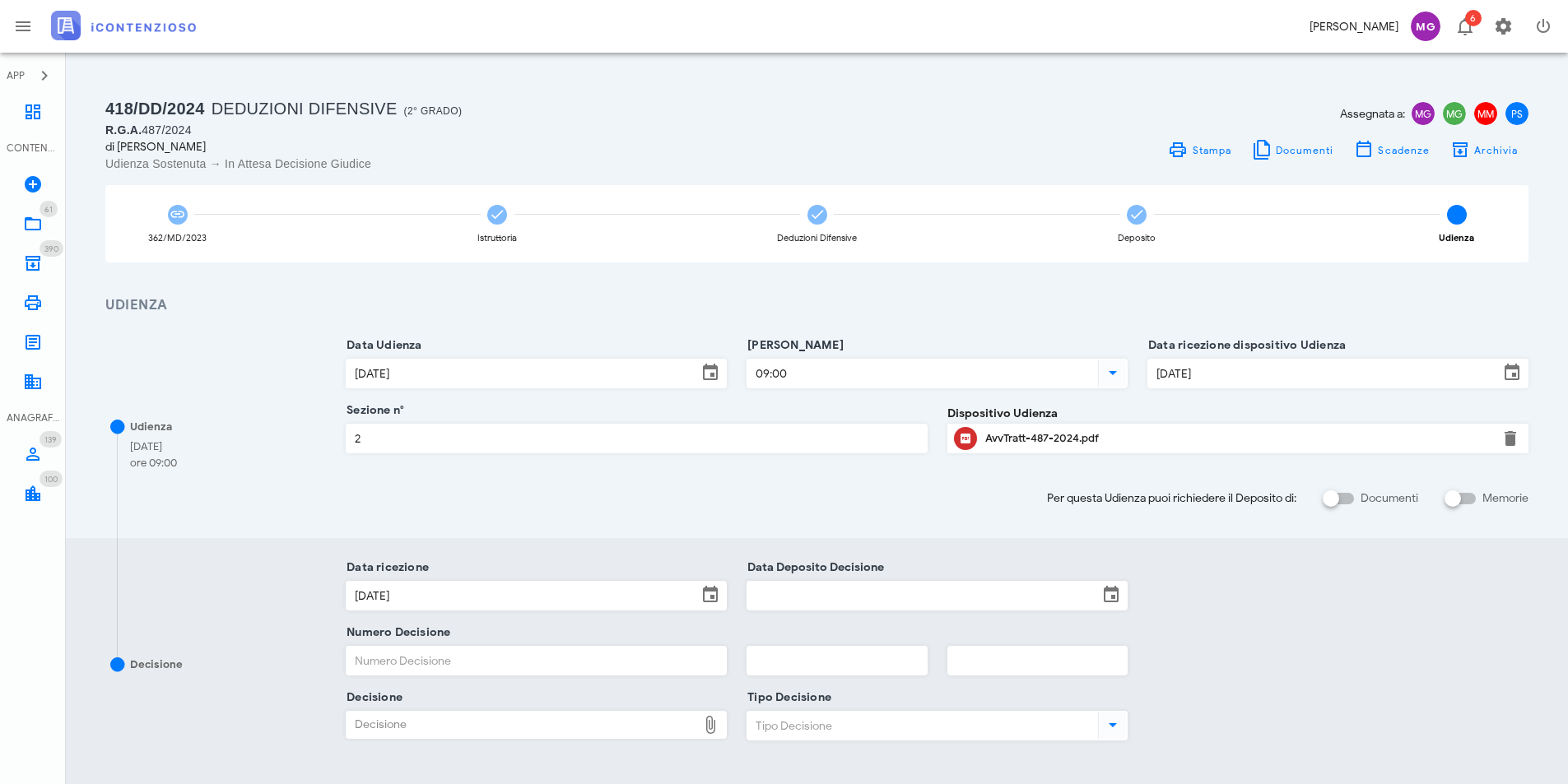
click at [828, 583] on input "Data Deposito Decisione" at bounding box center [922, 595] width 350 height 28
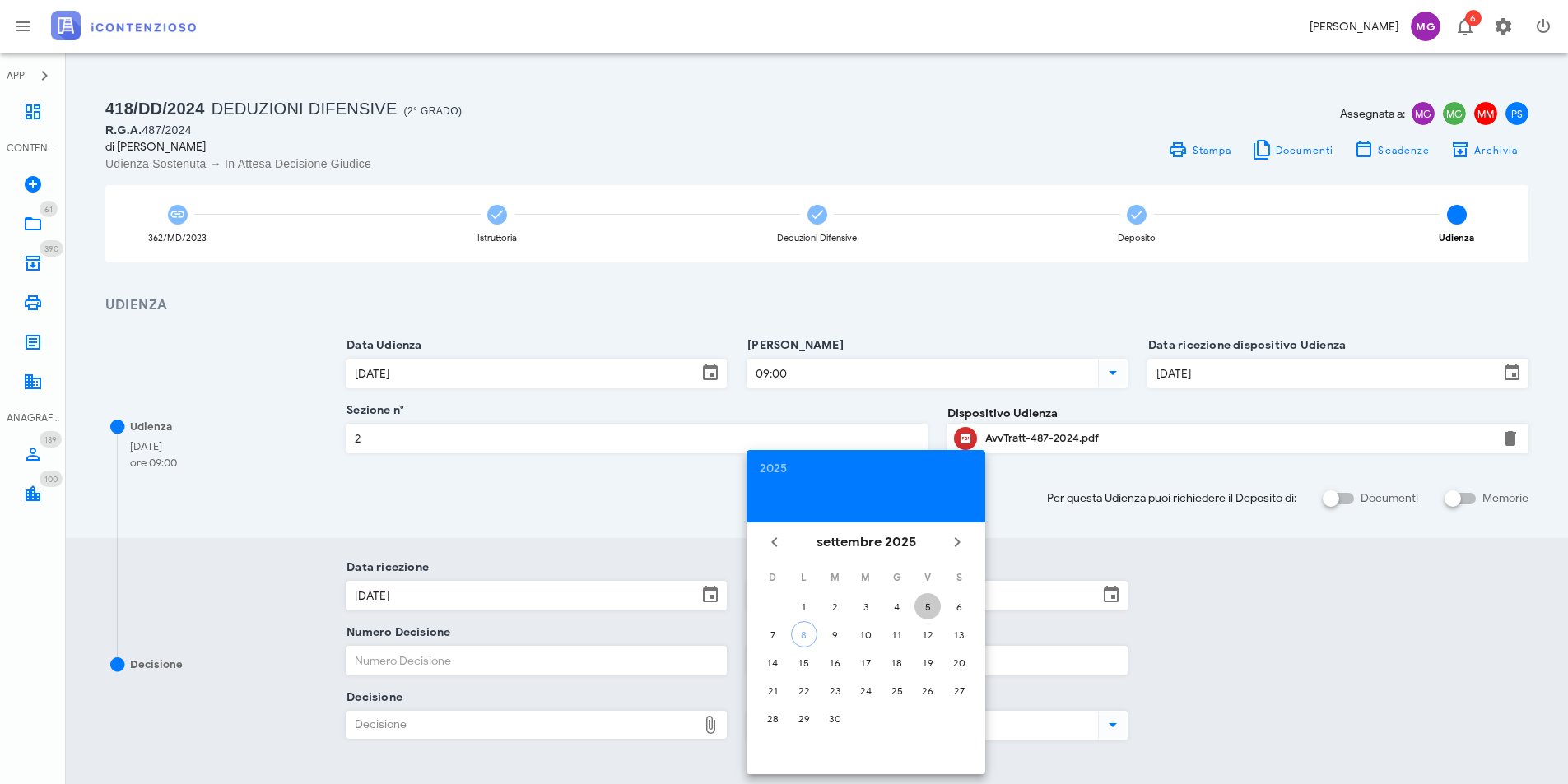
click at [930, 605] on div "5" at bounding box center [928, 606] width 27 height 12
type input "[DATE]"
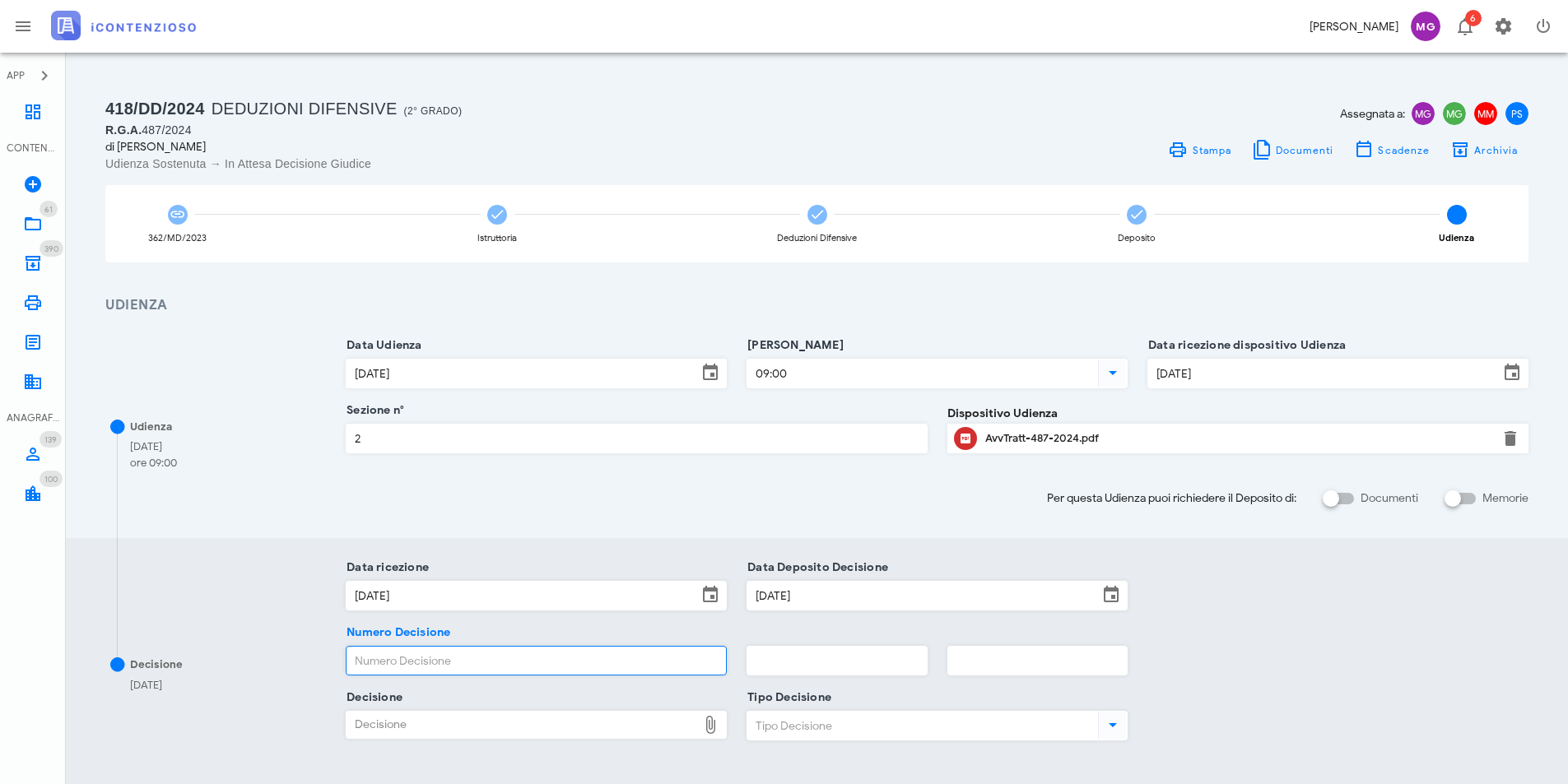
click at [473, 660] on input "Numero Decisione" at bounding box center [536, 660] width 379 height 28
type input "726"
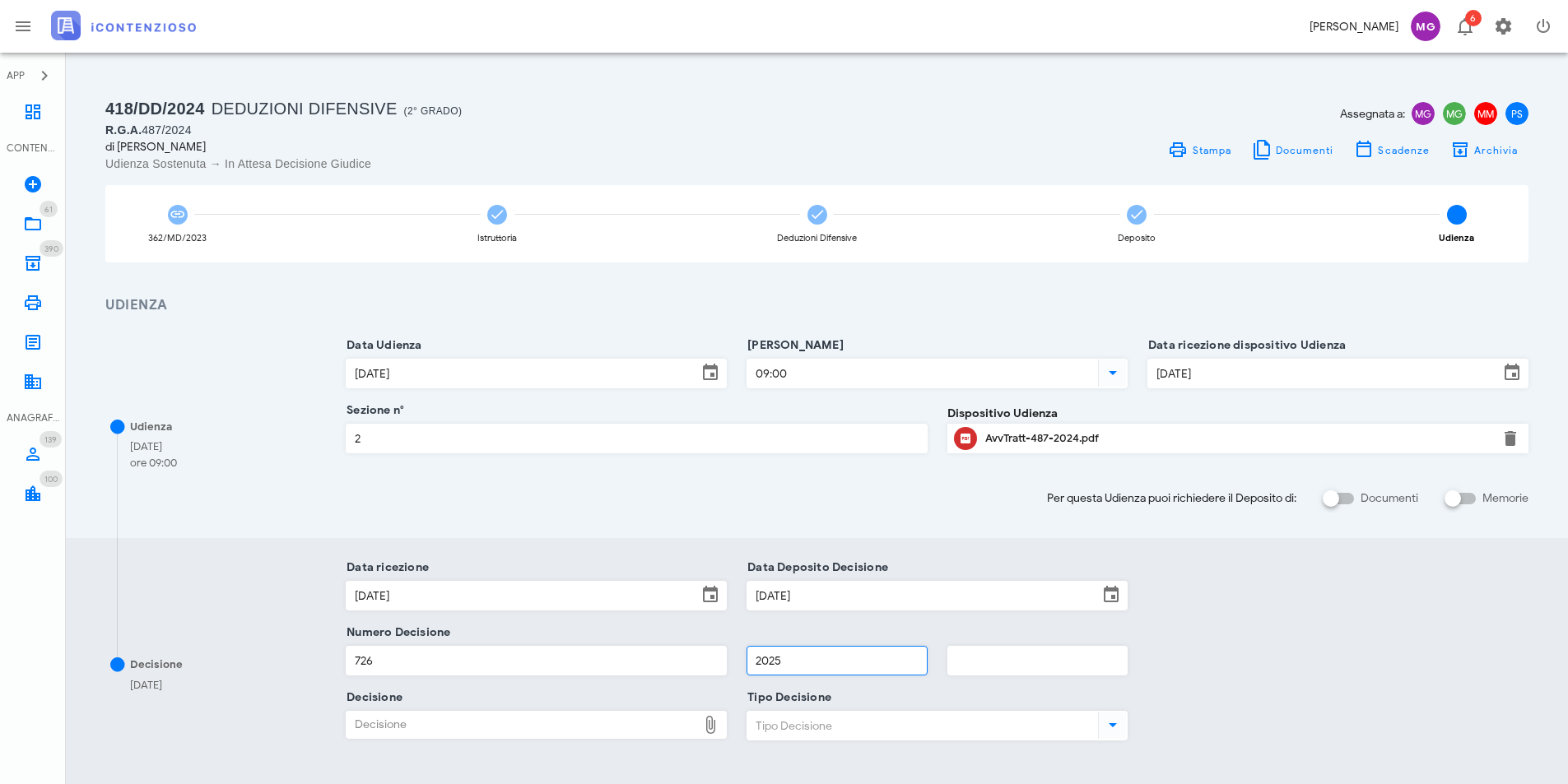
type input "2025"
click at [449, 720] on div "Decisione" at bounding box center [522, 724] width 350 height 27
type input "C:\fakepath\Sentenza_RG_000487_2024_UD_01072025.pdf"
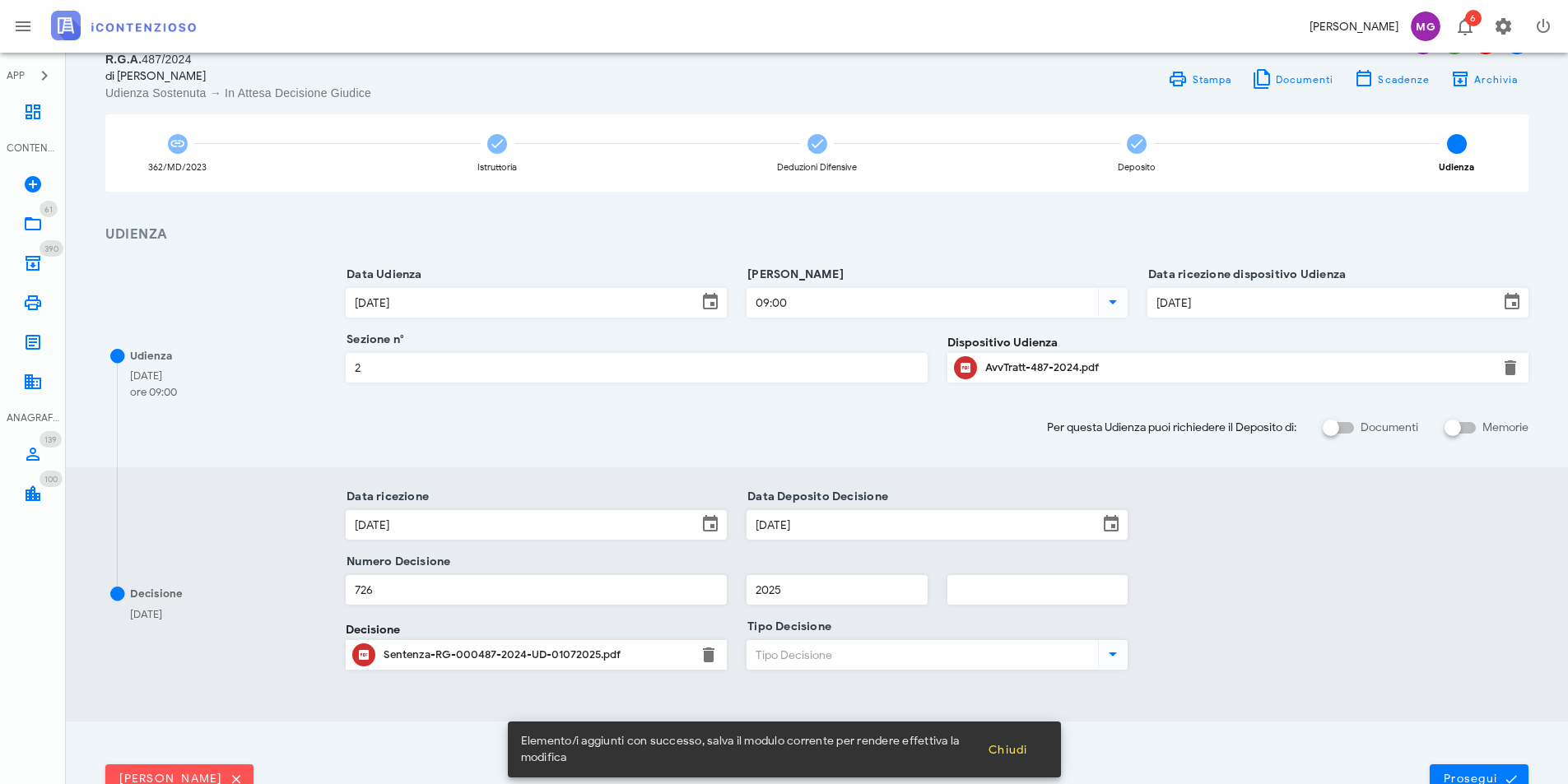
scroll to position [164, 0]
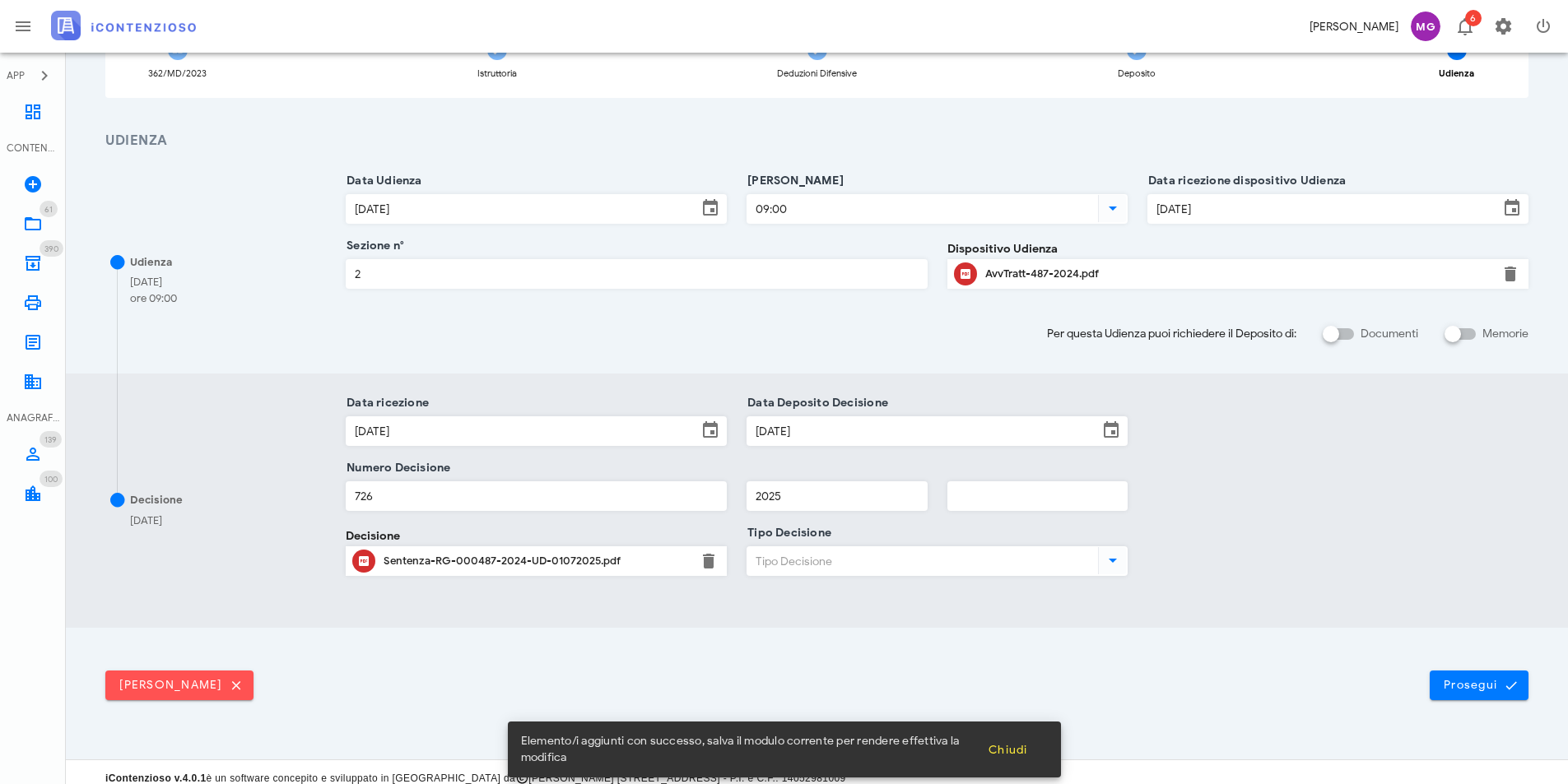
click at [842, 573] on input "Tipo Decisione" at bounding box center [920, 560] width 348 height 28
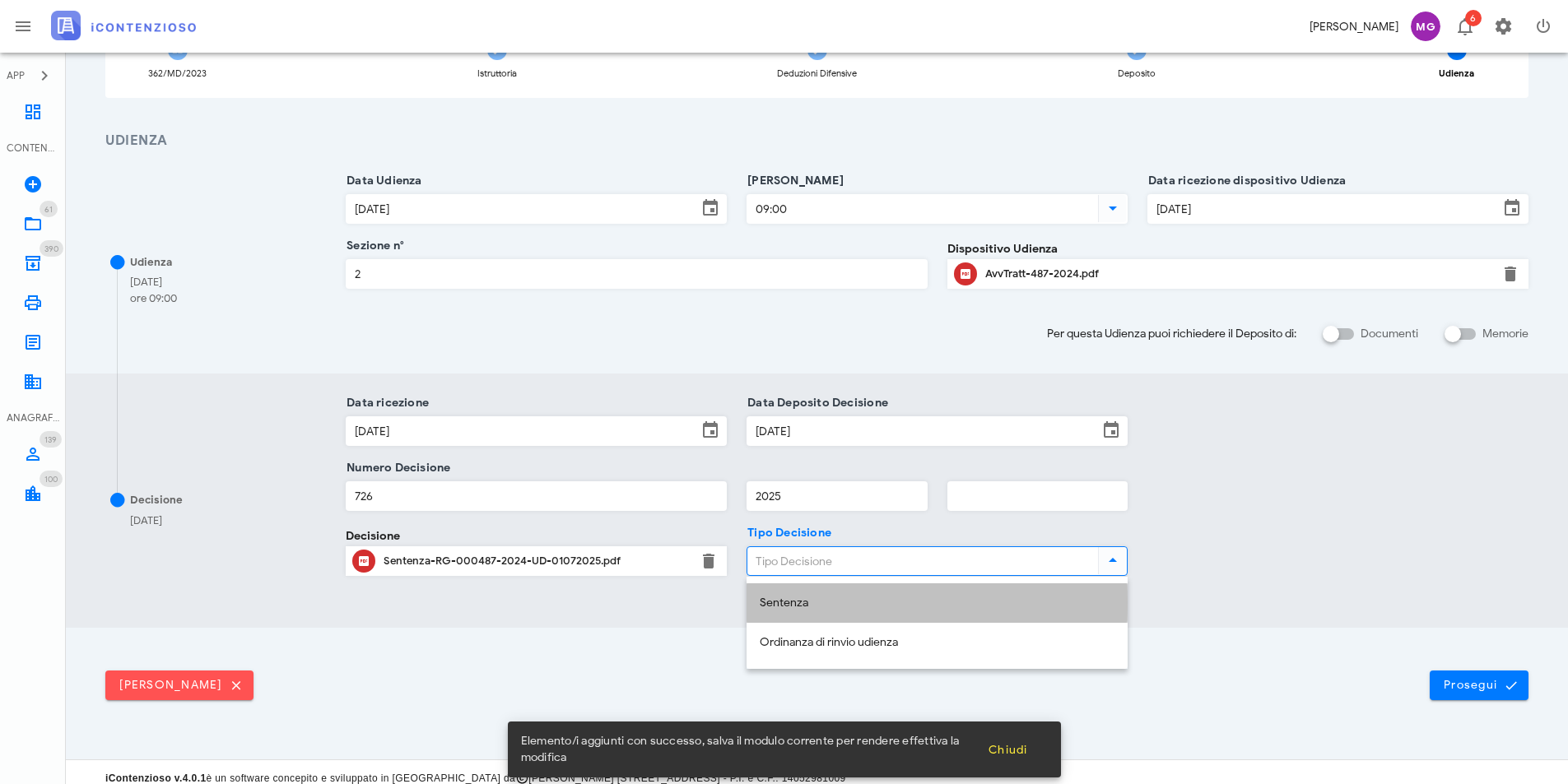
click at [841, 610] on div "Sentenza" at bounding box center [937, 602] width 355 height 14
type input "Sentenza"
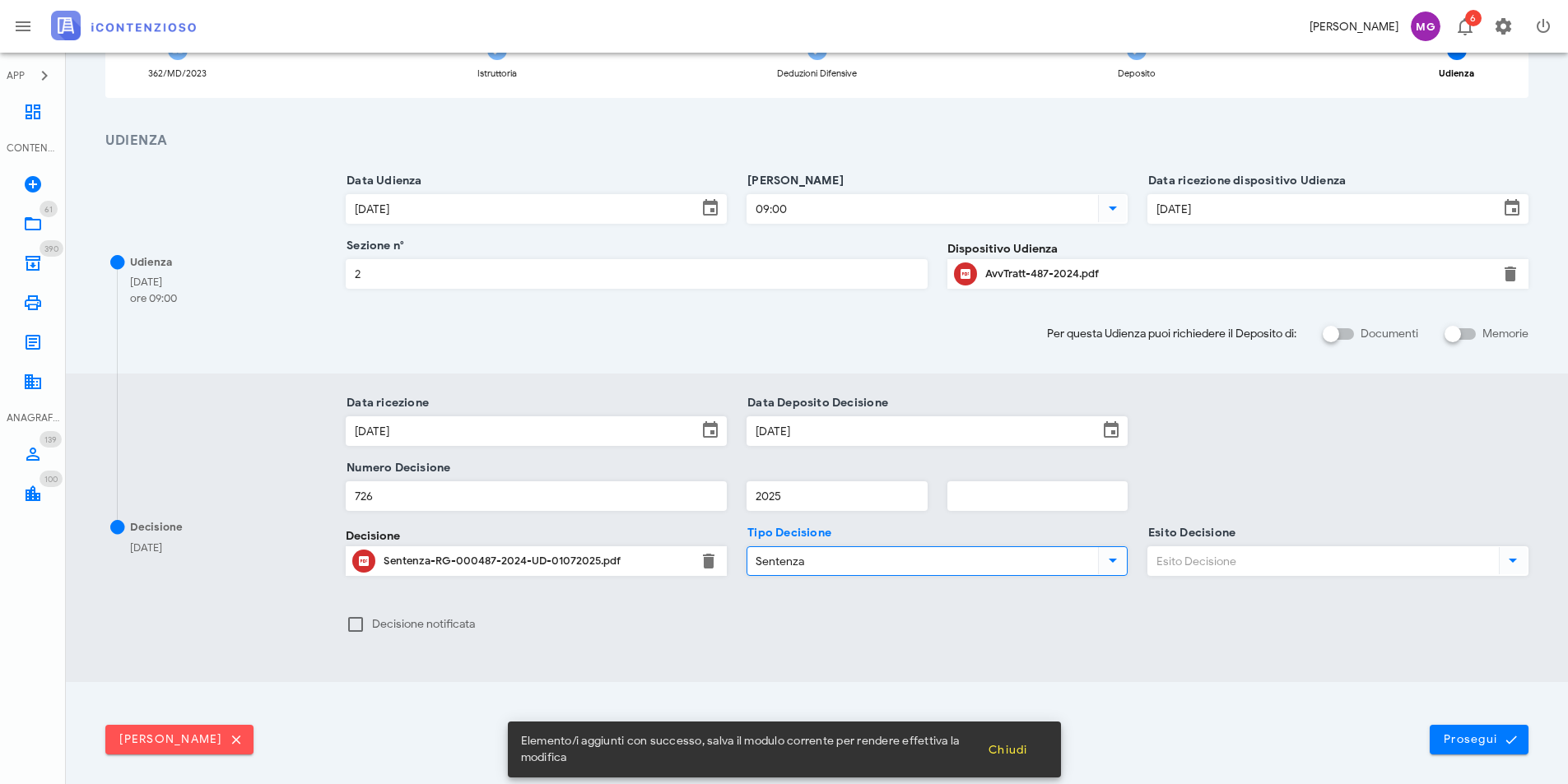
click at [1191, 561] on input "Esito Decisione" at bounding box center [1321, 560] width 348 height 28
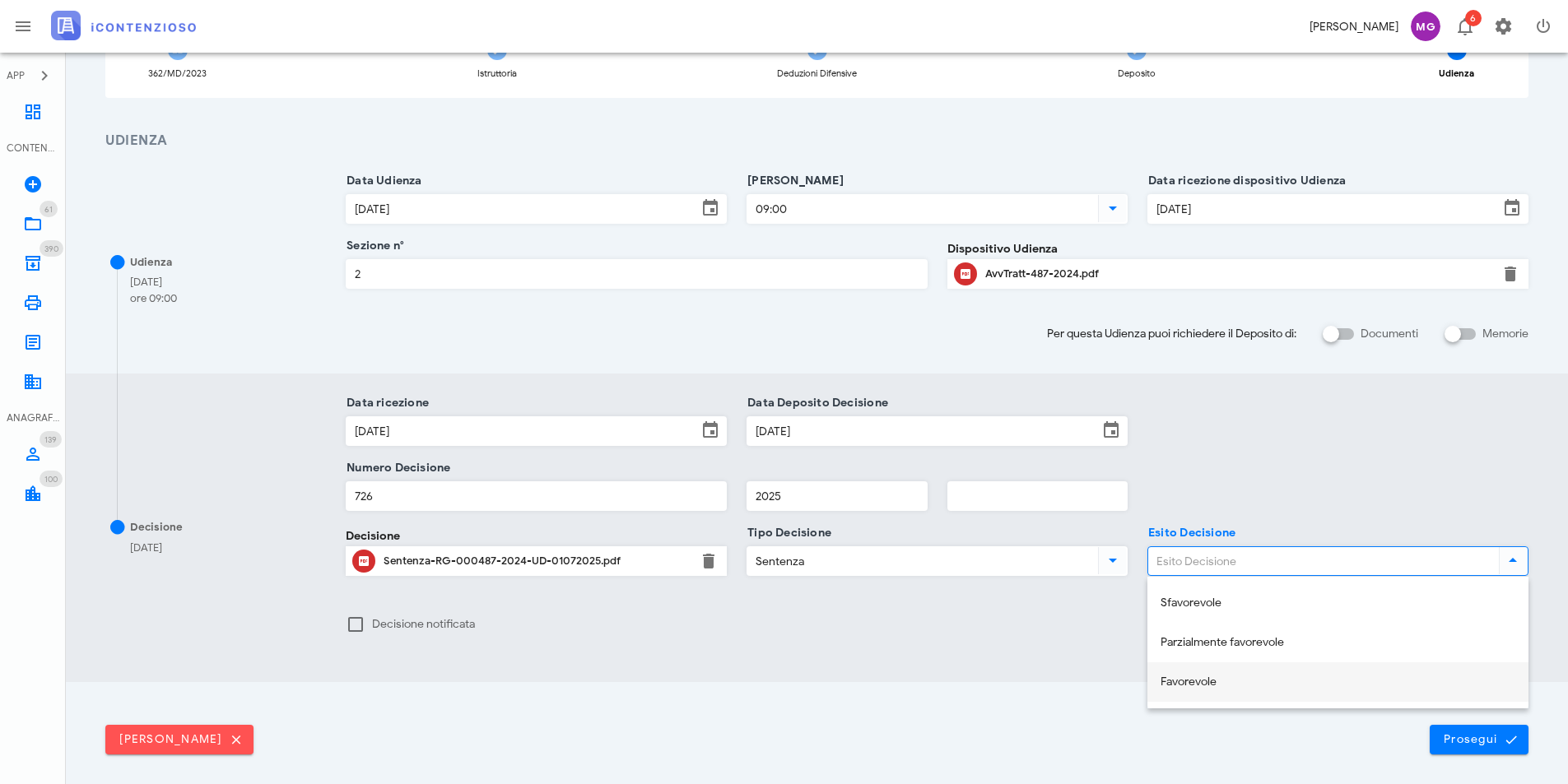
click at [1197, 687] on div "Favorevole" at bounding box center [1338, 681] width 355 height 14
type input "Favorevole"
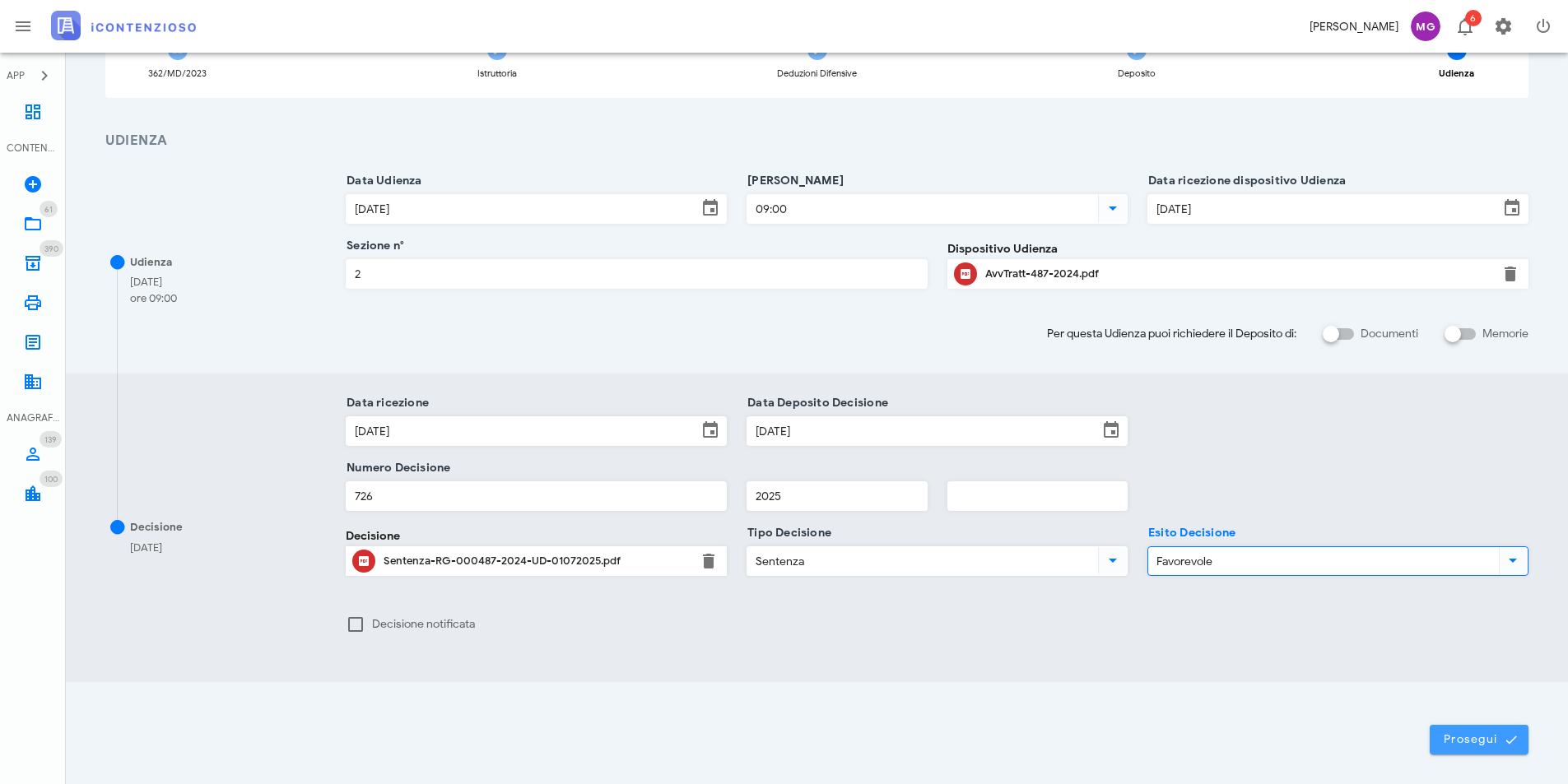
click at [1461, 745] on span "Prosegui" at bounding box center [1478, 739] width 72 height 15
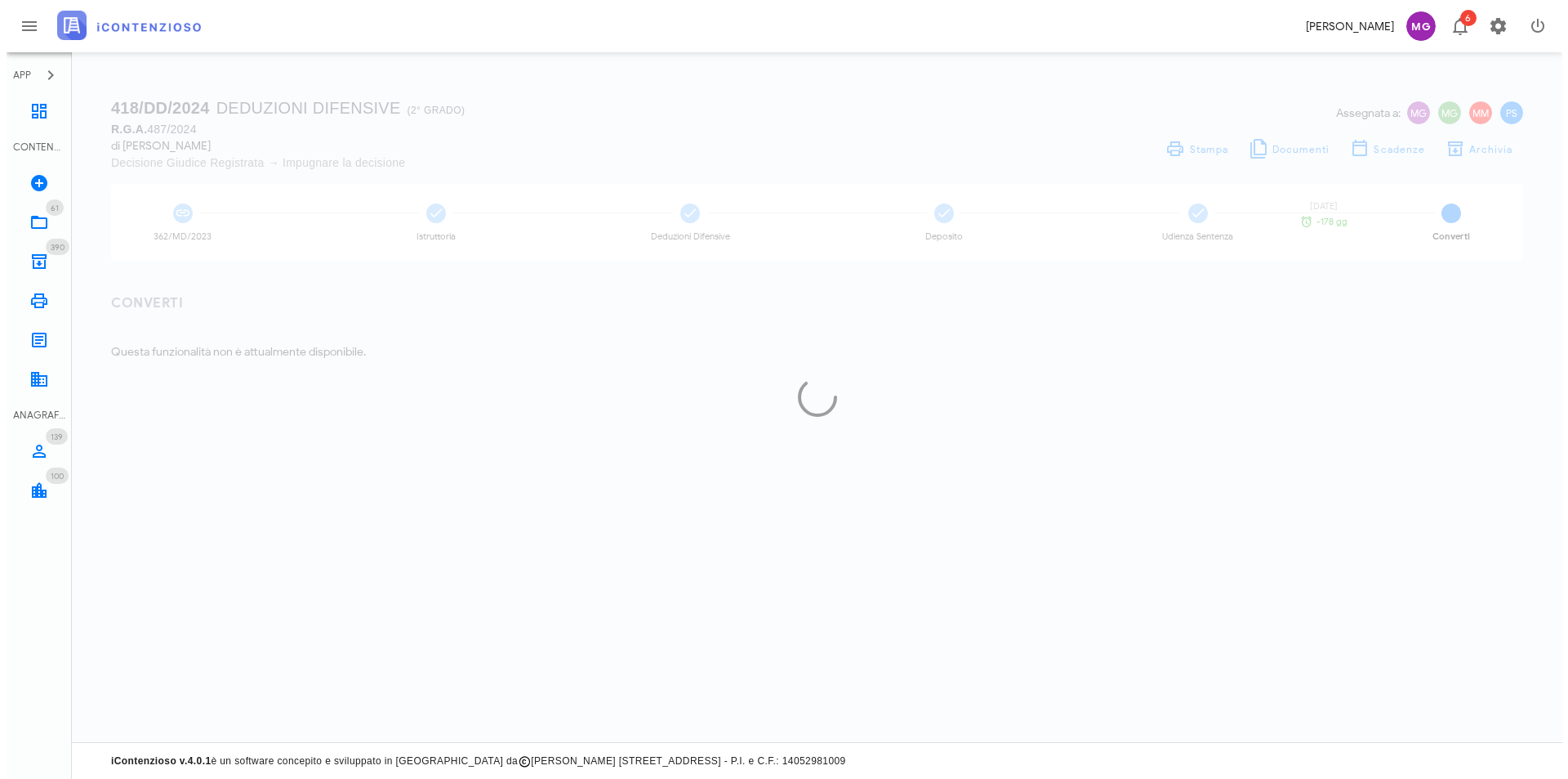
scroll to position [0, 0]
